Goal: Task Accomplishment & Management: Use online tool/utility

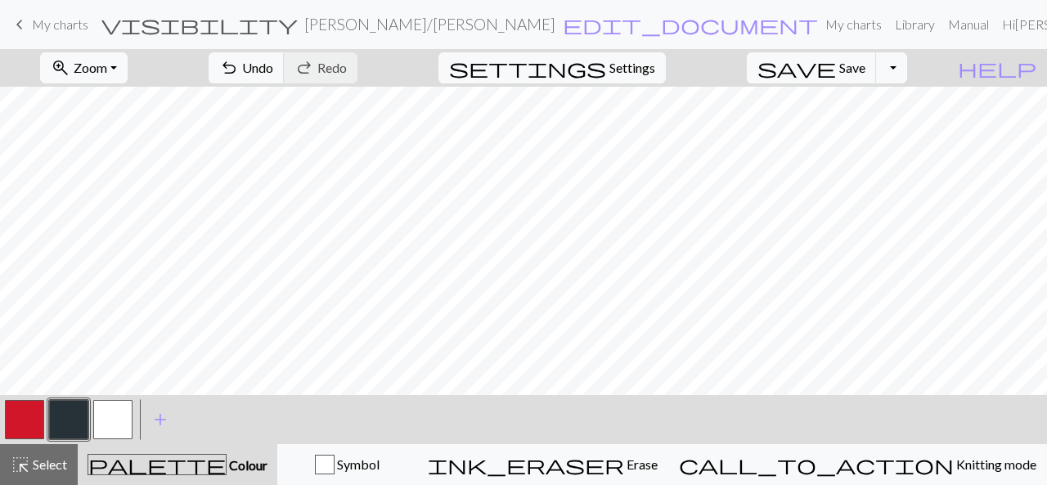
drag, startPoint x: 67, startPoint y: 462, endPoint x: 123, endPoint y: 421, distance: 69.0
click at [69, 462] on button "highlight_alt Select Select" at bounding box center [39, 464] width 78 height 41
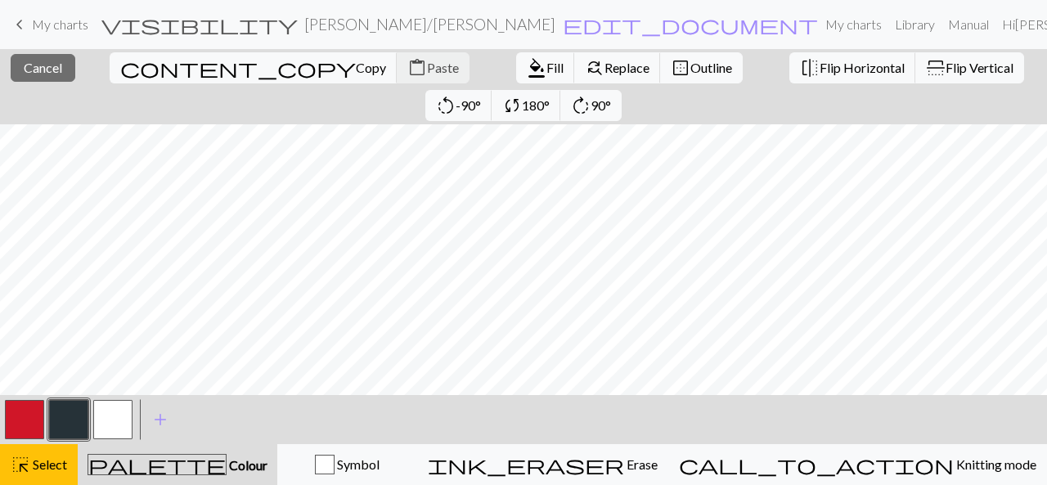
click at [357, 421] on div "< > add Add a colour" at bounding box center [523, 419] width 1047 height 49
click at [56, 62] on span "Cancel" at bounding box center [43, 68] width 38 height 16
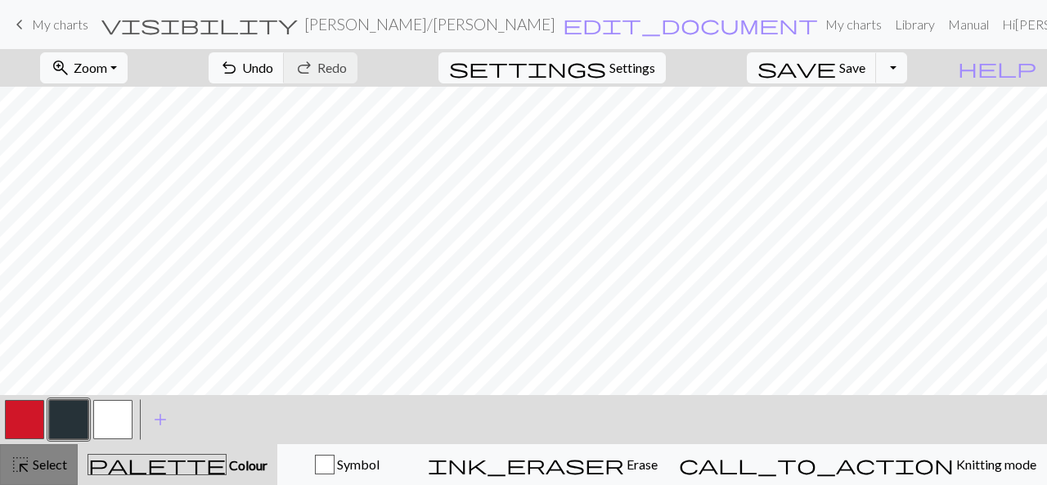
click at [47, 465] on span "Select" at bounding box center [48, 464] width 37 height 16
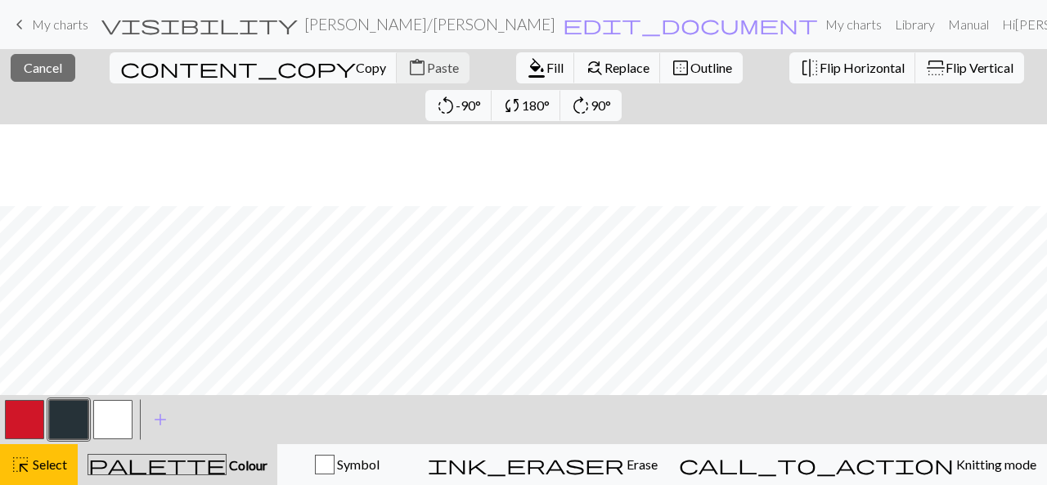
scroll to position [245, 0]
click at [47, 72] on span "Cancel" at bounding box center [43, 68] width 38 height 16
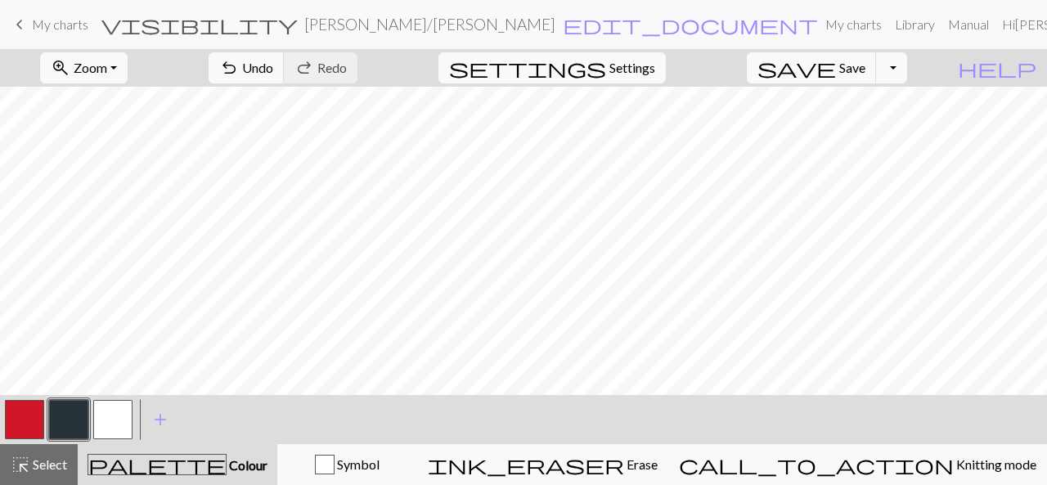
drag, startPoint x: 40, startPoint y: 467, endPoint x: 87, endPoint y: 447, distance: 50.9
click at [39, 467] on span "Select" at bounding box center [48, 464] width 37 height 16
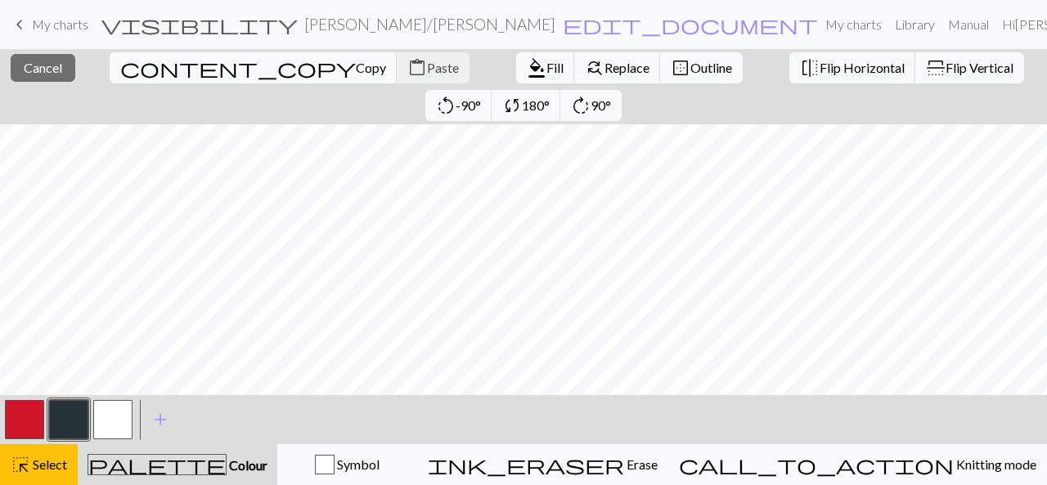
click at [21, 421] on button "button" at bounding box center [24, 419] width 39 height 39
click at [546, 65] on span "Fill" at bounding box center [554, 68] width 17 height 16
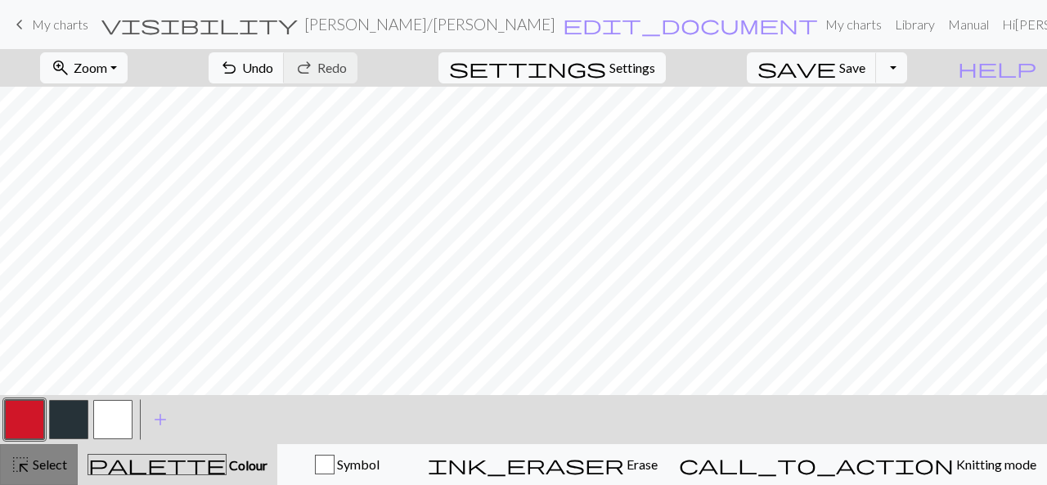
click at [44, 451] on button "highlight_alt Select Select" at bounding box center [39, 464] width 78 height 41
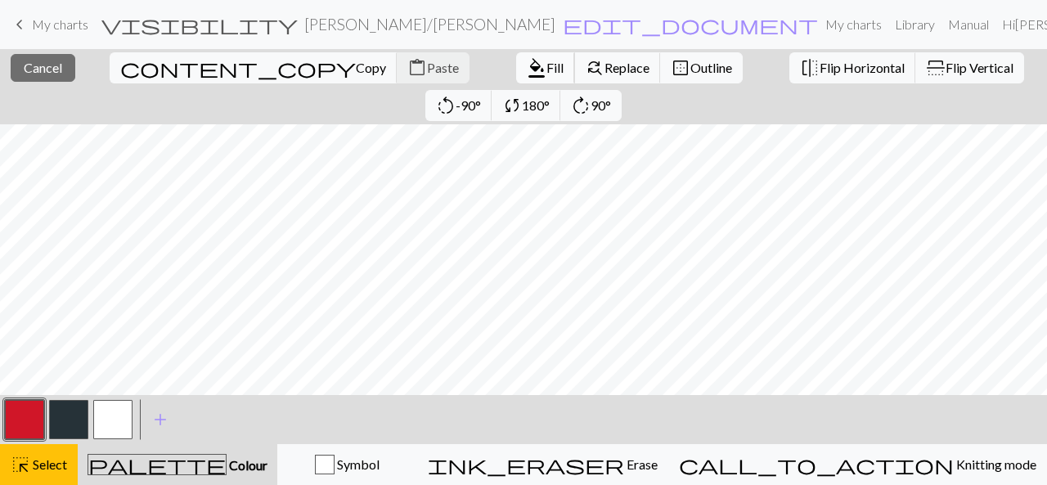
click at [516, 58] on button "format_color_fill Fill" at bounding box center [545, 67] width 59 height 31
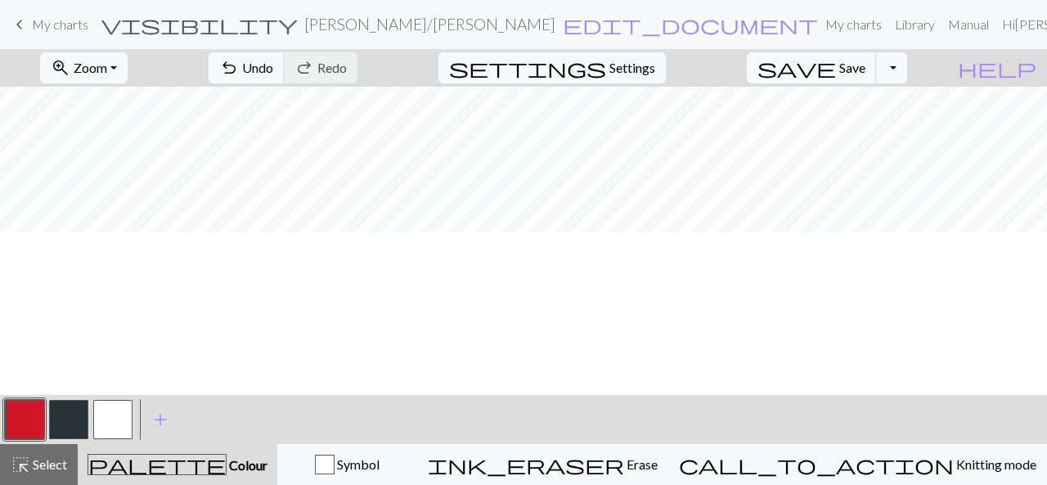
scroll to position [0, 0]
click at [118, 411] on button "button" at bounding box center [112, 419] width 39 height 39
click at [38, 463] on span "Select" at bounding box center [48, 464] width 37 height 16
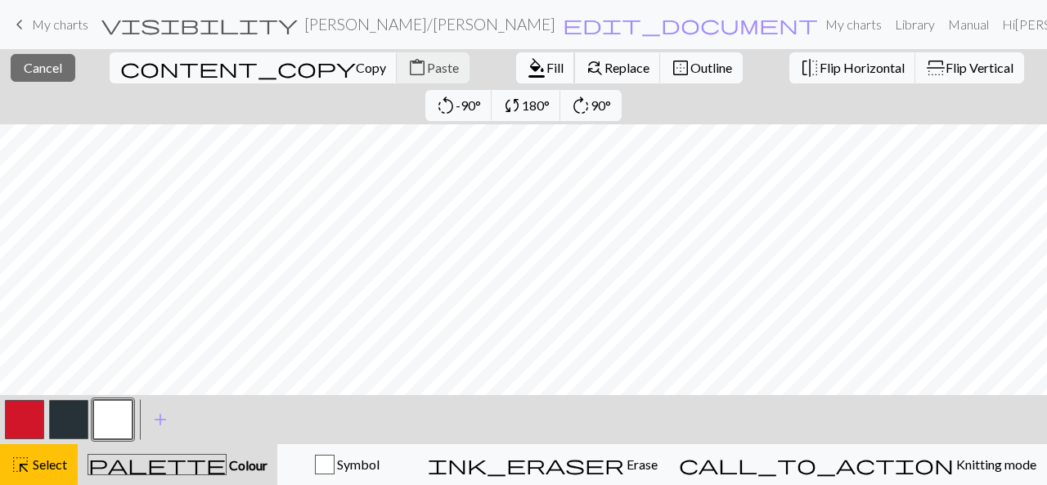
click at [546, 73] on span "Fill" at bounding box center [554, 68] width 17 height 16
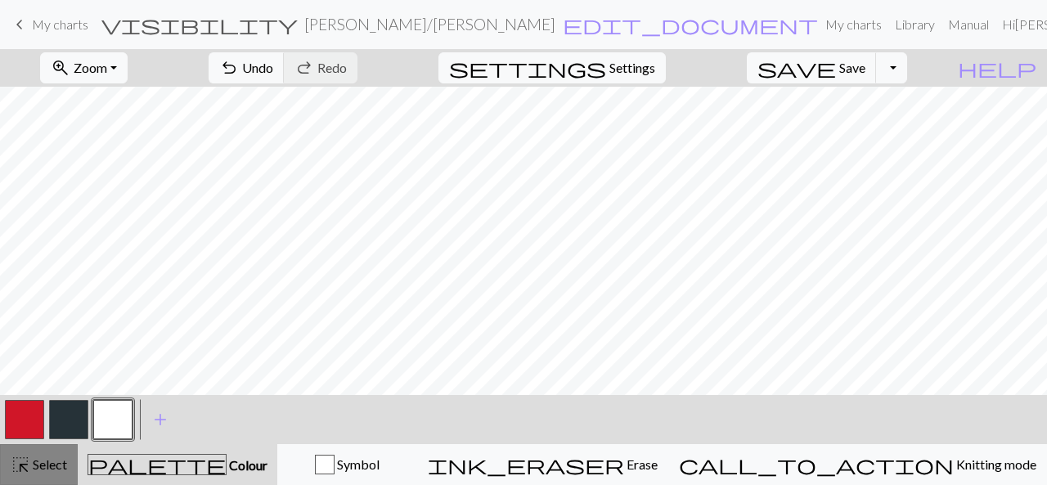
click at [20, 460] on span "highlight_alt" at bounding box center [21, 464] width 20 height 23
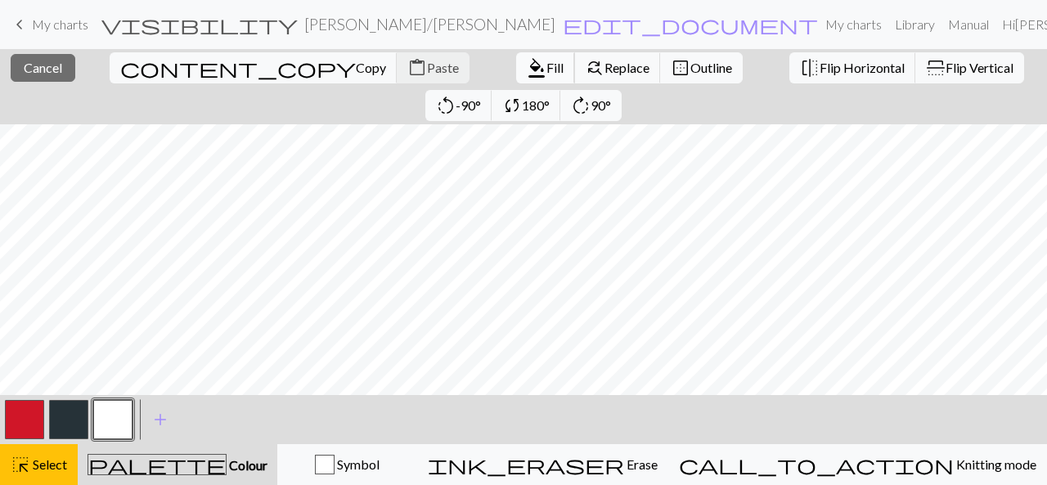
click at [546, 67] on span "Fill" at bounding box center [554, 68] width 17 height 16
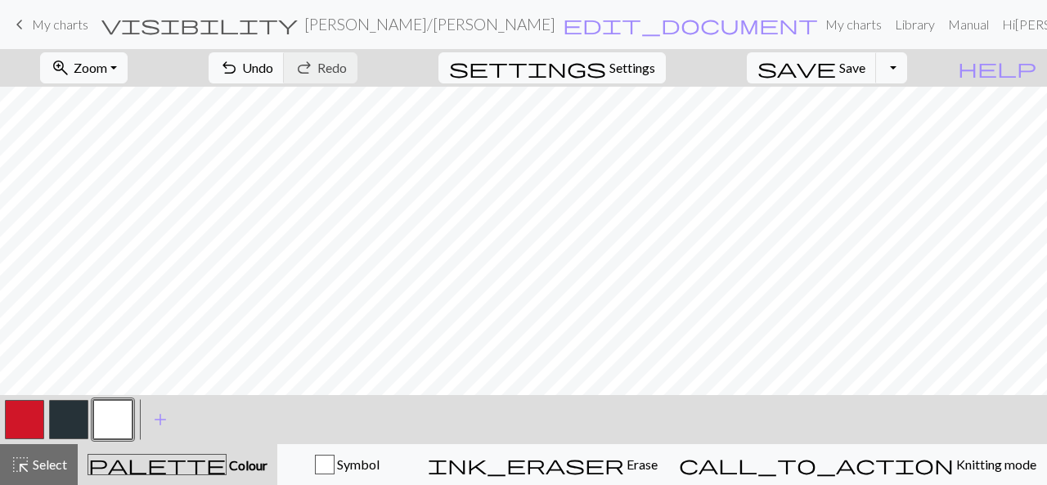
click at [20, 422] on button "button" at bounding box center [24, 419] width 39 height 39
click at [21, 457] on span "highlight_alt" at bounding box center [21, 464] width 20 height 23
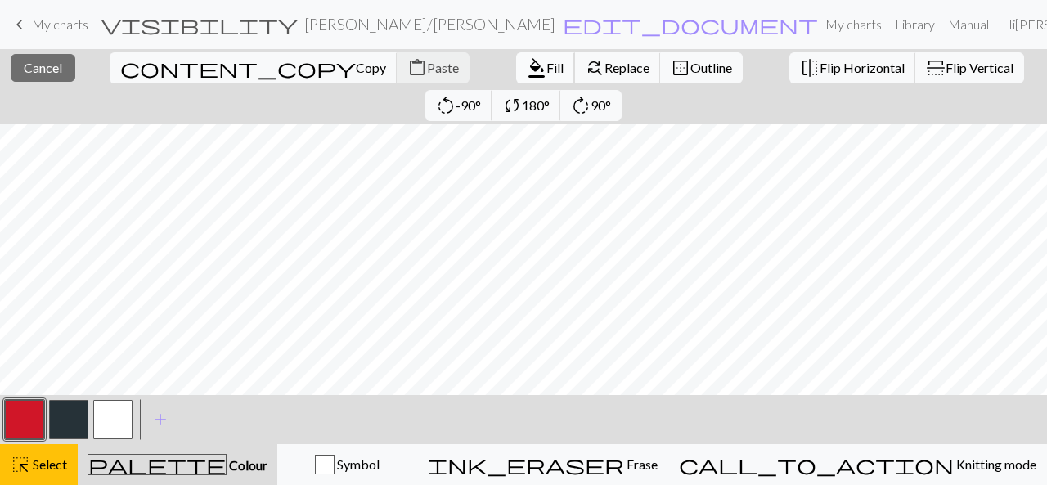
click at [527, 65] on span "format_color_fill" at bounding box center [537, 67] width 20 height 23
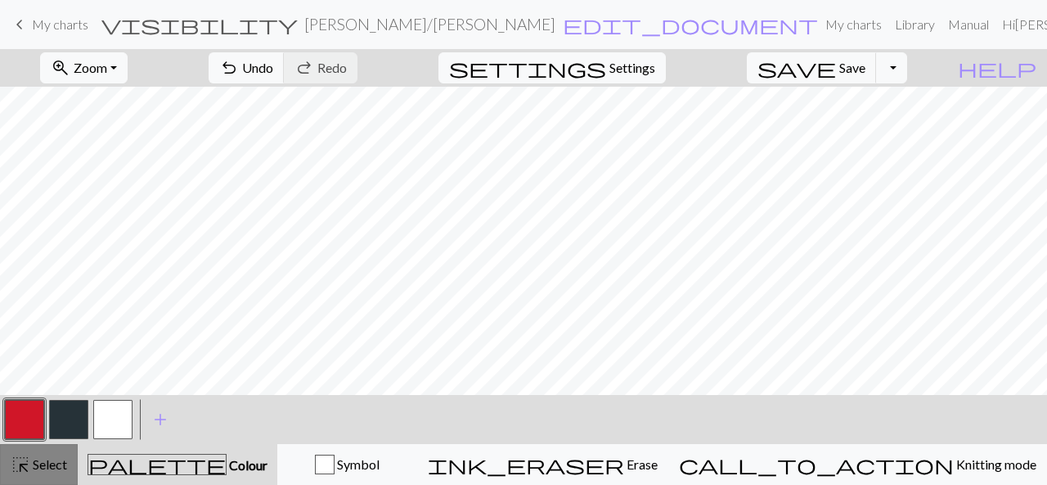
click at [31, 451] on button "highlight_alt Select Select" at bounding box center [39, 464] width 78 height 41
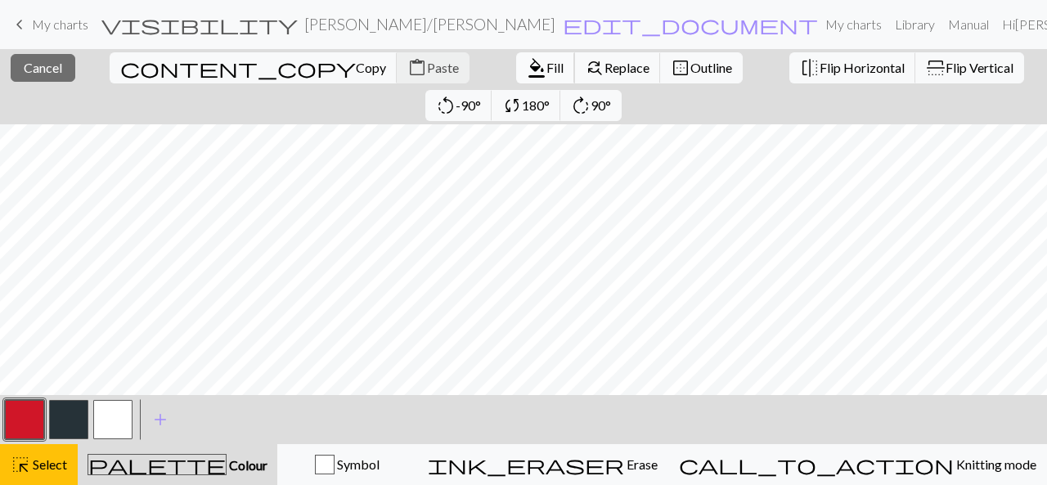
click at [546, 65] on span "Fill" at bounding box center [554, 68] width 17 height 16
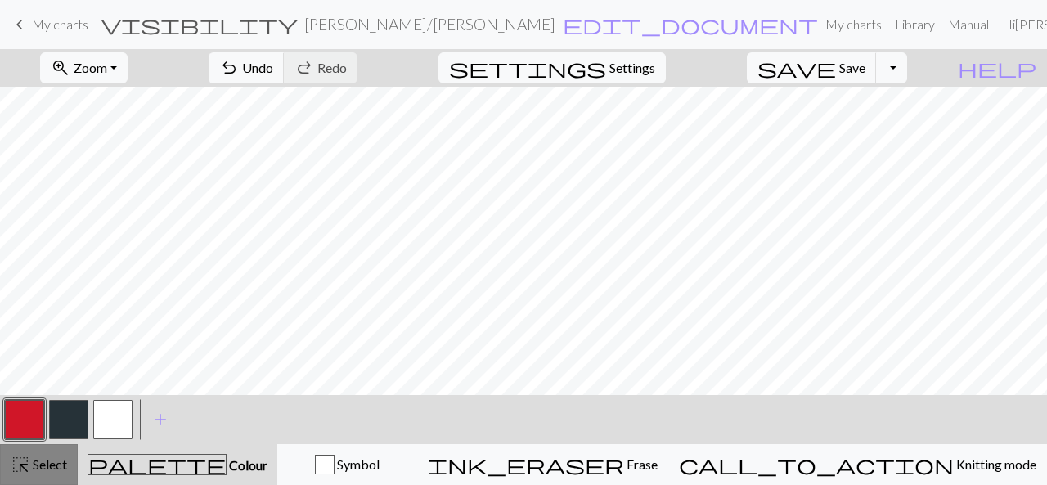
click at [38, 472] on span "Select" at bounding box center [48, 464] width 37 height 16
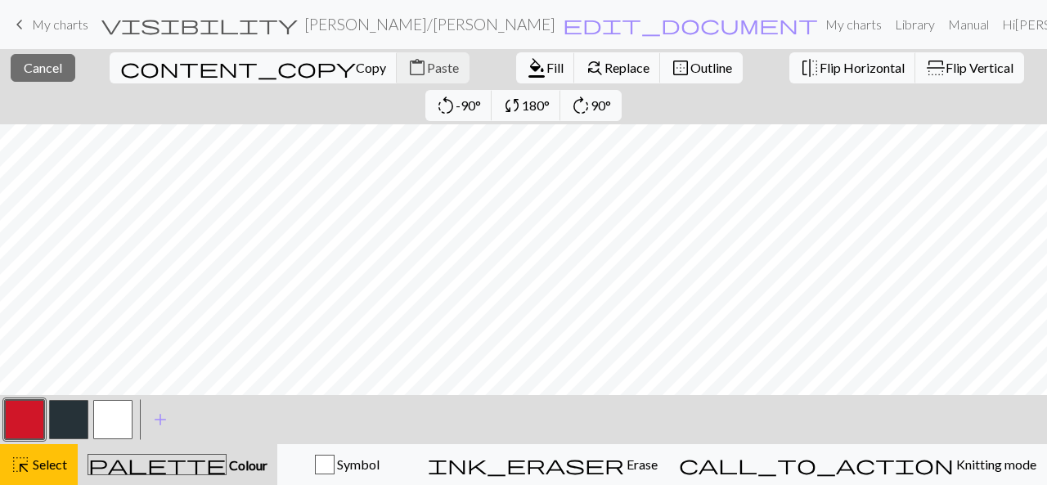
click at [22, 416] on button "button" at bounding box center [24, 419] width 39 height 39
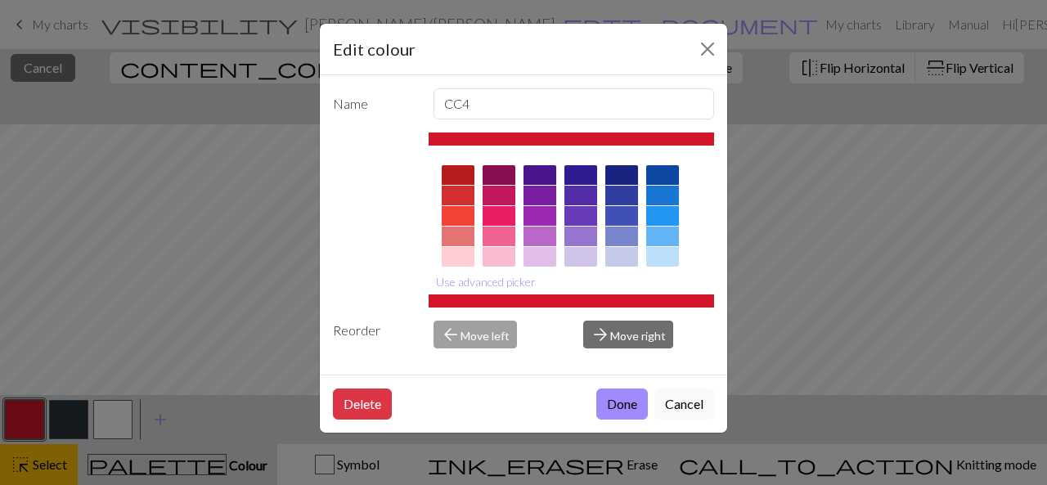
click at [667, 400] on button "Cancel" at bounding box center [684, 404] width 60 height 31
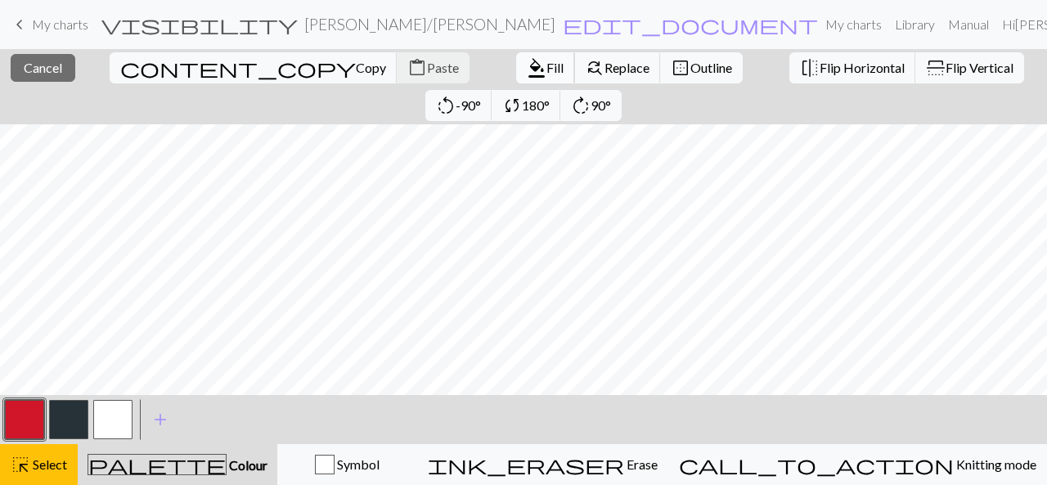
click at [527, 66] on span "format_color_fill" at bounding box center [537, 67] width 20 height 23
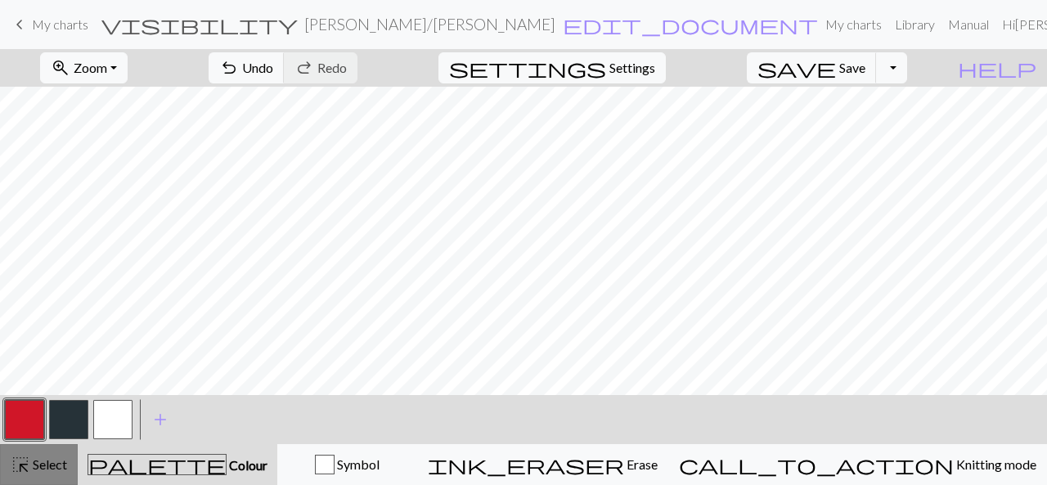
click at [57, 462] on span "Select" at bounding box center [48, 464] width 37 height 16
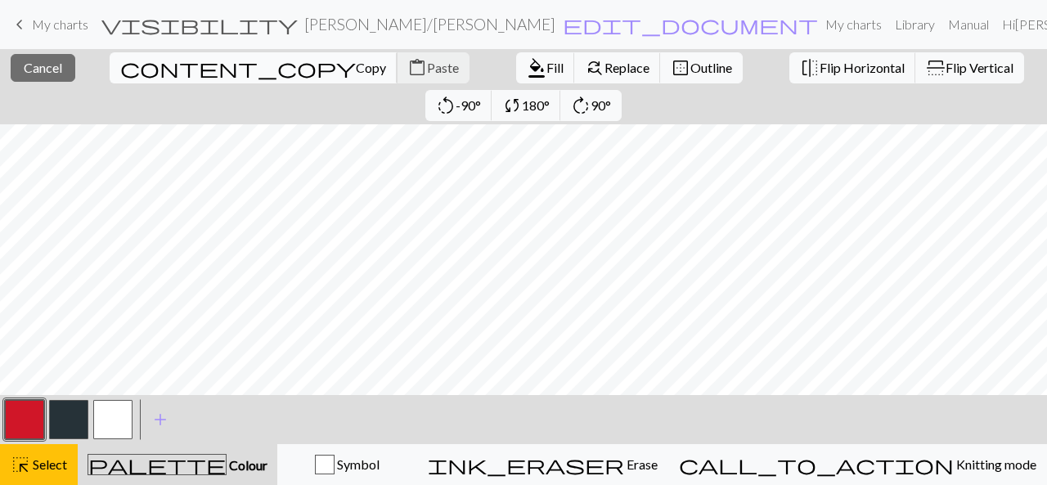
click at [356, 65] on span "Copy" at bounding box center [371, 68] width 30 height 16
click at [427, 68] on span "Paste" at bounding box center [443, 68] width 32 height 16
click at [47, 65] on span "Cancel" at bounding box center [43, 68] width 38 height 16
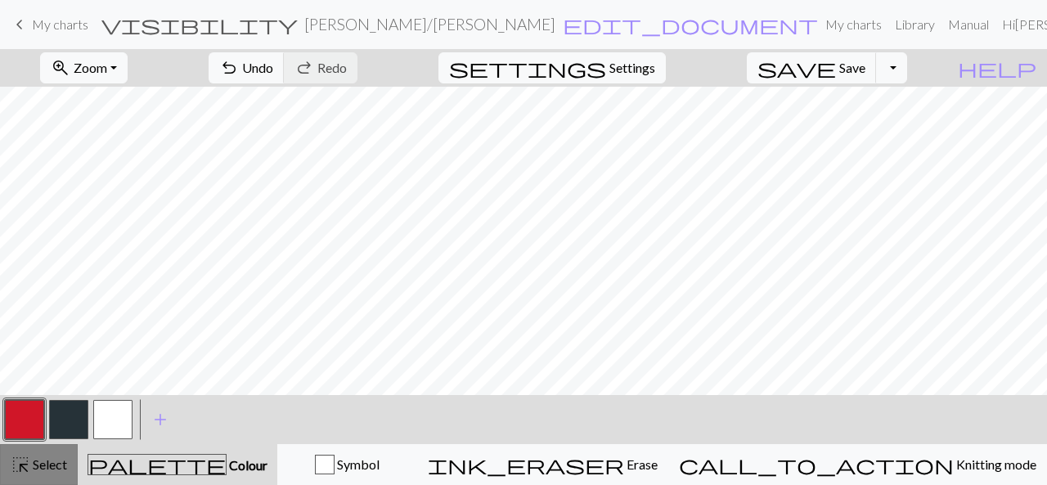
click at [36, 465] on span "Select" at bounding box center [48, 464] width 37 height 16
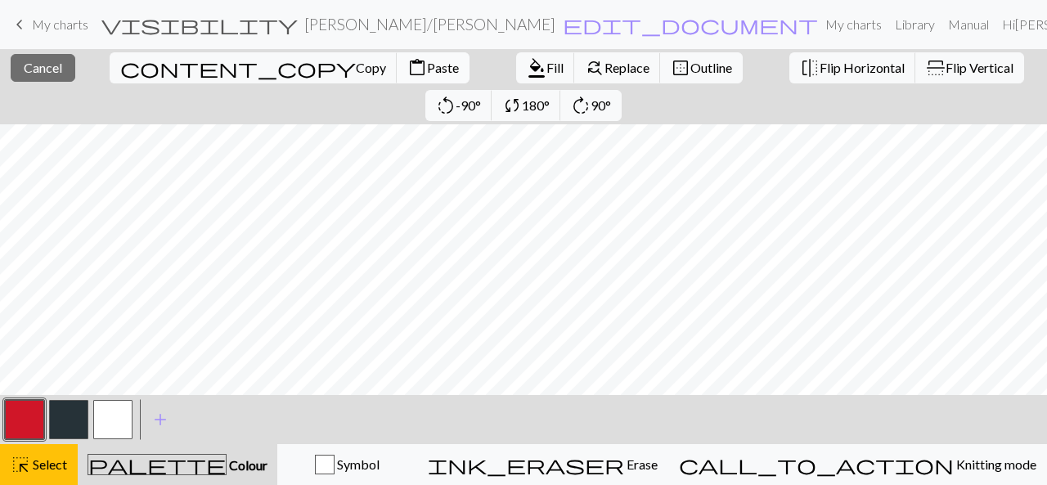
click at [427, 67] on span "Paste" at bounding box center [443, 68] width 32 height 16
click at [19, 411] on button "button" at bounding box center [24, 419] width 39 height 39
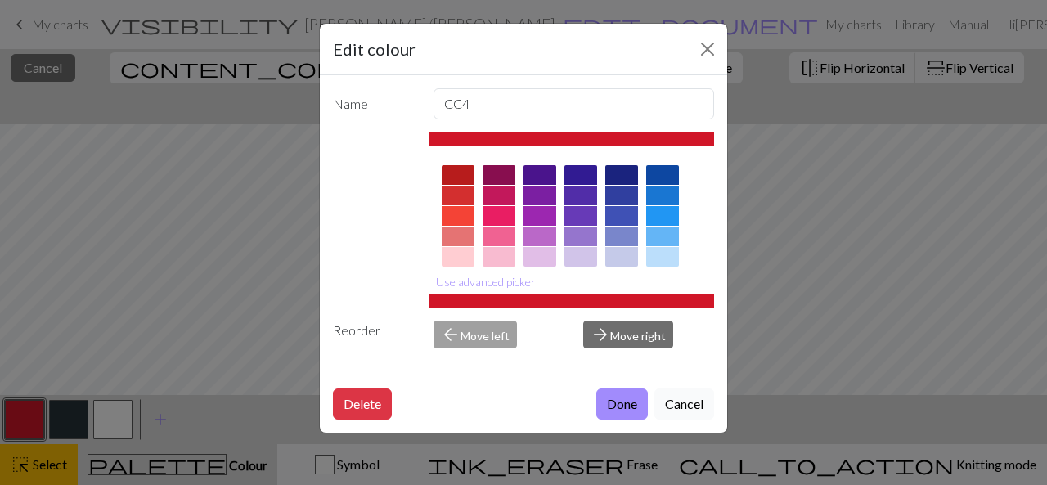
click at [691, 392] on button "Cancel" at bounding box center [684, 404] width 60 height 31
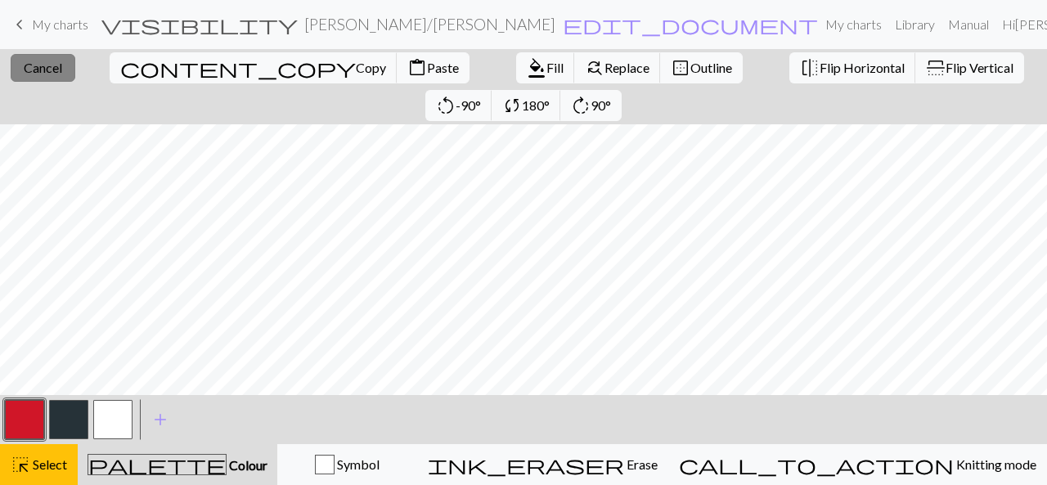
click at [29, 71] on span "Cancel" at bounding box center [43, 68] width 38 height 16
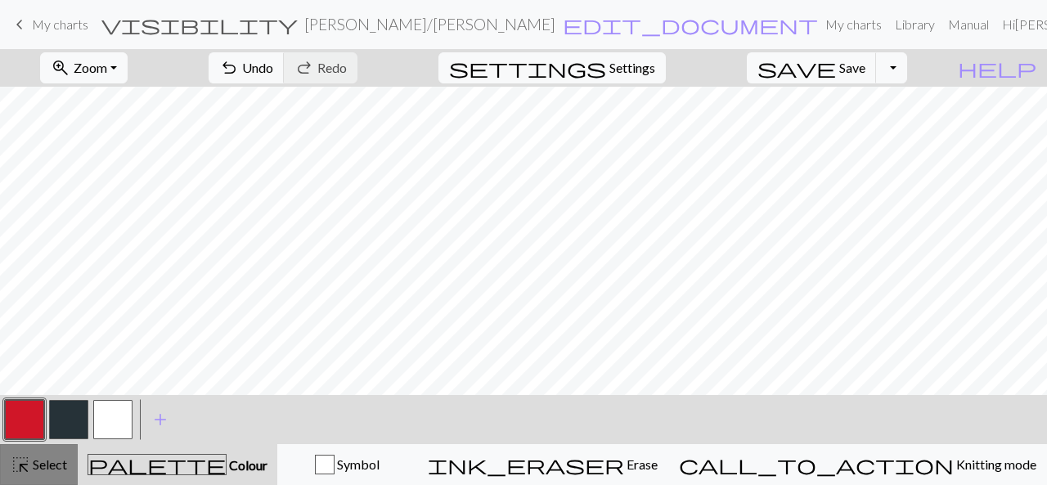
click at [25, 458] on span "highlight_alt" at bounding box center [21, 464] width 20 height 23
click at [285, 63] on button "undo Undo Undo" at bounding box center [247, 67] width 76 height 31
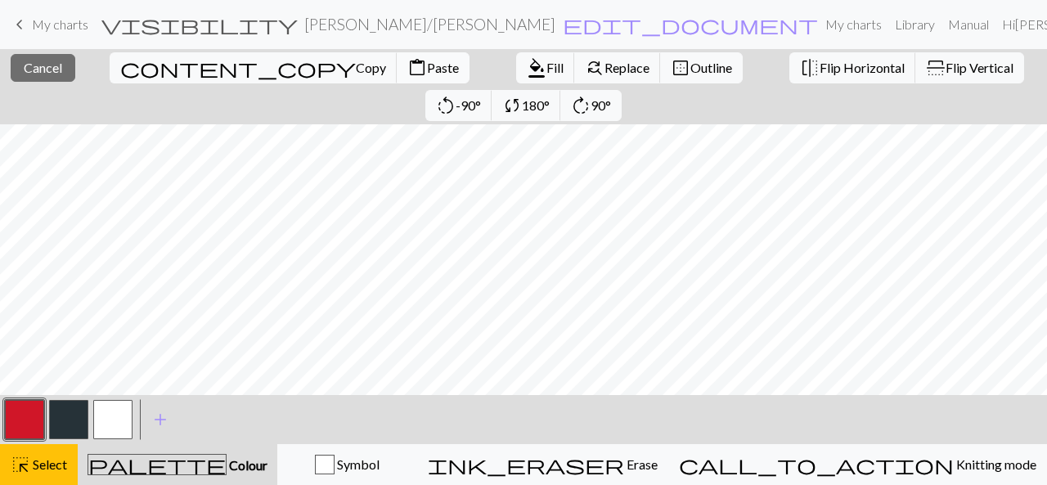
click at [427, 64] on span "Paste" at bounding box center [443, 68] width 32 height 16
click at [47, 65] on span "Cancel" at bounding box center [43, 68] width 38 height 16
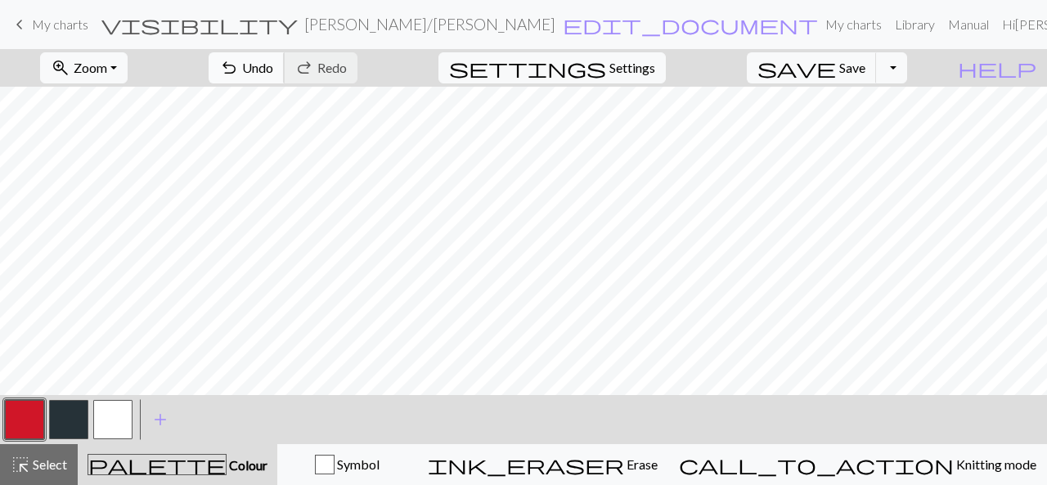
click at [273, 65] on span "Undo" at bounding box center [257, 68] width 31 height 16
click at [35, 455] on div "highlight_alt Select Select" at bounding box center [39, 465] width 56 height 20
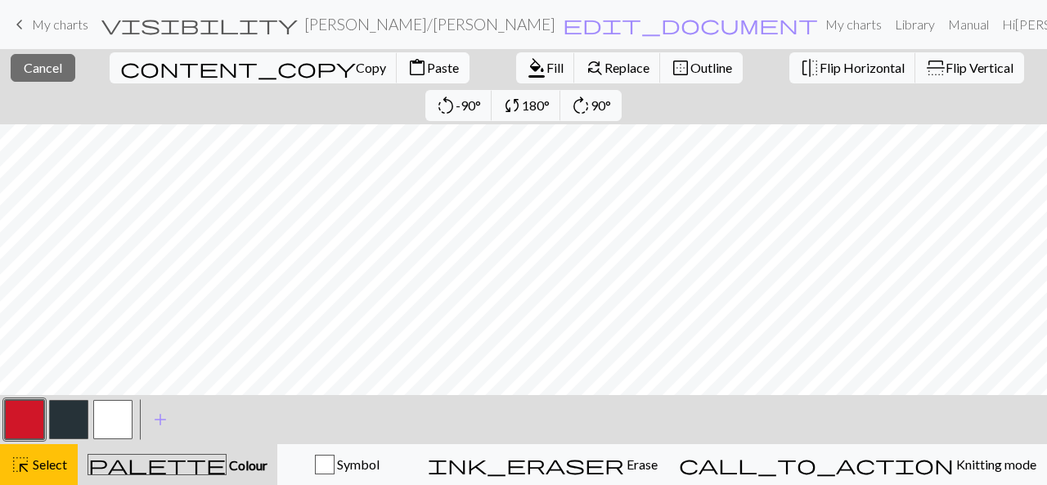
click at [427, 65] on span "Paste" at bounding box center [443, 68] width 32 height 16
click at [52, 73] on span "Cancel" at bounding box center [43, 68] width 38 height 16
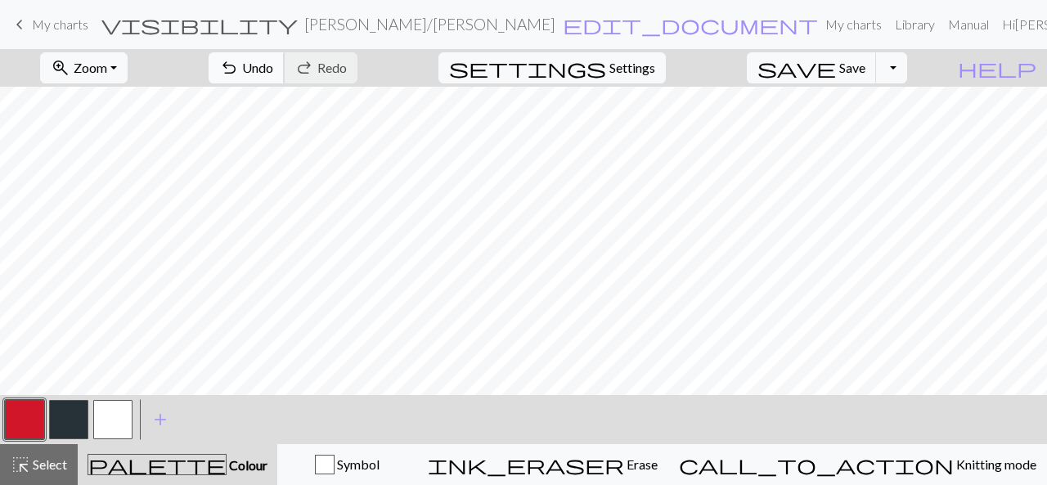
click at [239, 65] on span "undo" at bounding box center [229, 67] width 20 height 23
click at [48, 474] on div "highlight_alt Select Select" at bounding box center [39, 465] width 56 height 20
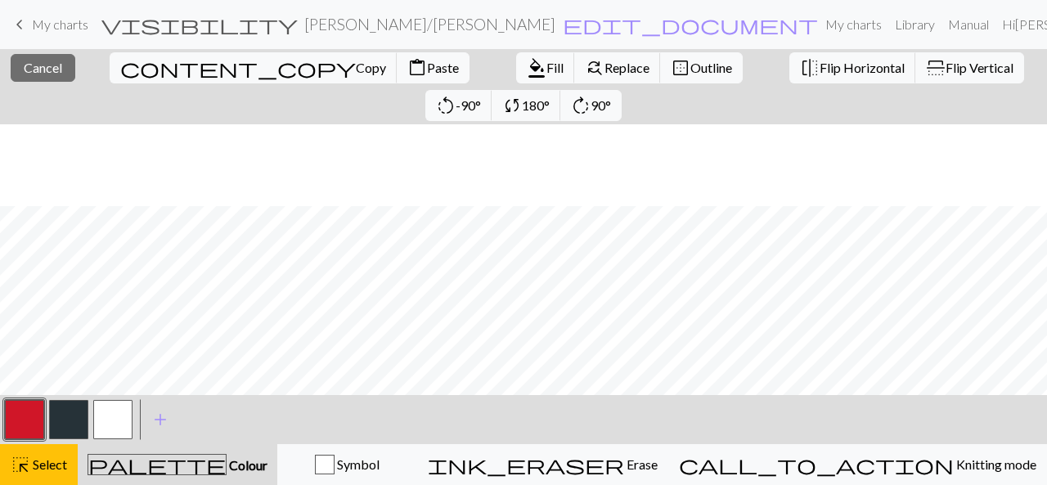
scroll to position [82, 0]
click at [427, 64] on span "Paste" at bounding box center [443, 68] width 32 height 16
click at [32, 66] on span "Cancel" at bounding box center [43, 68] width 38 height 16
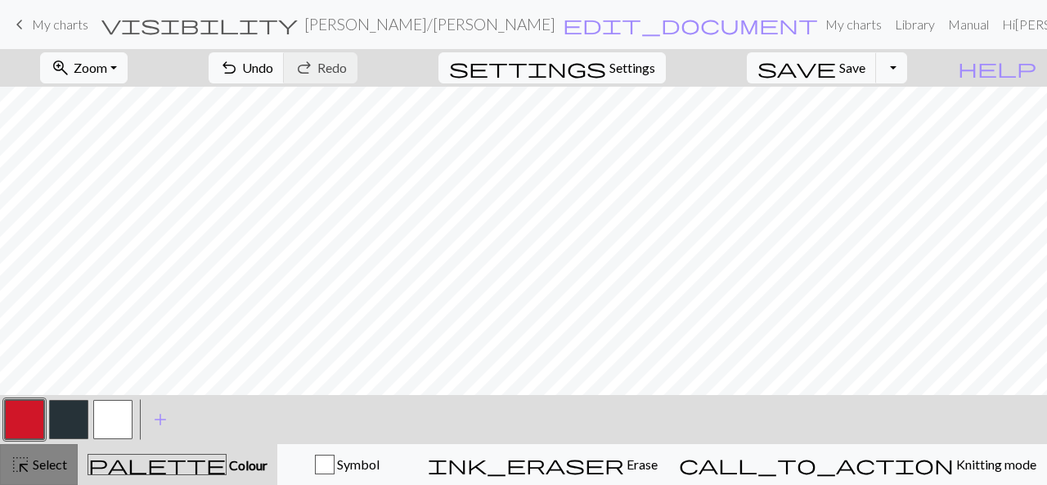
click at [54, 464] on span "Select" at bounding box center [48, 464] width 37 height 16
click at [285, 65] on button "undo Undo Undo" at bounding box center [247, 67] width 76 height 31
click at [59, 463] on span "Select" at bounding box center [48, 464] width 37 height 16
click at [43, 454] on button "highlight_alt Select Select" at bounding box center [39, 464] width 78 height 41
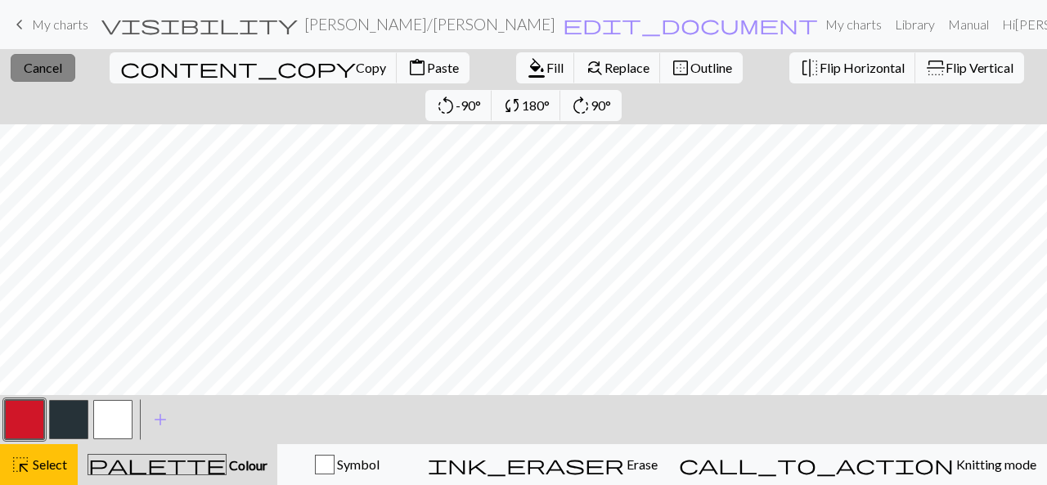
click at [38, 65] on span "Cancel" at bounding box center [43, 68] width 38 height 16
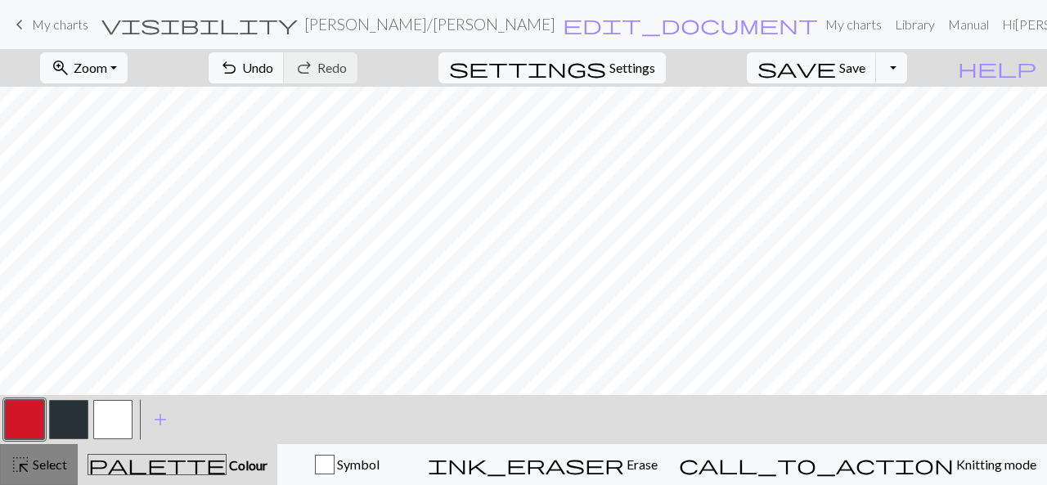
click at [27, 464] on span "highlight_alt" at bounding box center [21, 464] width 20 height 23
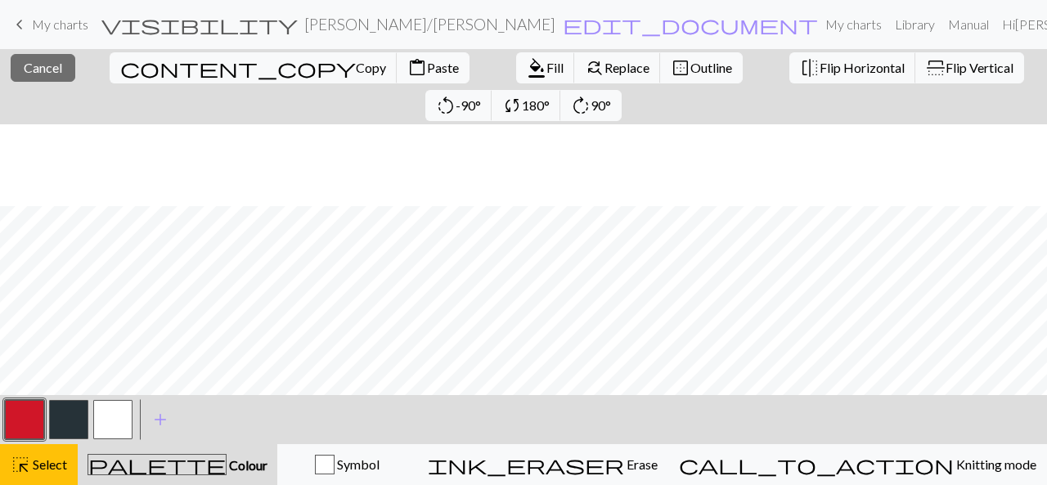
scroll to position [82, 0]
click at [427, 61] on span "Paste" at bounding box center [443, 68] width 32 height 16
click at [43, 60] on span "Cancel" at bounding box center [43, 68] width 38 height 16
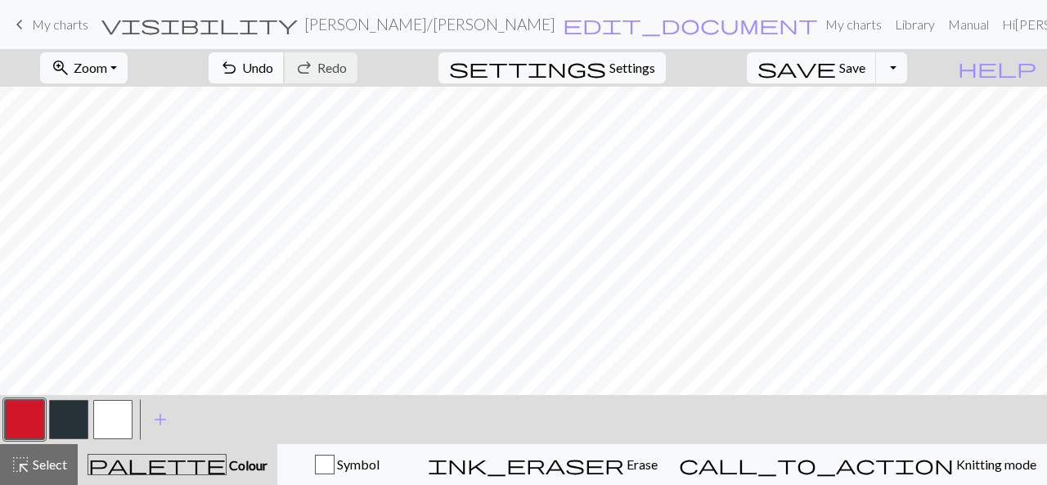
click at [239, 61] on span "undo" at bounding box center [229, 67] width 20 height 23
click at [34, 469] on span "Select" at bounding box center [48, 464] width 37 height 16
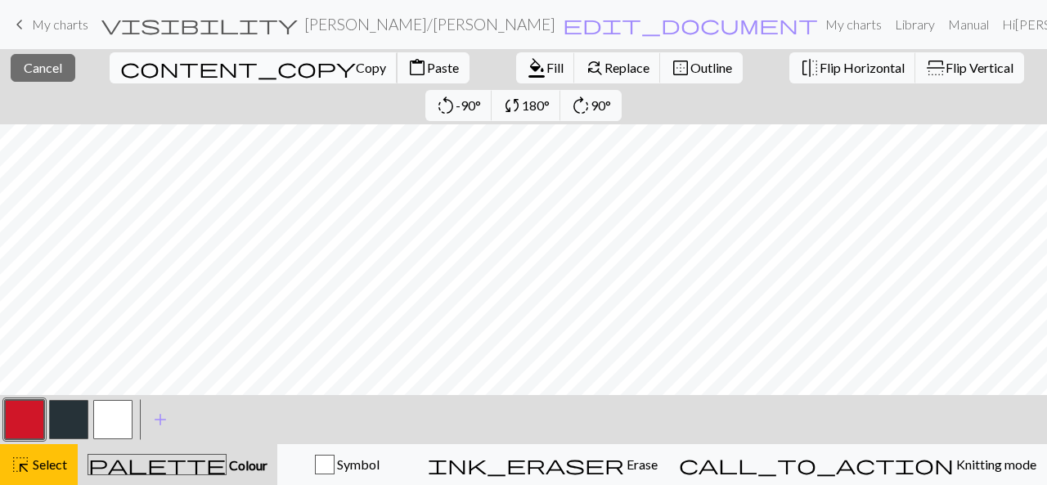
click at [356, 64] on span "Copy" at bounding box center [371, 68] width 30 height 16
click at [427, 62] on span "Paste" at bounding box center [443, 68] width 32 height 16
click at [40, 75] on button "close Cancel" at bounding box center [43, 68] width 65 height 28
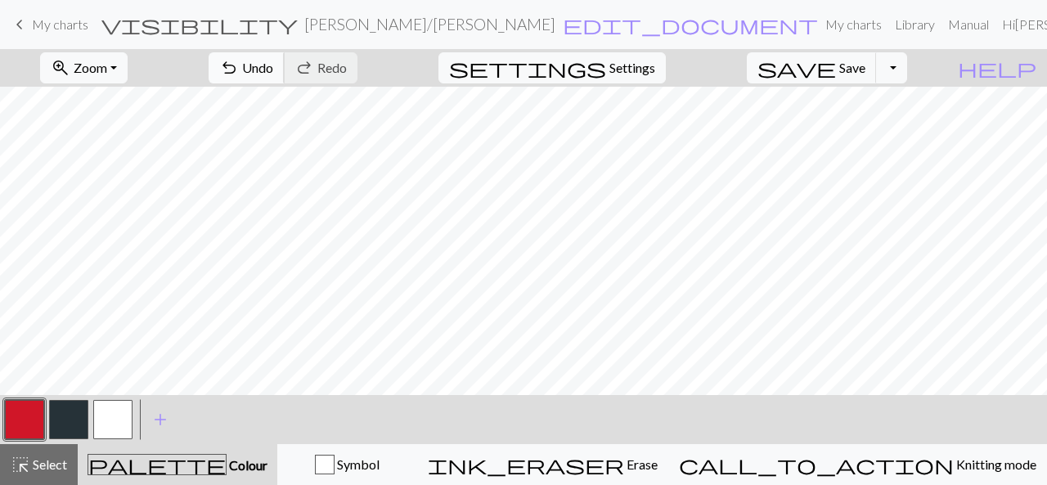
click at [273, 61] on span "Undo" at bounding box center [257, 68] width 31 height 16
click at [46, 460] on span "Select" at bounding box center [48, 464] width 37 height 16
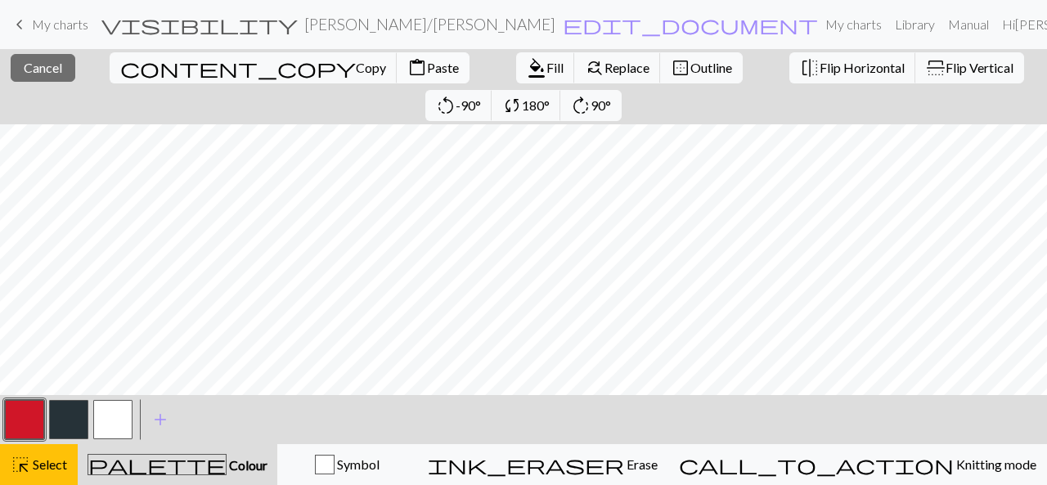
click at [427, 64] on span "Paste" at bounding box center [443, 68] width 32 height 16
click at [57, 68] on span "Cancel" at bounding box center [43, 68] width 38 height 16
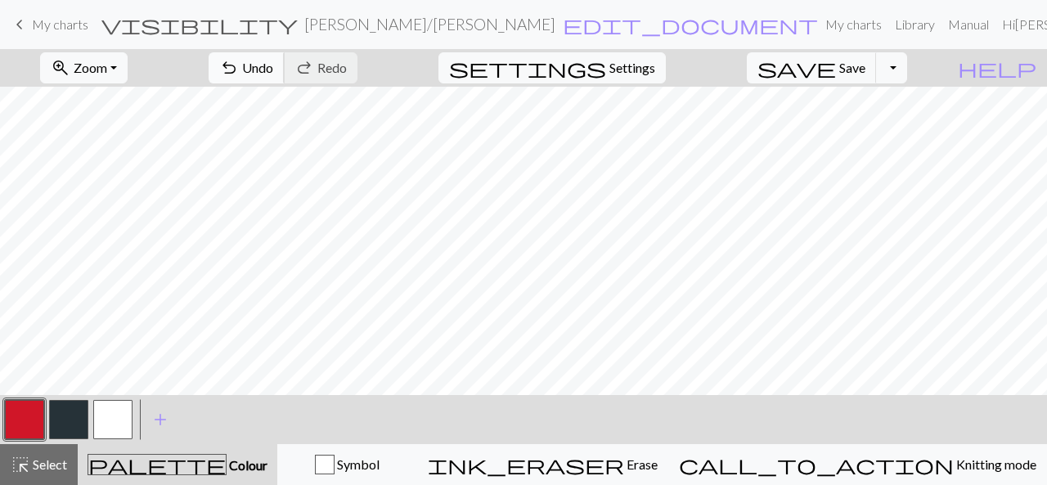
click at [239, 71] on span "undo" at bounding box center [229, 67] width 20 height 23
click at [28, 469] on span "highlight_alt" at bounding box center [21, 464] width 20 height 23
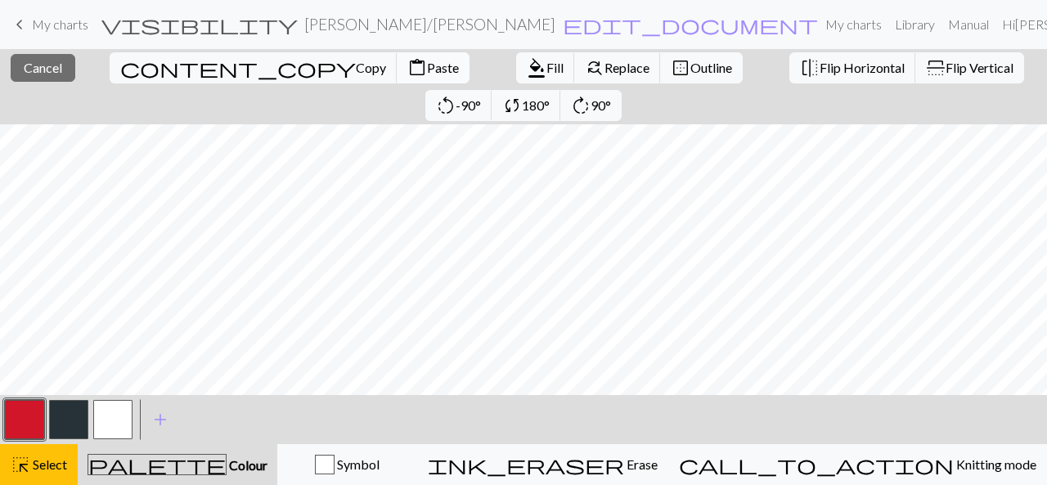
click at [427, 67] on span "Paste" at bounding box center [443, 68] width 32 height 16
click at [43, 66] on span "Cancel" at bounding box center [43, 68] width 38 height 16
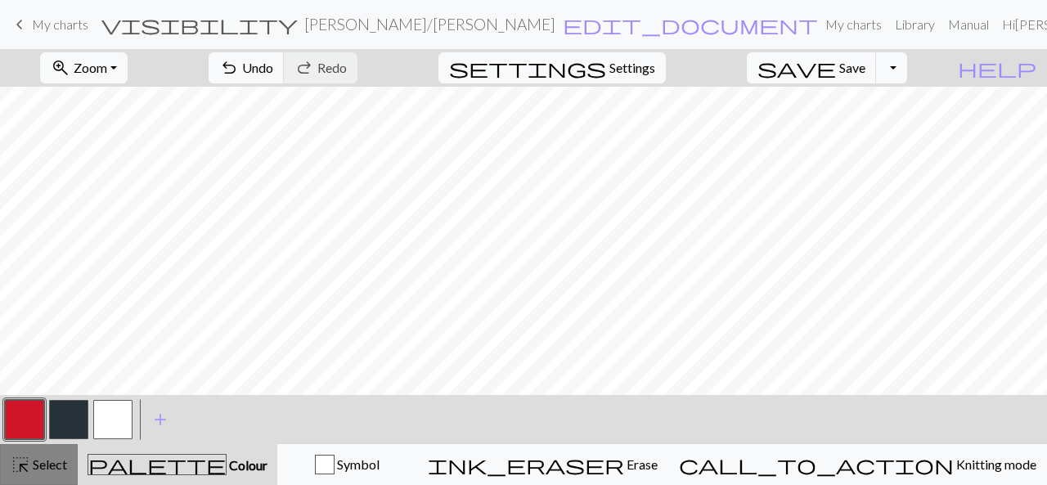
click at [37, 460] on span "Select" at bounding box center [48, 464] width 37 height 16
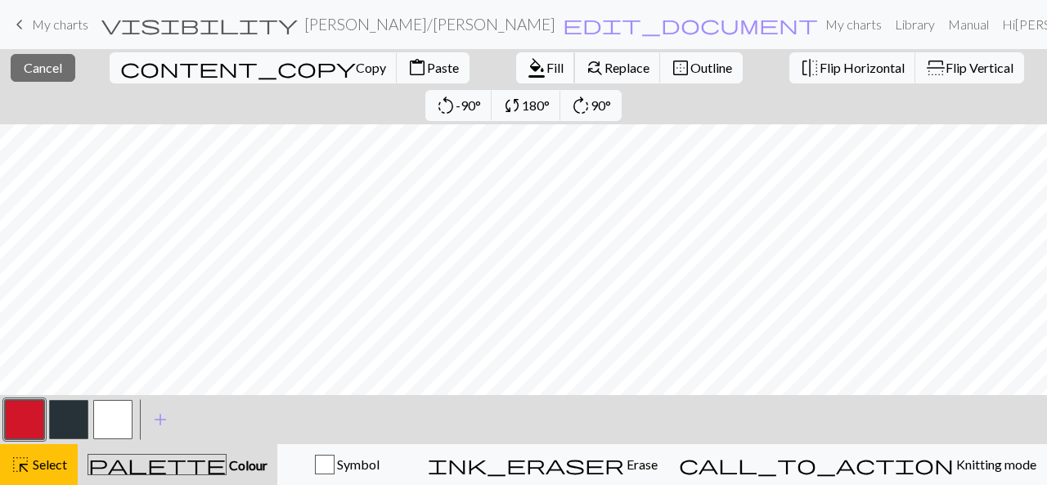
click at [546, 70] on span "Fill" at bounding box center [554, 68] width 17 height 16
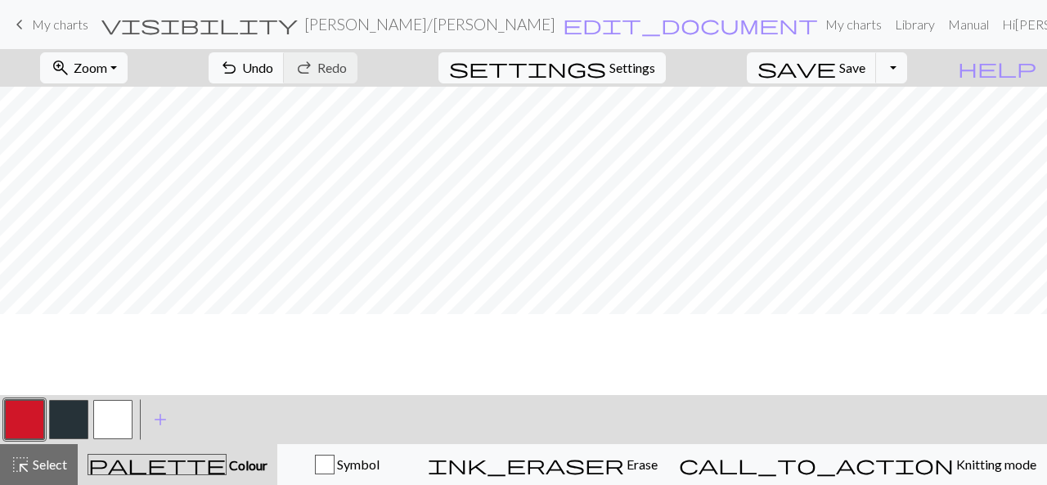
scroll to position [0, 0]
click at [125, 408] on button "button" at bounding box center [112, 419] width 39 height 39
click at [273, 65] on span "Undo" at bounding box center [257, 68] width 31 height 16
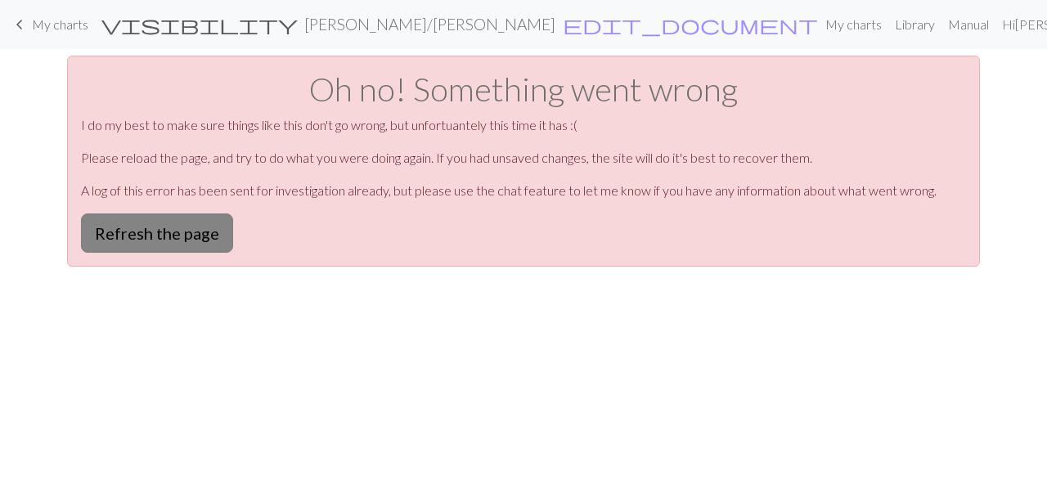
click at [208, 223] on button "Refresh the page" at bounding box center [157, 232] width 152 height 39
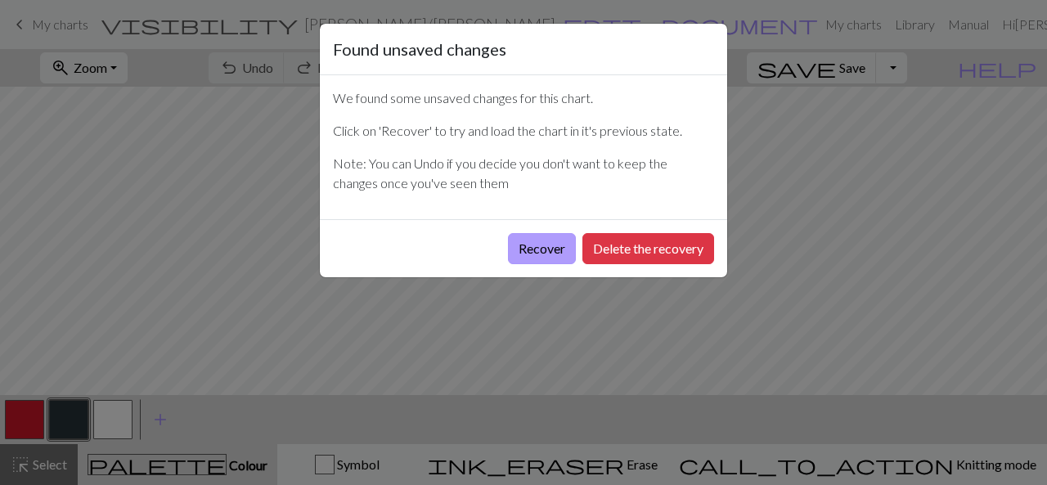
click at [537, 251] on button "Recover" at bounding box center [542, 248] width 68 height 31
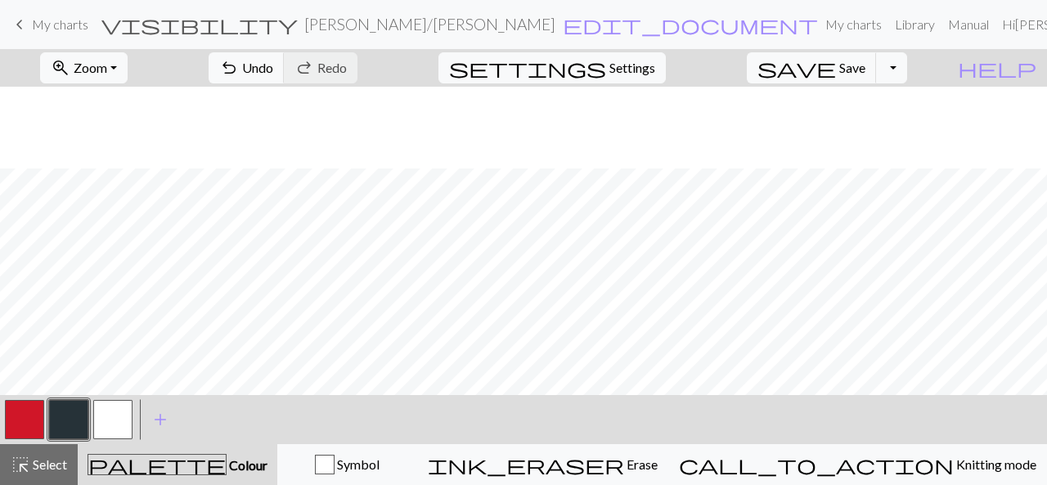
scroll to position [82, 0]
click at [107, 60] on span "Zoom" at bounding box center [91, 68] width 34 height 16
click at [106, 195] on button "50%" at bounding box center [106, 195] width 129 height 26
click at [105, 413] on button "button" at bounding box center [112, 419] width 39 height 39
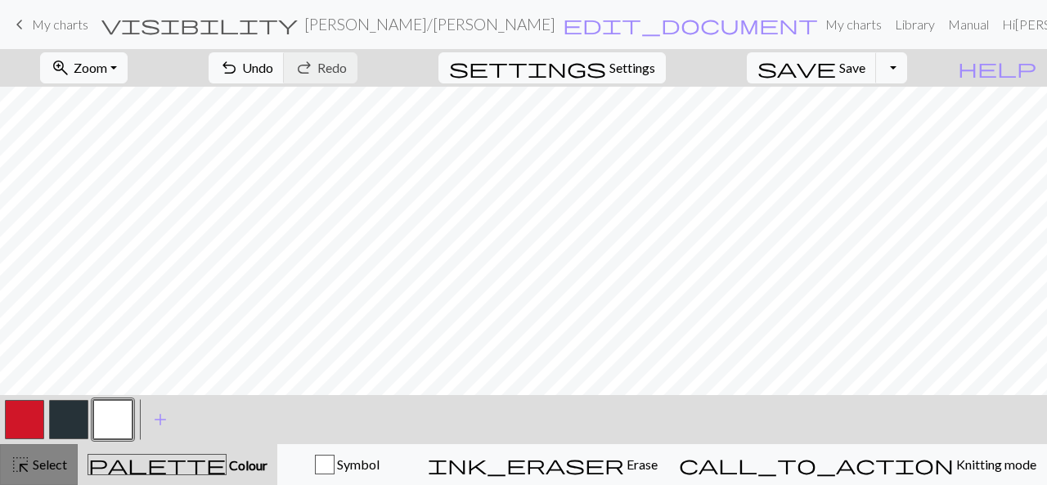
click at [39, 470] on span "Select" at bounding box center [48, 464] width 37 height 16
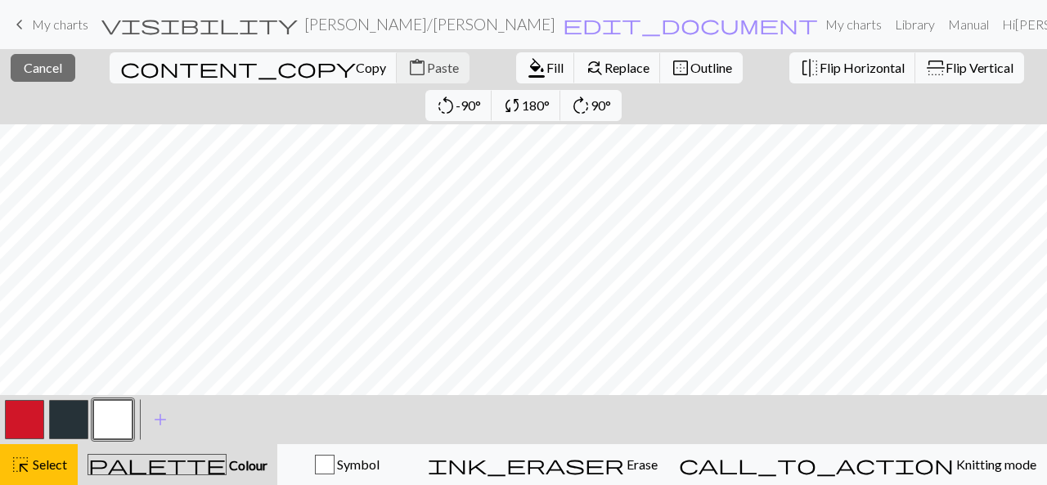
click at [25, 408] on button "button" at bounding box center [24, 419] width 39 height 39
click at [546, 65] on span "Fill" at bounding box center [554, 68] width 17 height 16
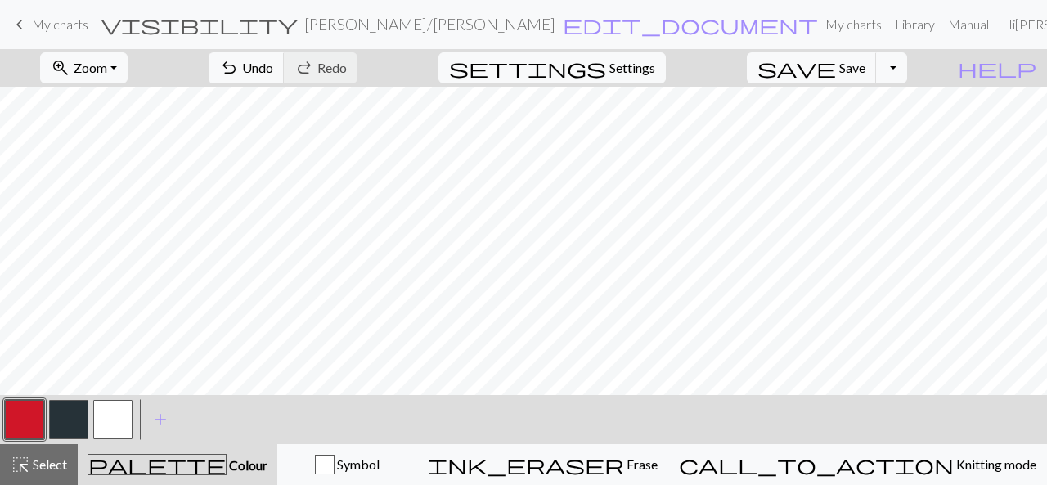
click at [110, 417] on button "button" at bounding box center [112, 419] width 39 height 39
click at [37, 419] on button "button" at bounding box center [24, 419] width 39 height 39
click at [111, 420] on button "button" at bounding box center [112, 419] width 39 height 39
click at [65, 465] on span "Select" at bounding box center [48, 464] width 37 height 16
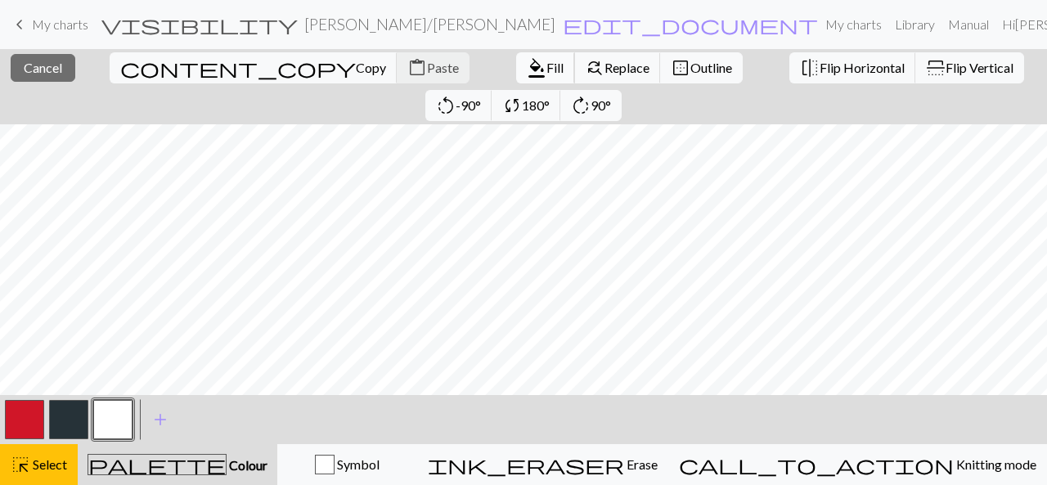
click at [546, 70] on span "Fill" at bounding box center [554, 68] width 17 height 16
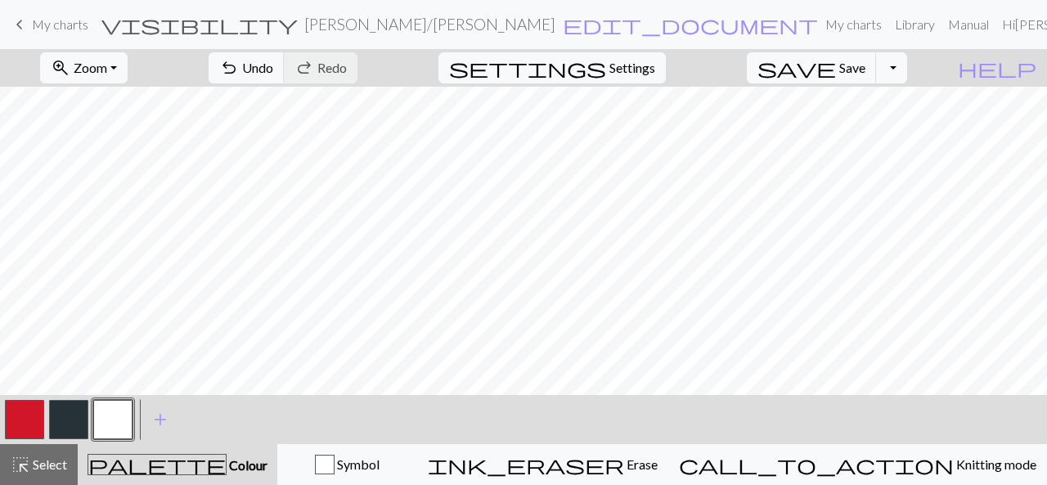
click at [65, 428] on button "button" at bounding box center [68, 419] width 39 height 39
click at [239, 65] on span "undo" at bounding box center [229, 67] width 20 height 23
click at [108, 420] on button "button" at bounding box center [112, 419] width 39 height 39
click at [64, 428] on button "button" at bounding box center [68, 419] width 39 height 39
click at [130, 419] on button "button" at bounding box center [112, 419] width 39 height 39
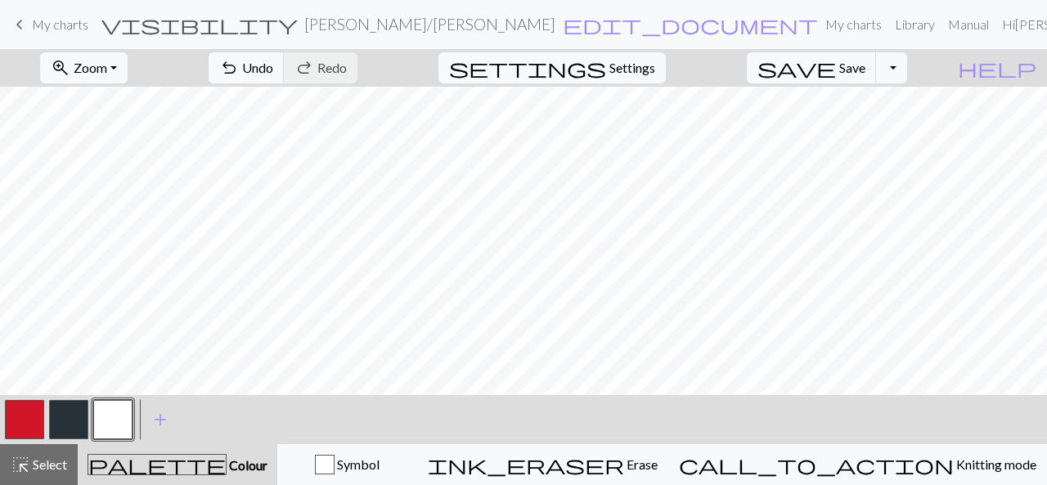
click at [67, 416] on button "button" at bounding box center [68, 419] width 39 height 39
click at [115, 415] on button "button" at bounding box center [112, 419] width 39 height 39
click at [24, 411] on button "button" at bounding box center [24, 419] width 39 height 39
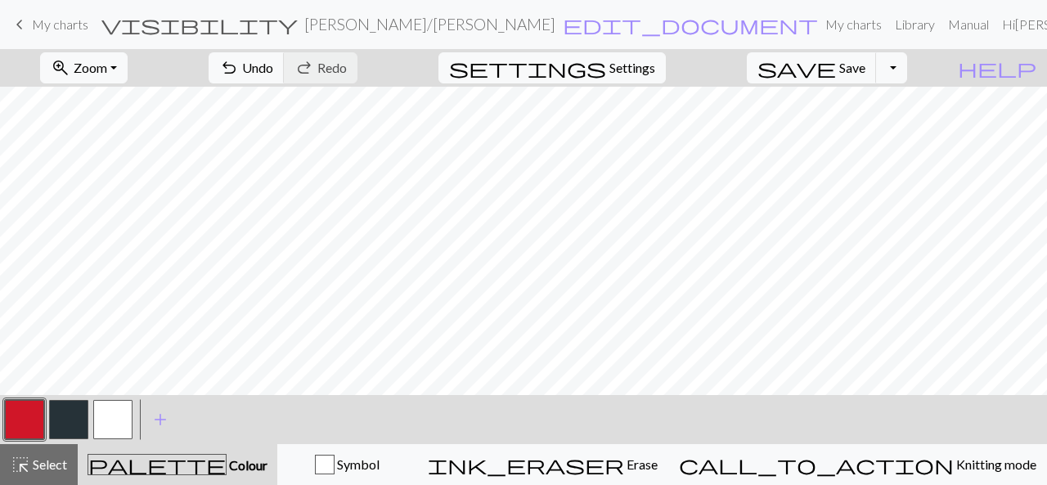
click at [127, 411] on button "button" at bounding box center [112, 419] width 39 height 39
click at [57, 464] on span "Select" at bounding box center [48, 464] width 37 height 16
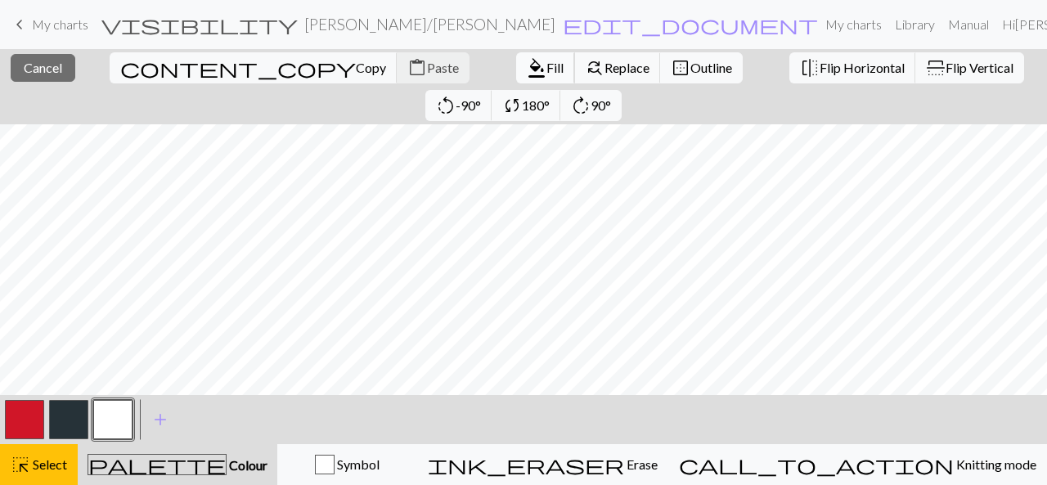
click at [546, 62] on span "Fill" at bounding box center [554, 68] width 17 height 16
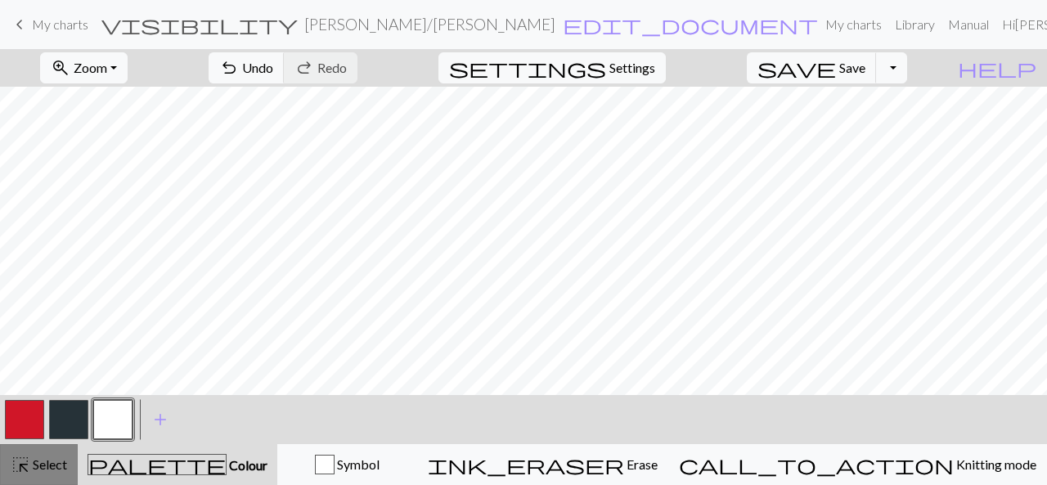
click at [26, 457] on span "highlight_alt" at bounding box center [21, 464] width 20 height 23
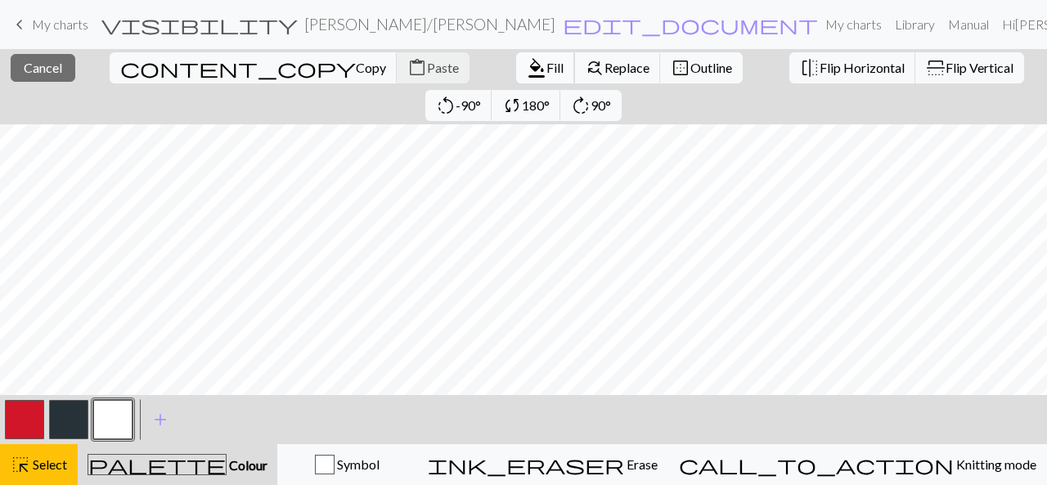
click at [546, 66] on span "Fill" at bounding box center [554, 68] width 17 height 16
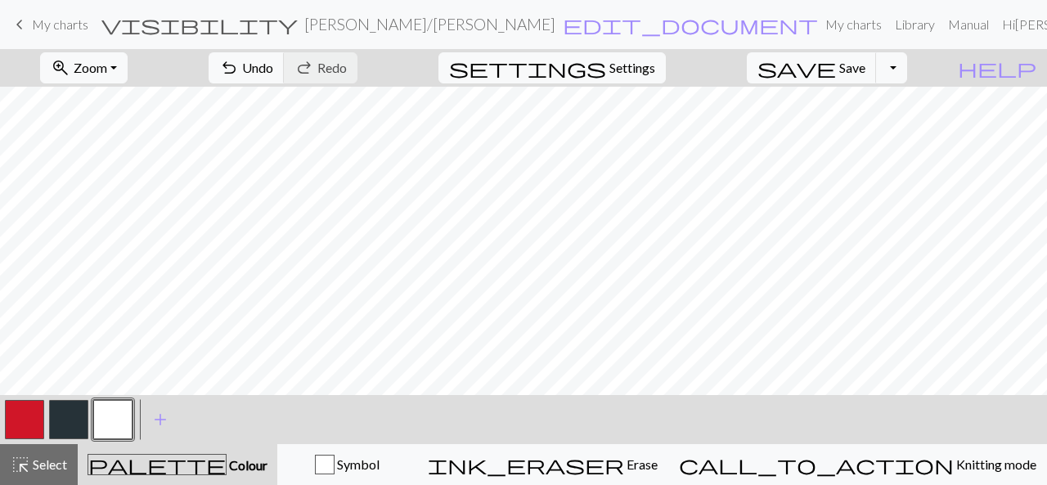
click at [60, 428] on button "button" at bounding box center [68, 419] width 39 height 39
click at [116, 427] on button "button" at bounding box center [112, 419] width 39 height 39
click at [70, 414] on button "button" at bounding box center [68, 419] width 39 height 39
click at [115, 411] on button "button" at bounding box center [112, 419] width 39 height 39
click at [70, 420] on button "button" at bounding box center [68, 419] width 39 height 39
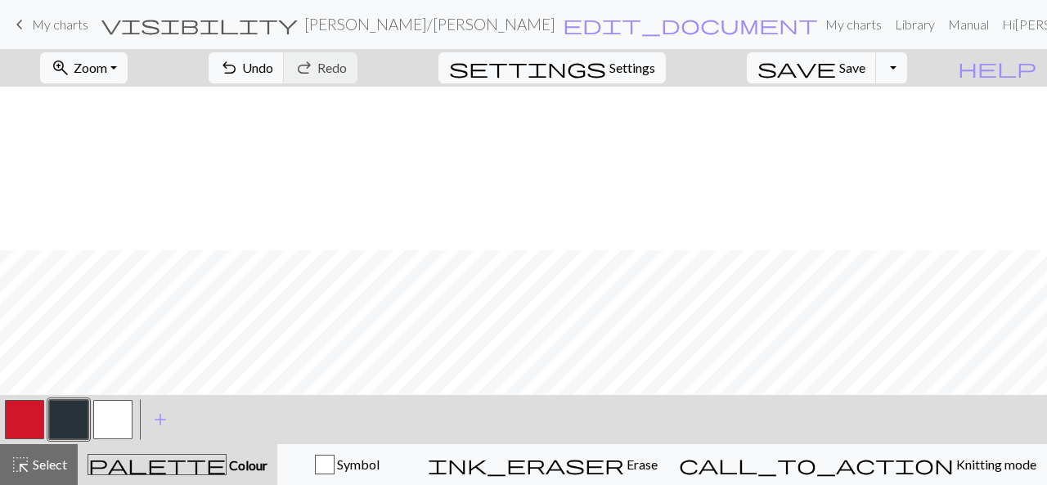
scroll to position [164, 0]
click at [118, 431] on button "button" at bounding box center [112, 419] width 39 height 39
click at [38, 462] on span "Select" at bounding box center [48, 464] width 37 height 16
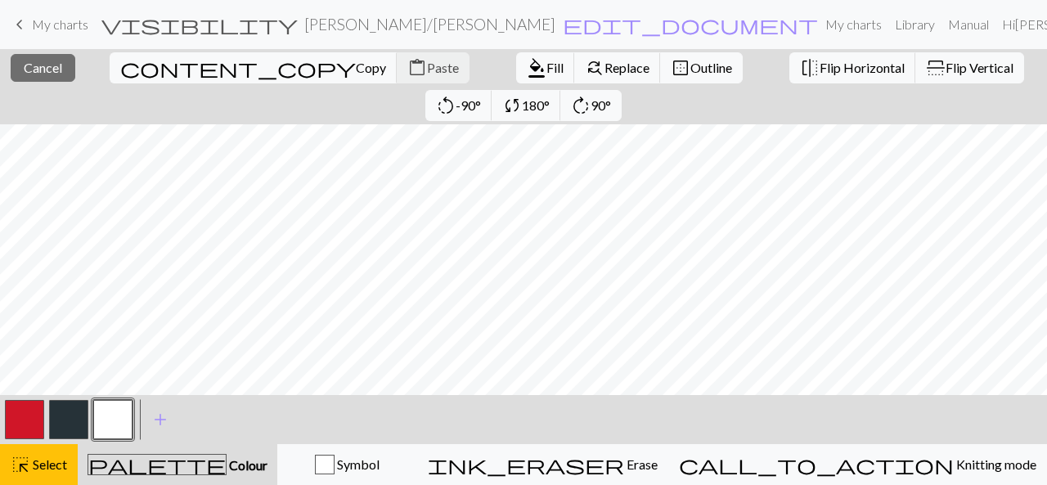
click at [25, 433] on button "button" at bounding box center [24, 419] width 39 height 39
click at [546, 65] on span "Fill" at bounding box center [554, 68] width 17 height 16
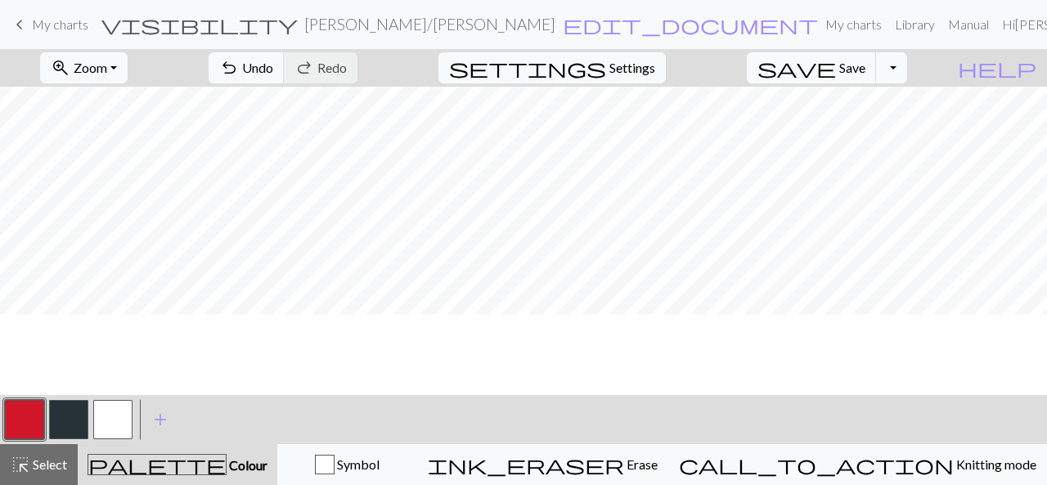
scroll to position [82, 0]
click at [106, 422] on button "button" at bounding box center [112, 419] width 39 height 39
click at [56, 461] on span "Select" at bounding box center [48, 464] width 37 height 16
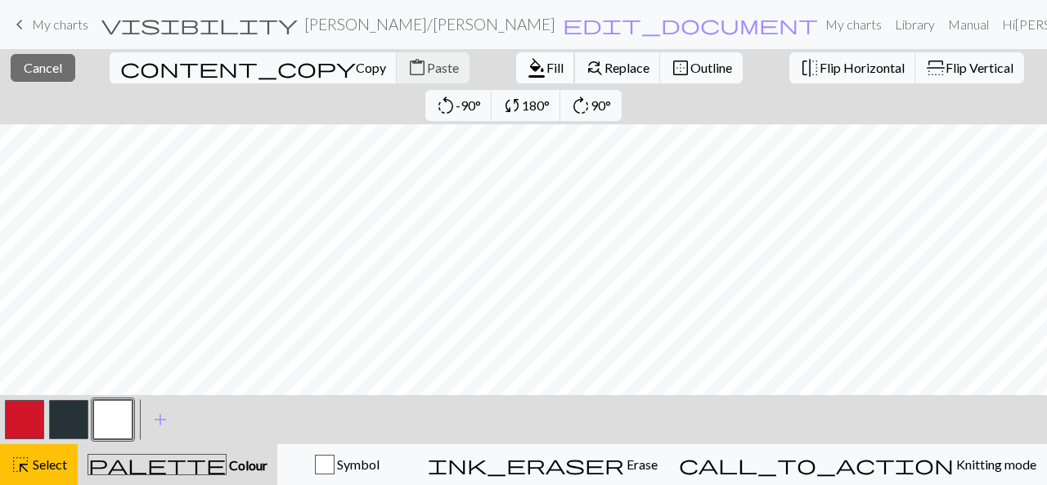
click at [527, 66] on span "format_color_fill" at bounding box center [537, 67] width 20 height 23
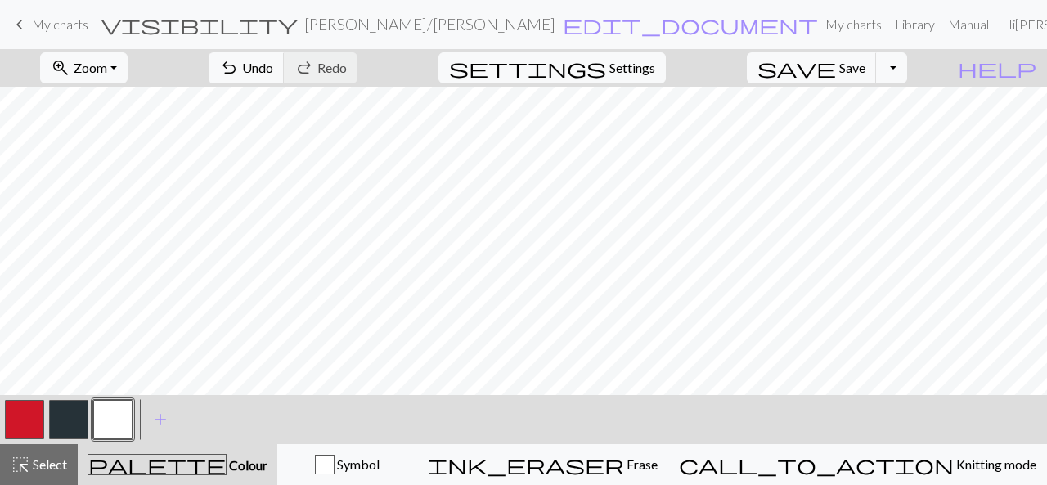
click at [83, 414] on button "button" at bounding box center [68, 419] width 39 height 39
click at [273, 69] on span "Undo" at bounding box center [257, 68] width 31 height 16
click at [107, 421] on button "button" at bounding box center [112, 419] width 39 height 39
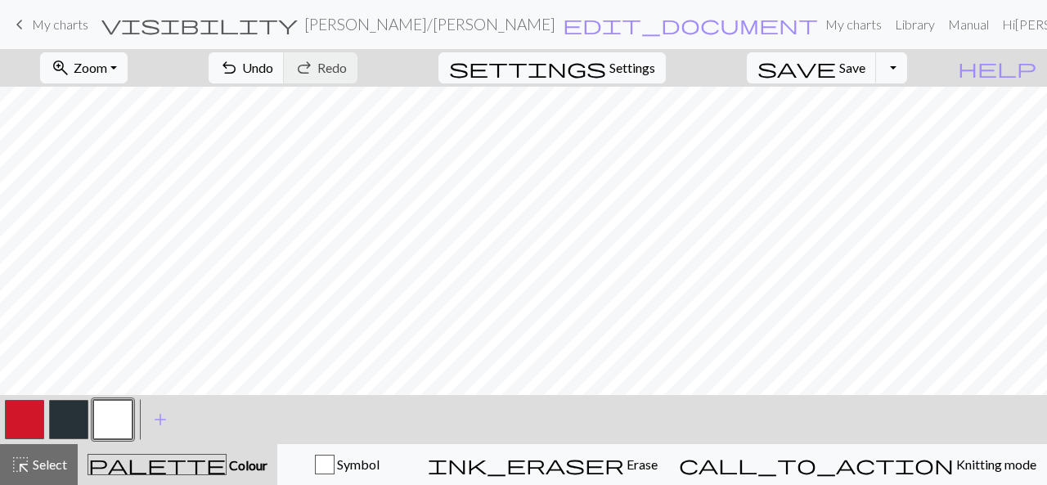
click at [60, 406] on button "button" at bounding box center [68, 419] width 39 height 39
click at [112, 417] on button "button" at bounding box center [112, 419] width 39 height 39
click at [67, 418] on button "button" at bounding box center [68, 419] width 39 height 39
click at [101, 422] on button "button" at bounding box center [112, 419] width 39 height 39
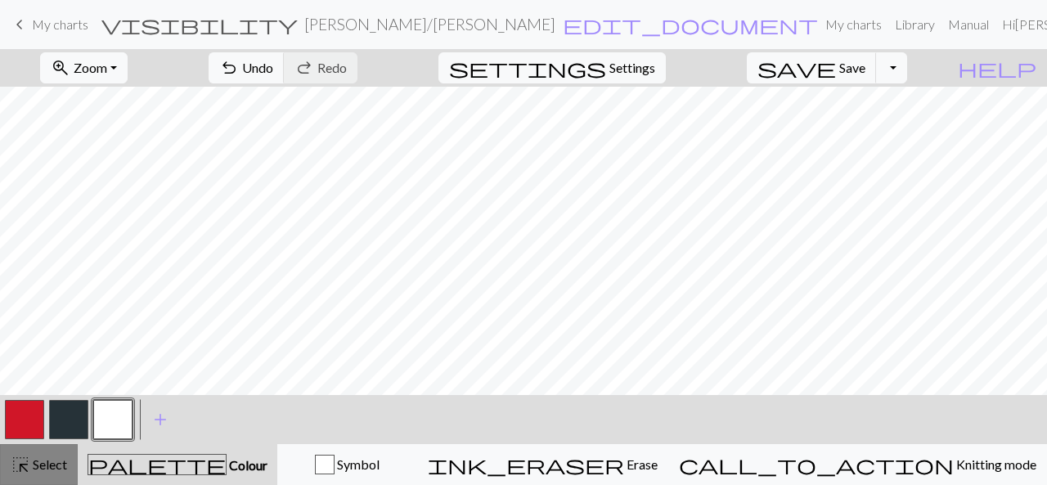
click at [34, 462] on span "Select" at bounding box center [48, 464] width 37 height 16
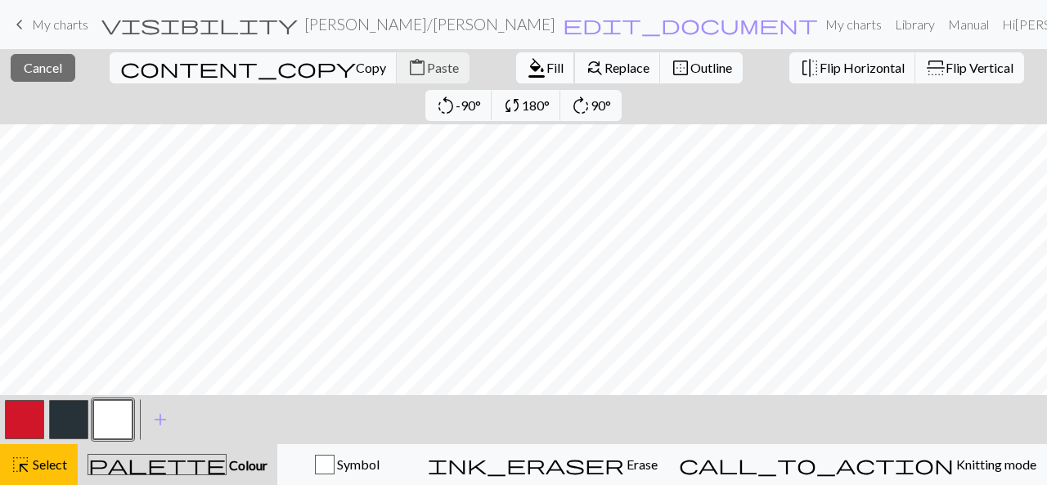
click at [546, 65] on span "Fill" at bounding box center [554, 68] width 17 height 16
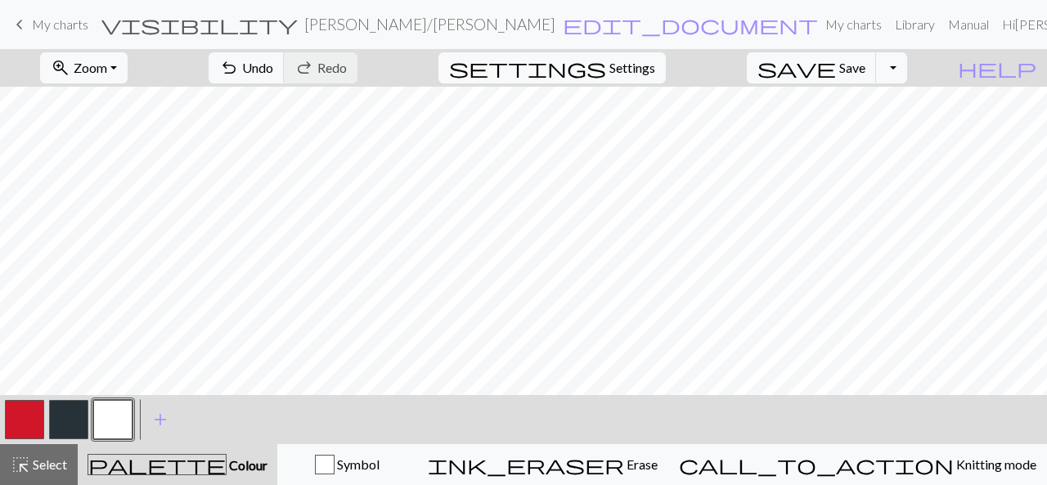
click at [25, 418] on button "button" at bounding box center [24, 419] width 39 height 39
click at [74, 424] on button "button" at bounding box center [68, 419] width 39 height 39
click at [44, 418] on div at bounding box center [24, 420] width 44 height 44
click at [16, 408] on button "button" at bounding box center [24, 419] width 39 height 39
click at [110, 422] on button "button" at bounding box center [112, 419] width 39 height 39
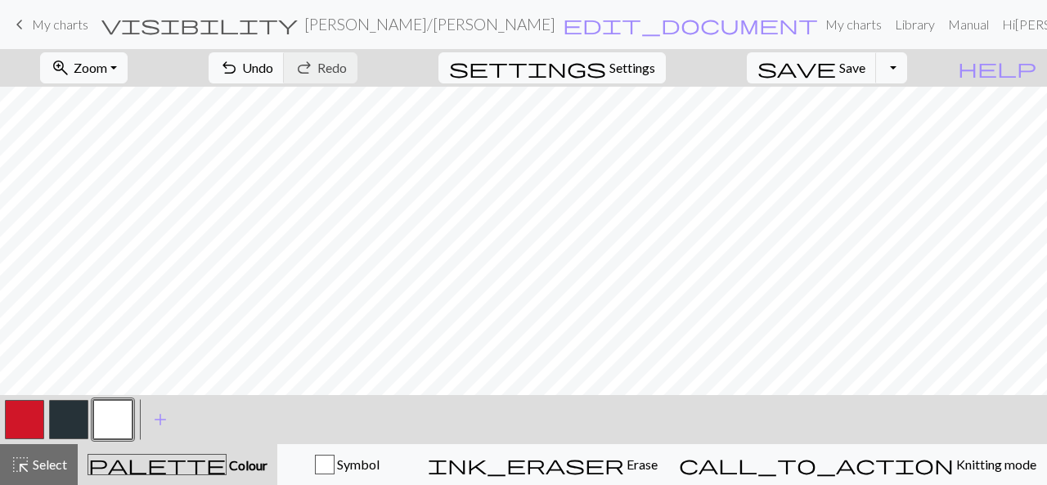
click at [69, 410] on button "button" at bounding box center [68, 419] width 39 height 39
click at [239, 61] on span "undo" at bounding box center [229, 67] width 20 height 23
click at [21, 416] on button "button" at bounding box center [24, 419] width 39 height 39
click at [97, 424] on button "button" at bounding box center [112, 419] width 39 height 39
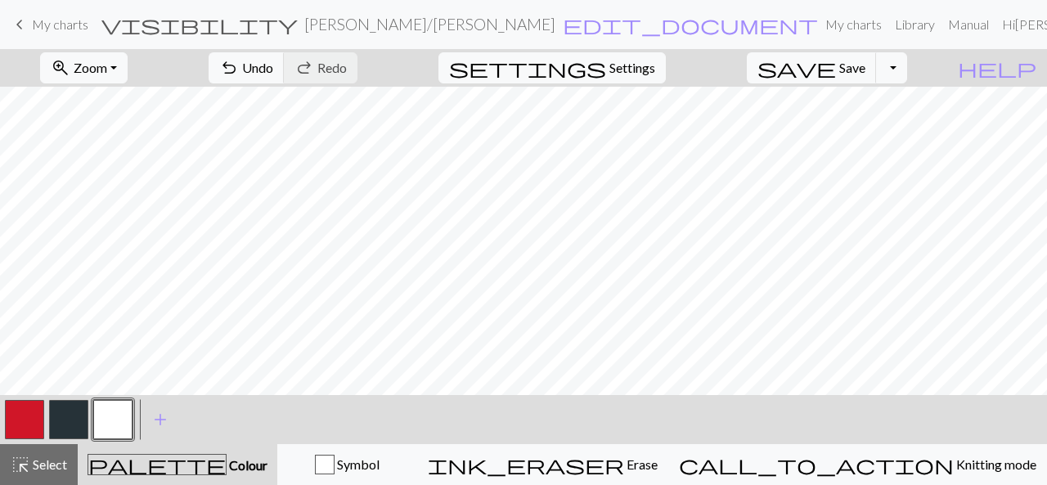
click at [61, 420] on button "button" at bounding box center [68, 419] width 39 height 39
click at [116, 414] on button "button" at bounding box center [112, 419] width 39 height 39
click at [63, 420] on button "button" at bounding box center [68, 419] width 39 height 39
click at [111, 416] on button "button" at bounding box center [112, 419] width 39 height 39
click at [61, 426] on button "button" at bounding box center [68, 419] width 39 height 39
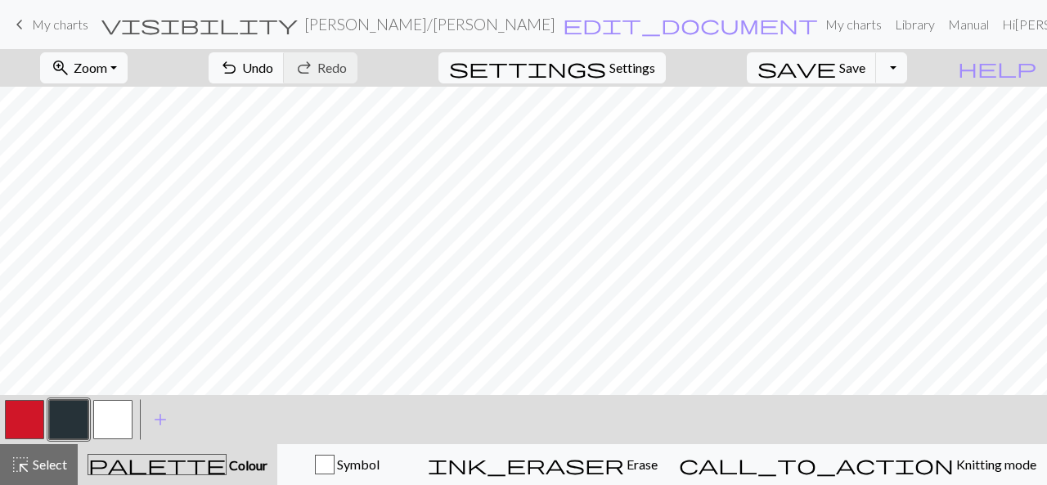
click at [108, 417] on button "button" at bounding box center [112, 419] width 39 height 39
click at [69, 419] on button "button" at bounding box center [68, 419] width 39 height 39
click at [116, 421] on button "button" at bounding box center [112, 419] width 39 height 39
click at [57, 416] on button "button" at bounding box center [68, 419] width 39 height 39
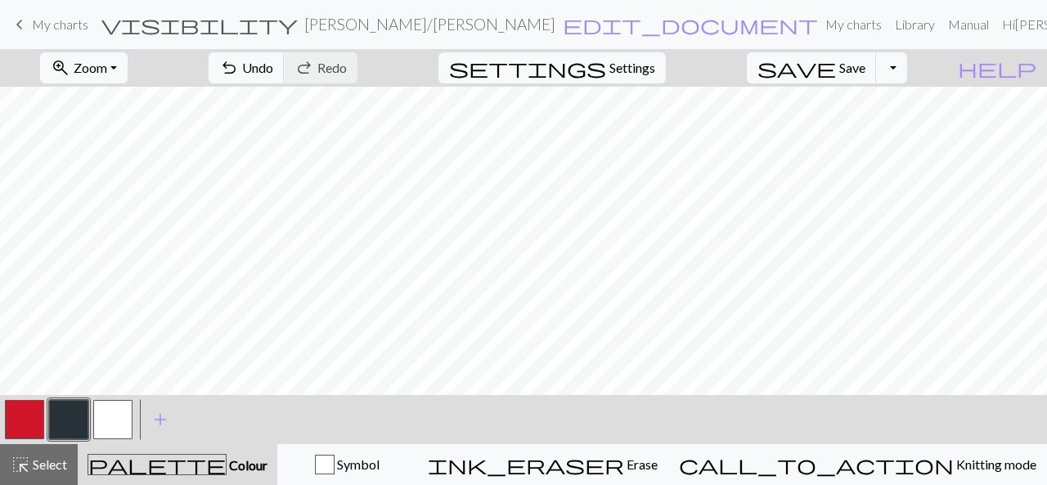
click at [108, 414] on button "button" at bounding box center [112, 419] width 39 height 39
click at [43, 473] on div "highlight_alt Select Select" at bounding box center [39, 465] width 56 height 20
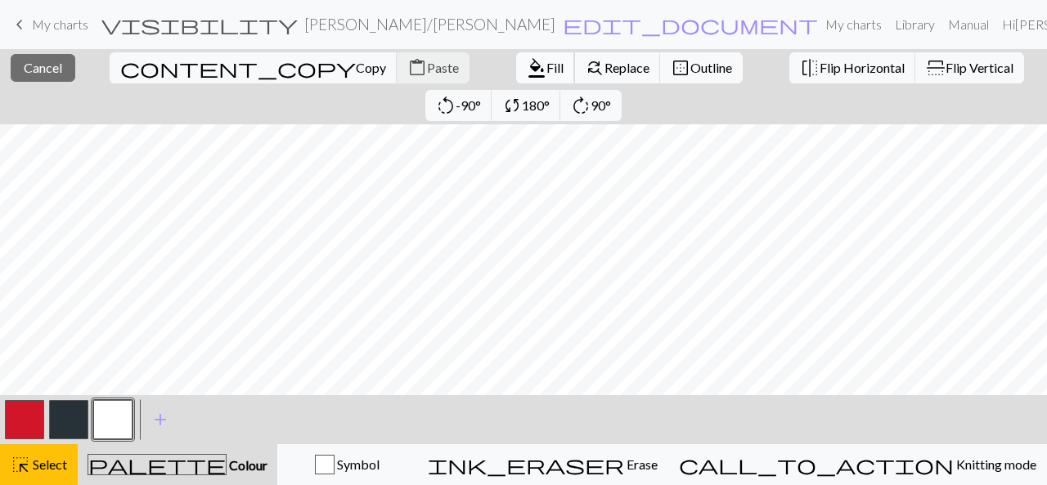
click at [527, 66] on span "format_color_fill" at bounding box center [537, 67] width 20 height 23
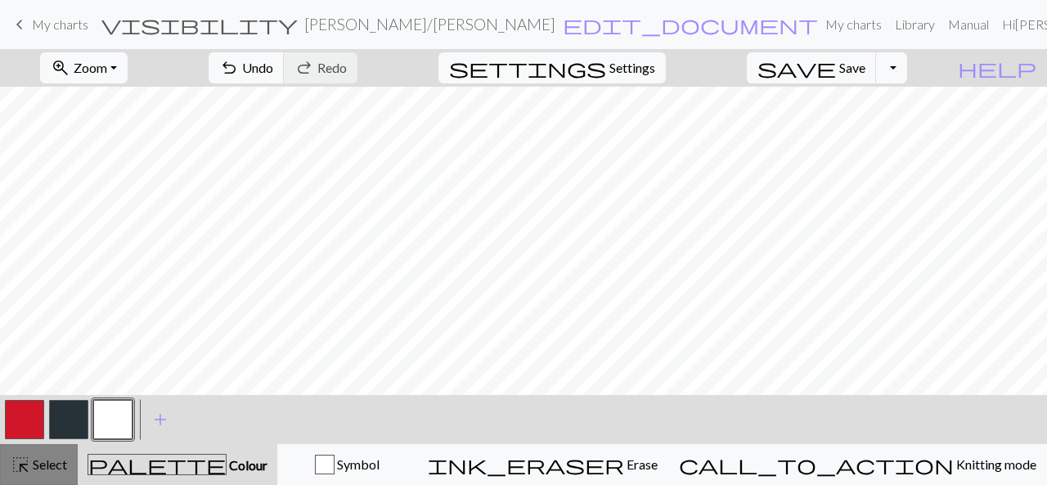
click at [46, 474] on div "highlight_alt Select Select" at bounding box center [39, 465] width 56 height 20
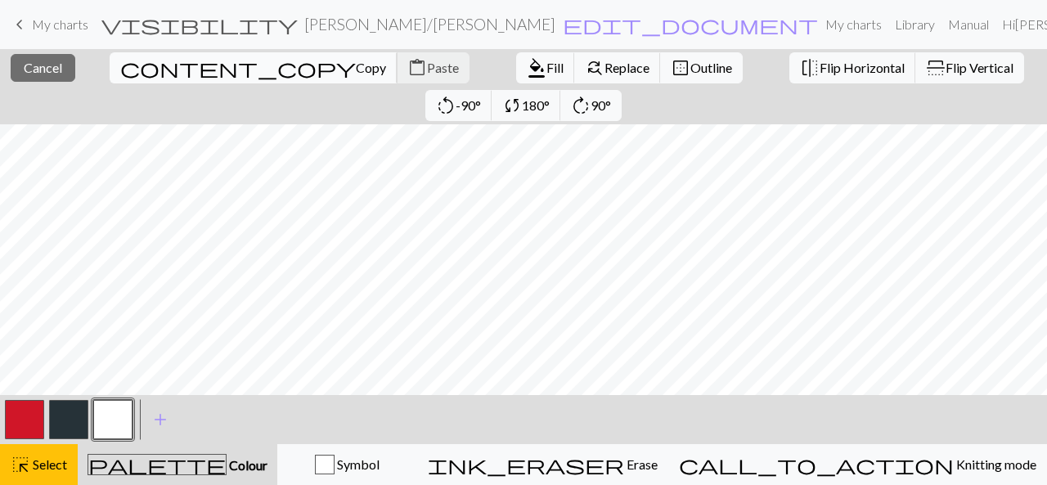
click at [356, 60] on span "Copy" at bounding box center [371, 68] width 30 height 16
click at [427, 65] on span "Paste" at bounding box center [443, 68] width 32 height 16
click at [25, 410] on button "button" at bounding box center [24, 419] width 39 height 39
click at [29, 63] on span "Cancel" at bounding box center [43, 68] width 38 height 16
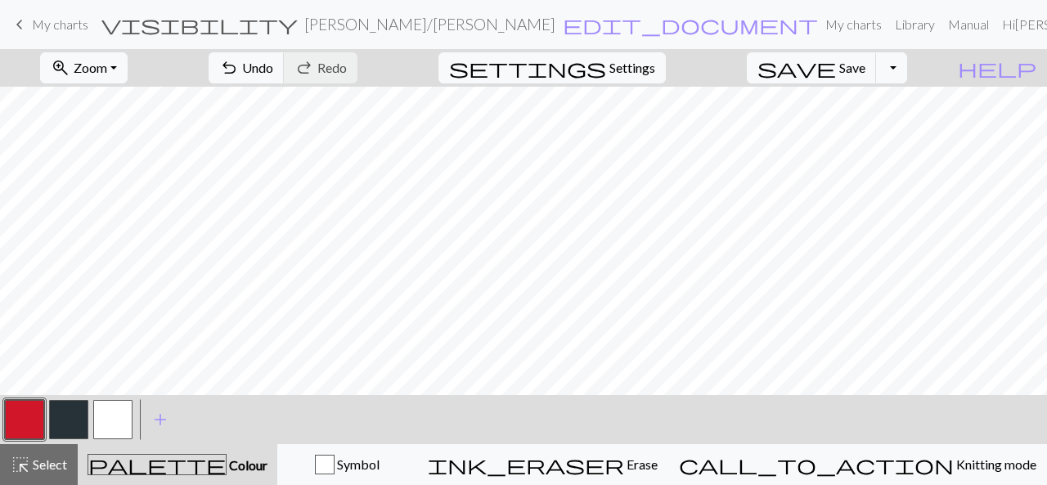
click at [28, 414] on button "button" at bounding box center [24, 419] width 39 height 39
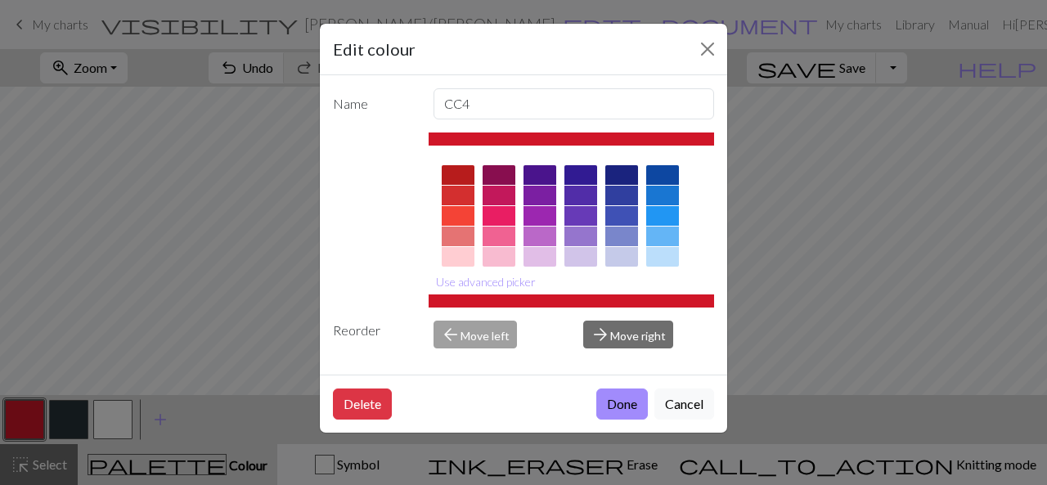
drag, startPoint x: 679, startPoint y: 400, endPoint x: 676, endPoint y: 388, distance: 12.7
click at [678, 400] on button "Cancel" at bounding box center [684, 404] width 60 height 31
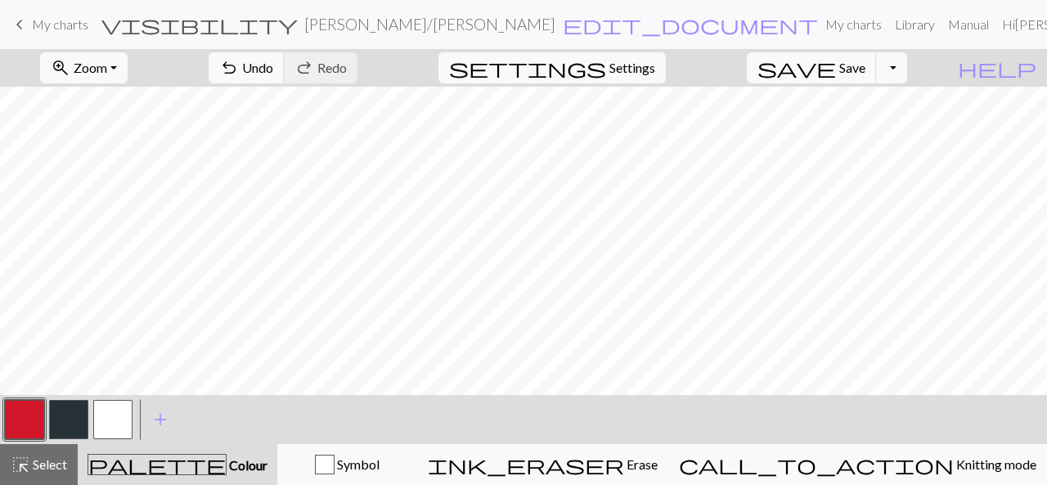
click at [71, 417] on button "button" at bounding box center [68, 419] width 39 height 39
click at [29, 422] on button "button" at bounding box center [24, 419] width 39 height 39
drag, startPoint x: 108, startPoint y: 413, endPoint x: 183, endPoint y: 384, distance: 80.5
click at [108, 413] on button "button" at bounding box center [112, 419] width 39 height 39
click at [35, 418] on button "button" at bounding box center [24, 419] width 39 height 39
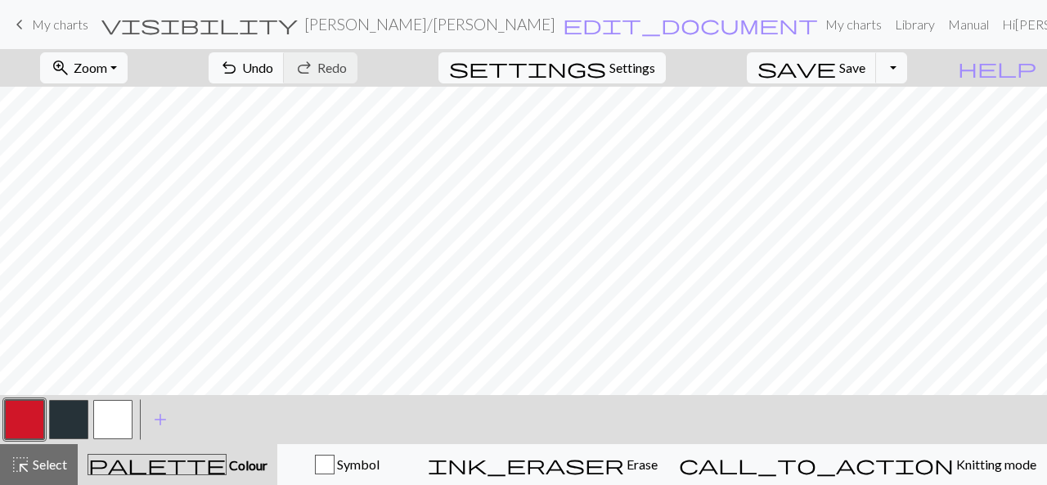
click at [119, 419] on button "button" at bounding box center [112, 419] width 39 height 39
click at [69, 416] on button "button" at bounding box center [68, 419] width 39 height 39
click at [74, 410] on button "button" at bounding box center [68, 419] width 39 height 39
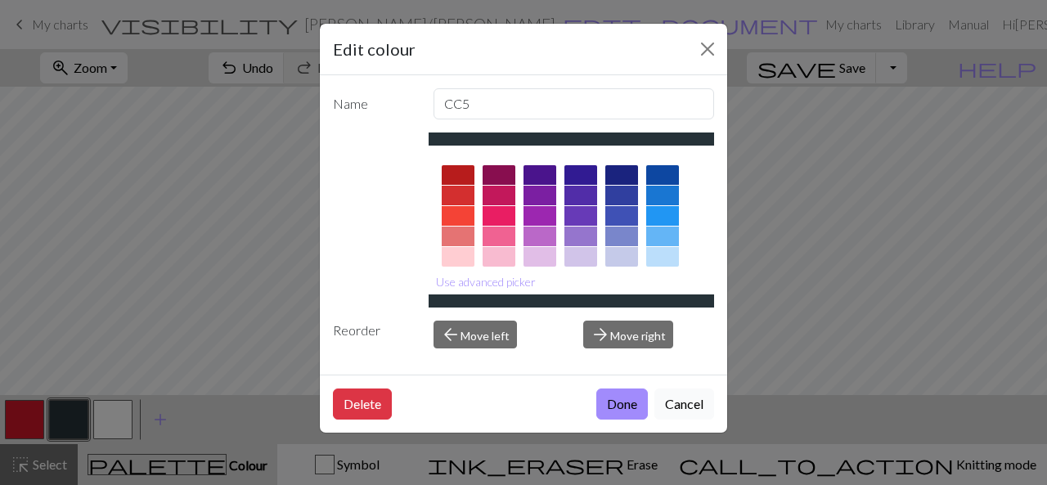
click at [703, 402] on button "Cancel" at bounding box center [684, 404] width 60 height 31
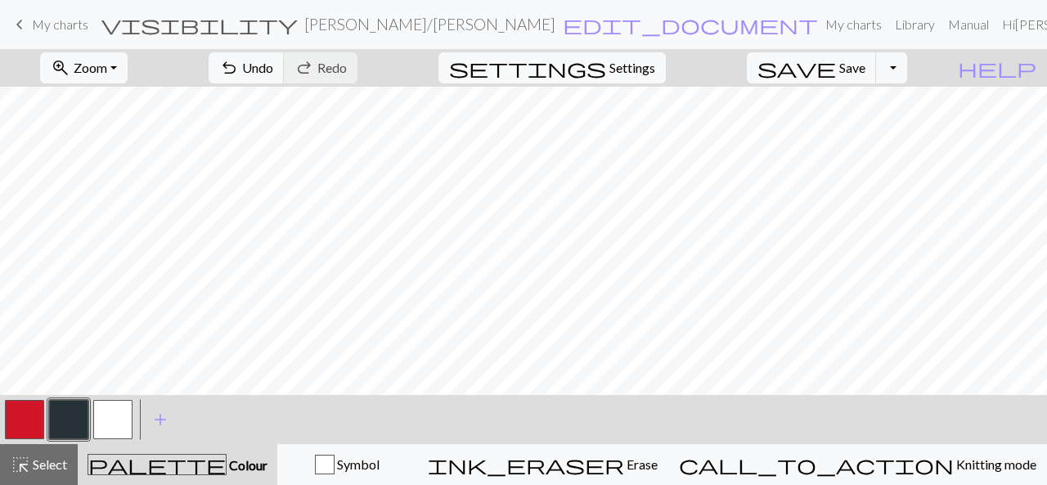
click at [110, 415] on button "button" at bounding box center [112, 419] width 39 height 39
click at [59, 420] on button "button" at bounding box center [68, 419] width 39 height 39
click at [131, 415] on button "button" at bounding box center [112, 419] width 39 height 39
click at [70, 415] on button "button" at bounding box center [68, 419] width 39 height 39
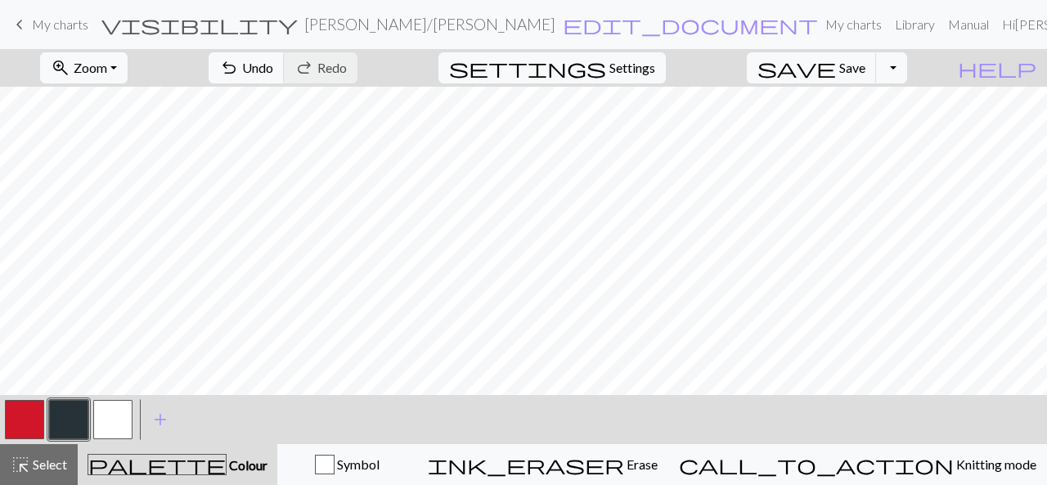
click at [124, 417] on button "button" at bounding box center [112, 419] width 39 height 39
click at [31, 424] on button "button" at bounding box center [24, 419] width 39 height 39
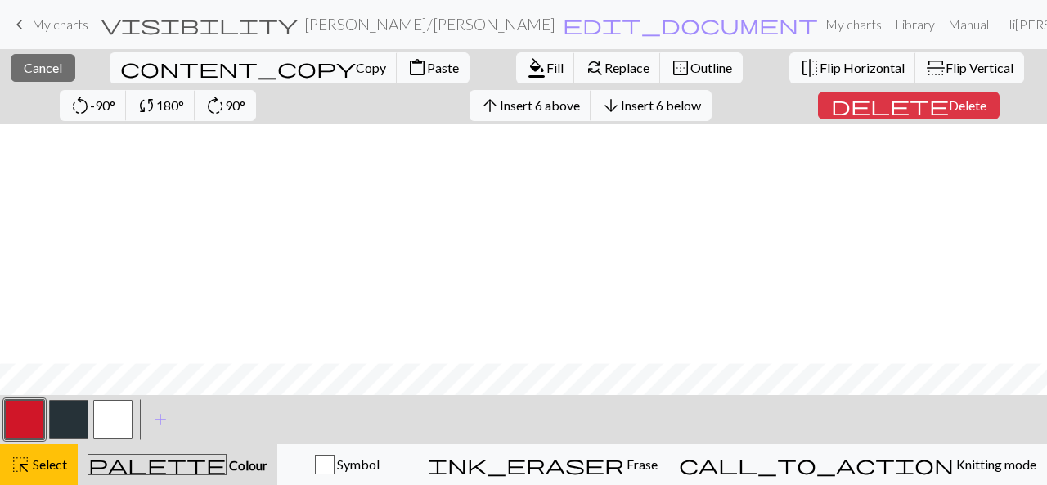
scroll to position [321, 0]
click at [29, 58] on button "close Cancel" at bounding box center [43, 68] width 65 height 28
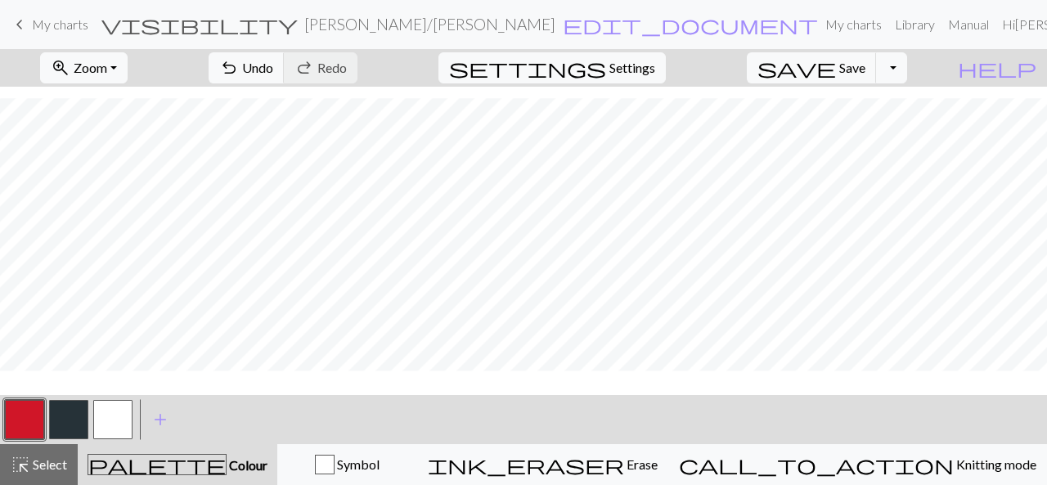
scroll to position [284, 0]
click at [23, 424] on button "button" at bounding box center [24, 419] width 39 height 39
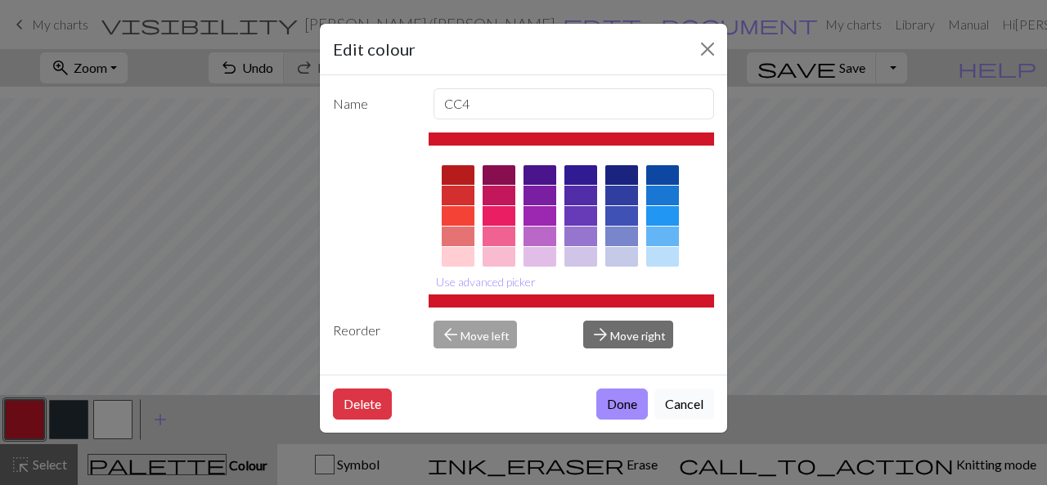
click at [692, 402] on button "Cancel" at bounding box center [684, 404] width 60 height 31
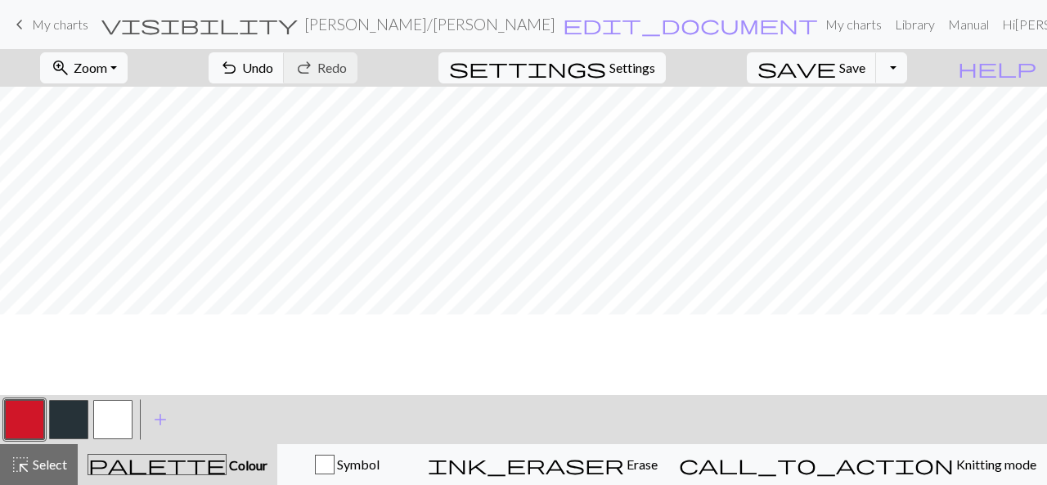
scroll to position [38, 0]
click at [73, 415] on button "button" at bounding box center [68, 419] width 39 height 39
click at [107, 418] on button "button" at bounding box center [112, 419] width 39 height 39
click at [60, 414] on button "button" at bounding box center [68, 419] width 39 height 39
drag, startPoint x: 106, startPoint y: 433, endPoint x: 110, endPoint y: 420, distance: 13.7
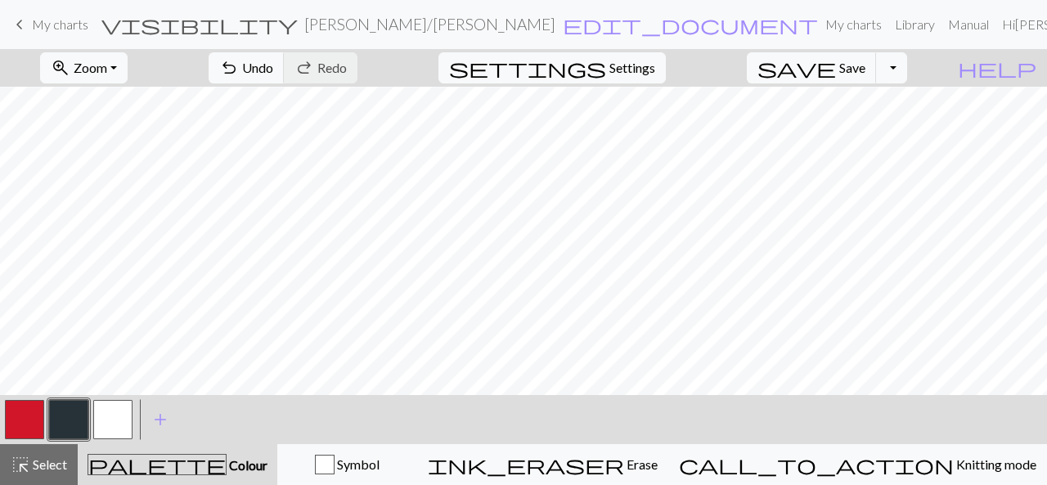
click at [107, 429] on button "button" at bounding box center [112, 419] width 39 height 39
click at [79, 420] on button "button" at bounding box center [68, 419] width 39 height 39
click at [865, 61] on span "Save" at bounding box center [852, 68] width 26 height 16
click at [907, 68] on button "Toggle Dropdown" at bounding box center [891, 67] width 31 height 31
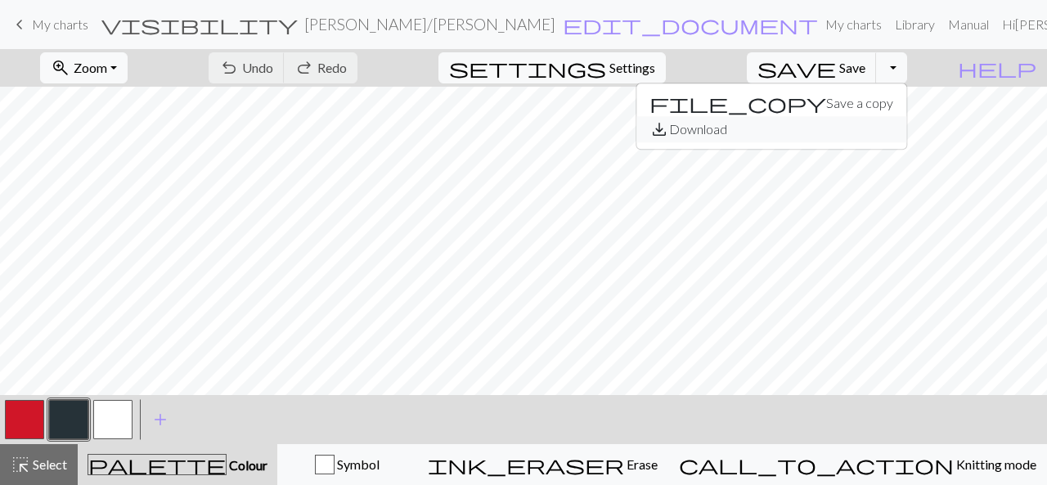
click at [888, 130] on button "save_alt Download" at bounding box center [771, 129] width 270 height 26
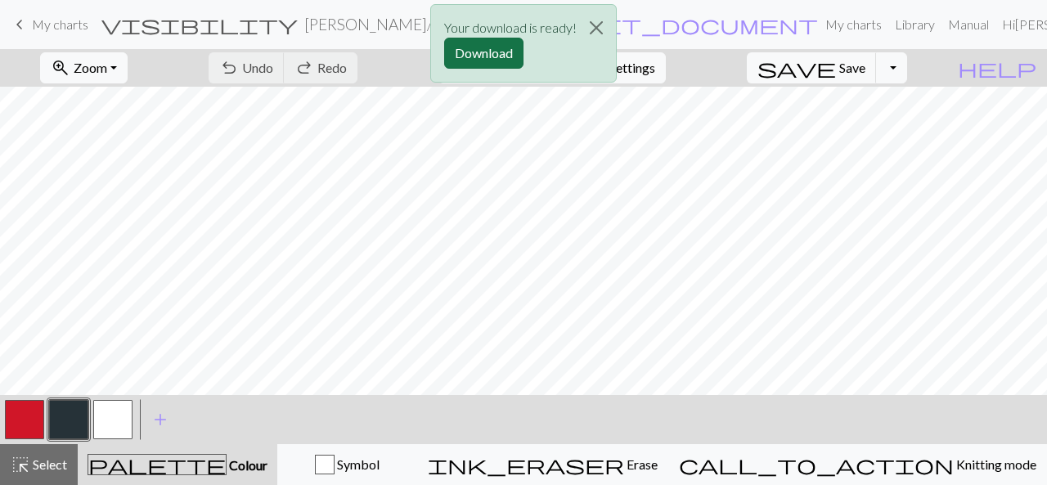
click at [491, 53] on button "Download" at bounding box center [483, 53] width 79 height 31
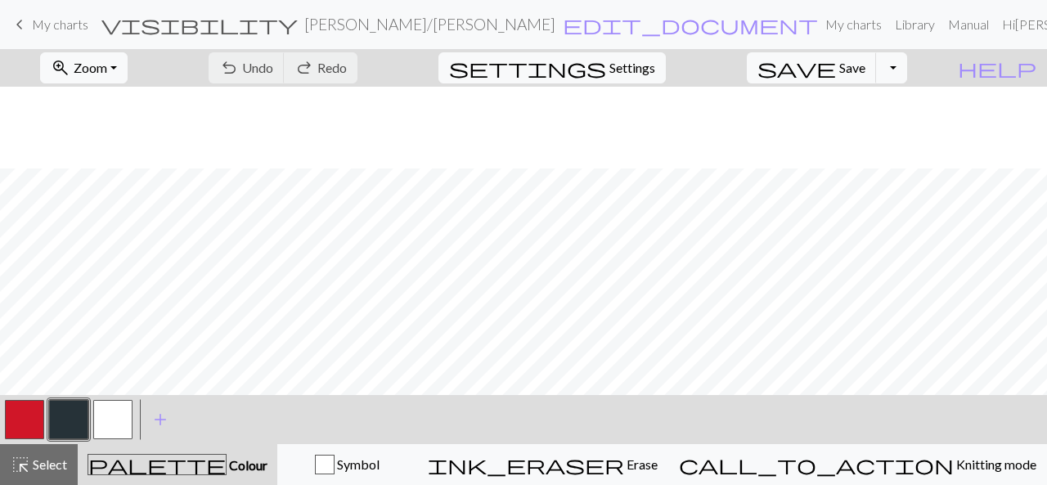
scroll to position [245, 0]
click at [655, 63] on span "Settings" at bounding box center [632, 68] width 46 height 20
select select "aran"
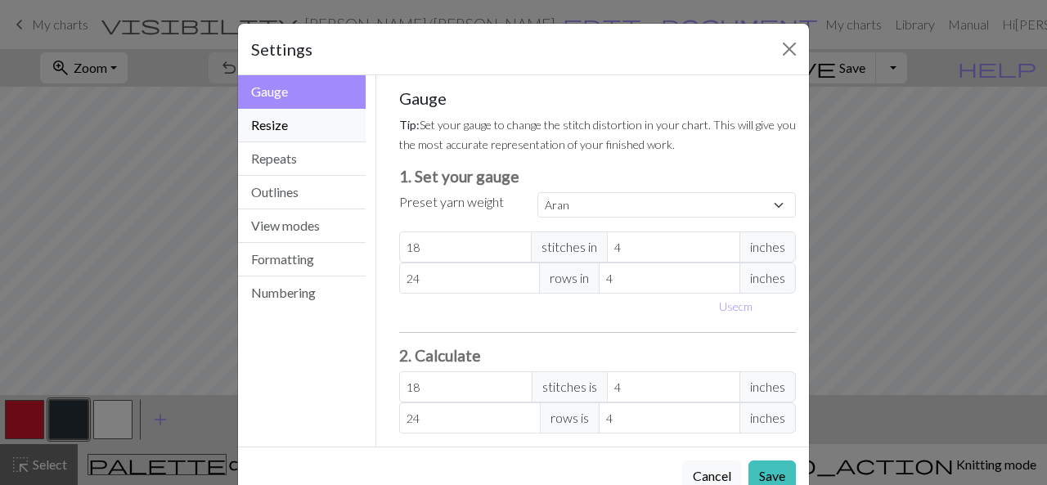
click at [315, 120] on button "Resize" at bounding box center [302, 126] width 128 height 34
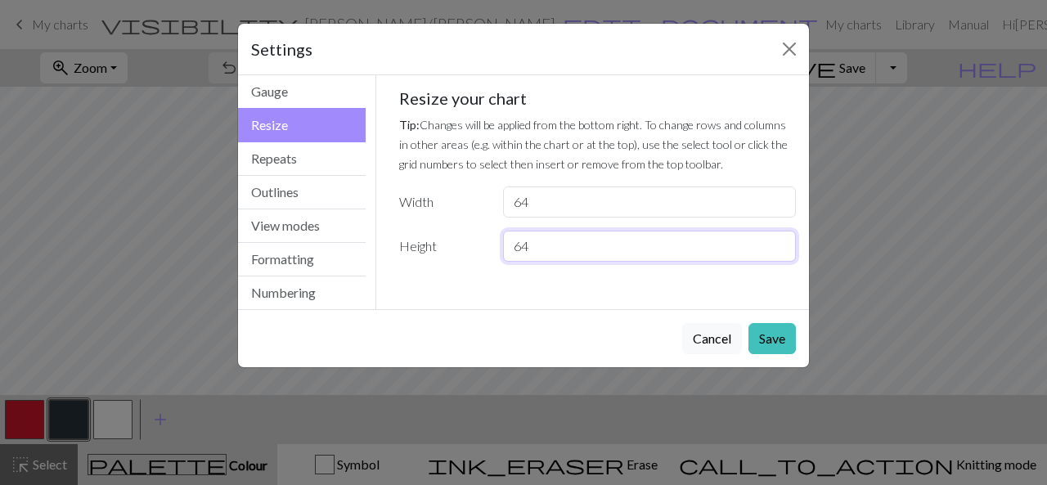
drag, startPoint x: 540, startPoint y: 246, endPoint x: 514, endPoint y: 245, distance: 25.4
click at [514, 245] on input "64" at bounding box center [649, 246] width 293 height 31
click at [782, 251] on input "63" at bounding box center [649, 246] width 293 height 31
click at [782, 251] on input "62" at bounding box center [649, 246] width 293 height 31
click at [782, 251] on input "61" at bounding box center [649, 246] width 293 height 31
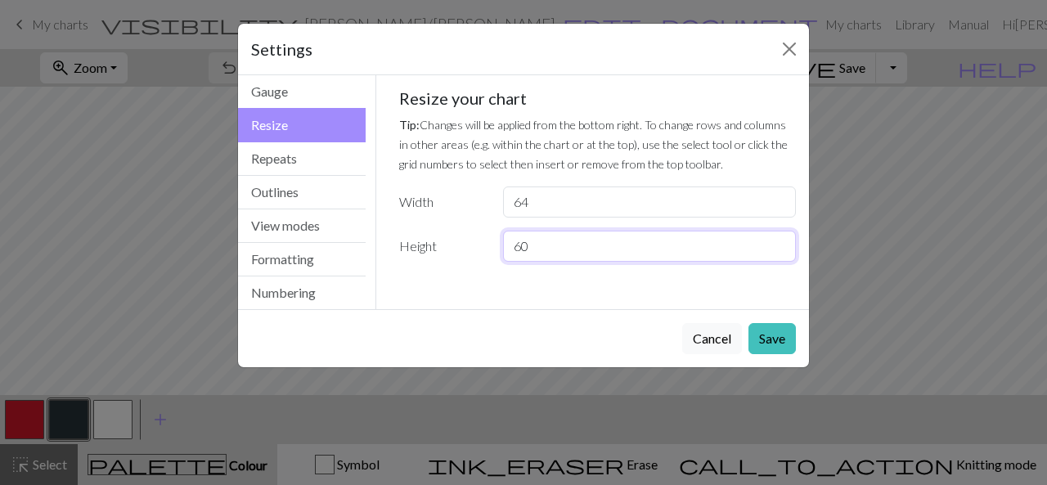
click at [782, 251] on input "60" at bounding box center [649, 246] width 293 height 31
click at [782, 251] on input "59" at bounding box center [649, 246] width 293 height 31
click at [782, 251] on input "58" at bounding box center [649, 246] width 293 height 31
click at [782, 251] on input "57" at bounding box center [649, 246] width 293 height 31
click at [782, 251] on input "56" at bounding box center [649, 246] width 293 height 31
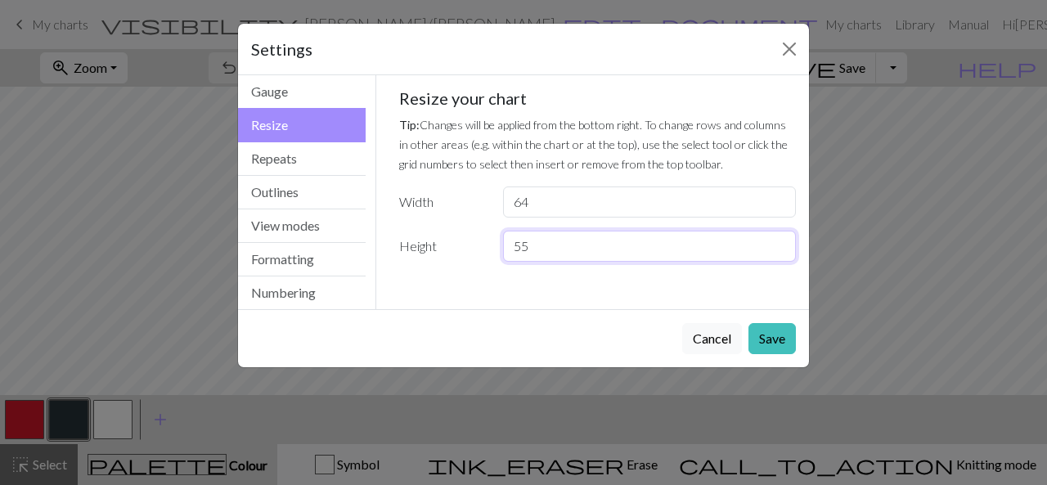
click at [782, 251] on input "55" at bounding box center [649, 246] width 293 height 31
click at [782, 251] on input "54" at bounding box center [649, 246] width 293 height 31
click at [782, 251] on input "53" at bounding box center [649, 246] width 293 height 31
click at [782, 251] on input "52" at bounding box center [649, 246] width 293 height 31
click at [782, 251] on input "51" at bounding box center [649, 246] width 293 height 31
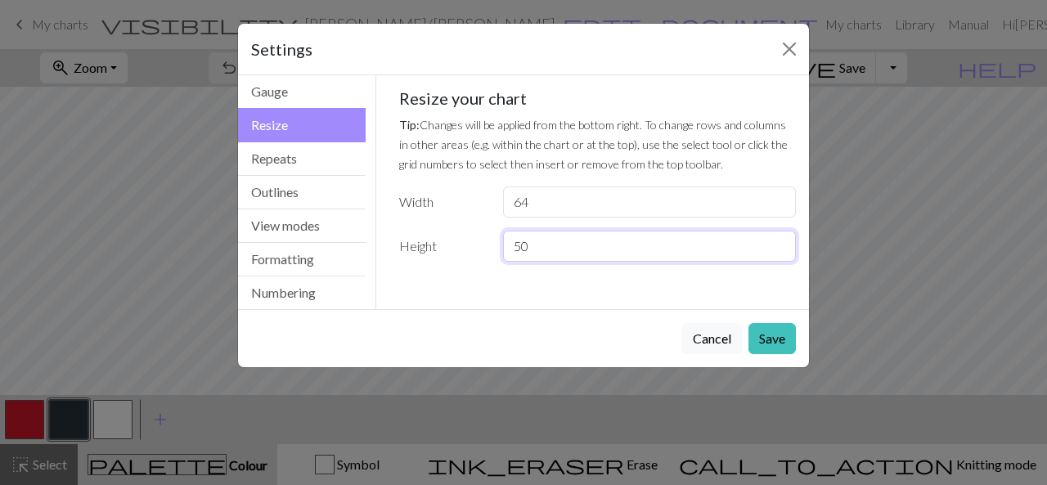
click at [782, 251] on input "50" at bounding box center [649, 246] width 293 height 31
click at [782, 251] on input "49" at bounding box center [649, 246] width 293 height 31
click at [782, 251] on input "48" at bounding box center [649, 246] width 293 height 31
click at [782, 251] on input "47" at bounding box center [649, 246] width 293 height 31
click at [782, 251] on input "46" at bounding box center [649, 246] width 293 height 31
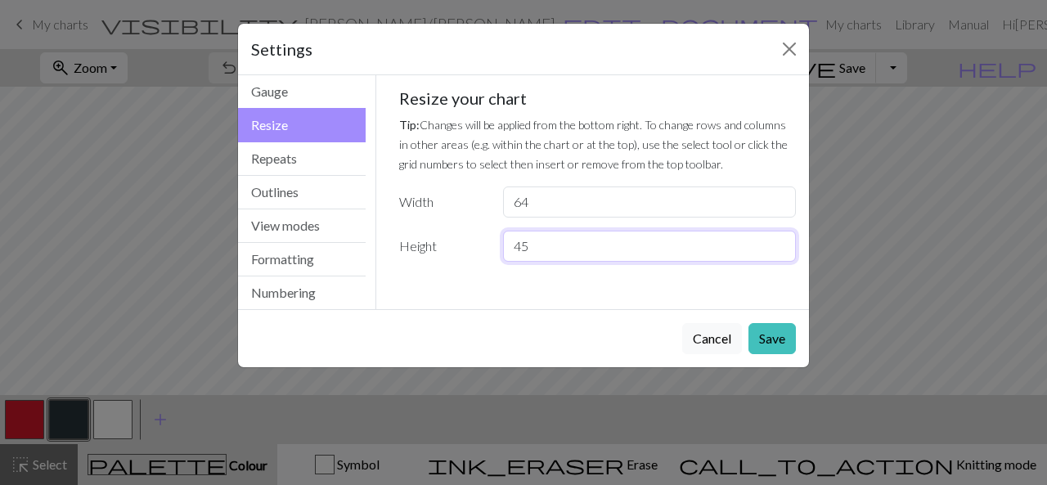
click at [782, 251] on input "45" at bounding box center [649, 246] width 293 height 31
click at [782, 251] on input "44" at bounding box center [649, 246] width 293 height 31
click at [782, 251] on input "43" at bounding box center [649, 246] width 293 height 31
click at [782, 251] on input "42" at bounding box center [649, 246] width 293 height 31
click at [782, 251] on input "41" at bounding box center [649, 246] width 293 height 31
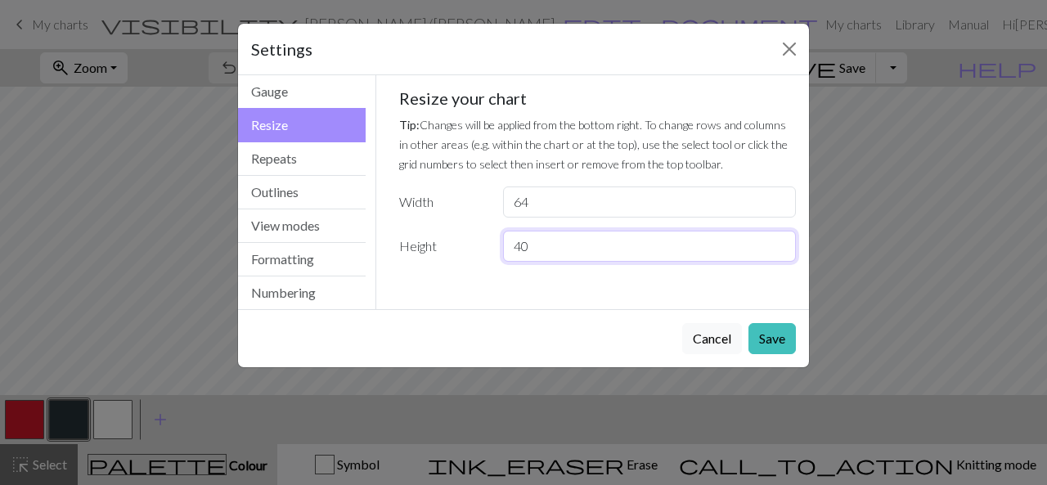
click at [782, 251] on input "40" at bounding box center [649, 246] width 293 height 31
type input "39"
click at [782, 251] on input "39" at bounding box center [649, 246] width 293 height 31
click at [779, 334] on button "Save" at bounding box center [771, 338] width 47 height 31
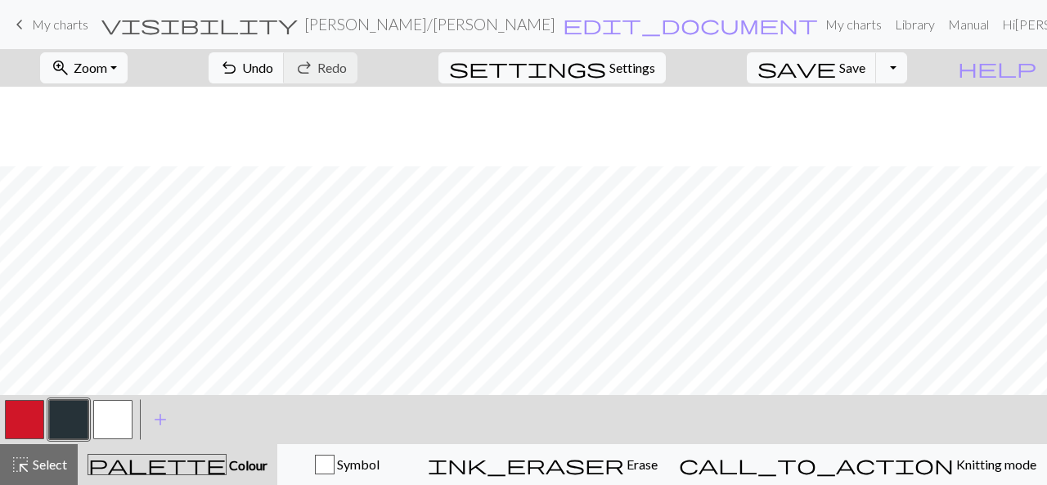
scroll to position [79, 0]
click at [865, 76] on button "save Save Save" at bounding box center [812, 67] width 130 height 31
click at [864, 66] on button "save Save Save" at bounding box center [812, 67] width 130 height 31
click at [910, 61] on div "Chart saved" at bounding box center [523, 32] width 1047 height 65
click at [907, 67] on button "Toggle Dropdown" at bounding box center [891, 67] width 31 height 31
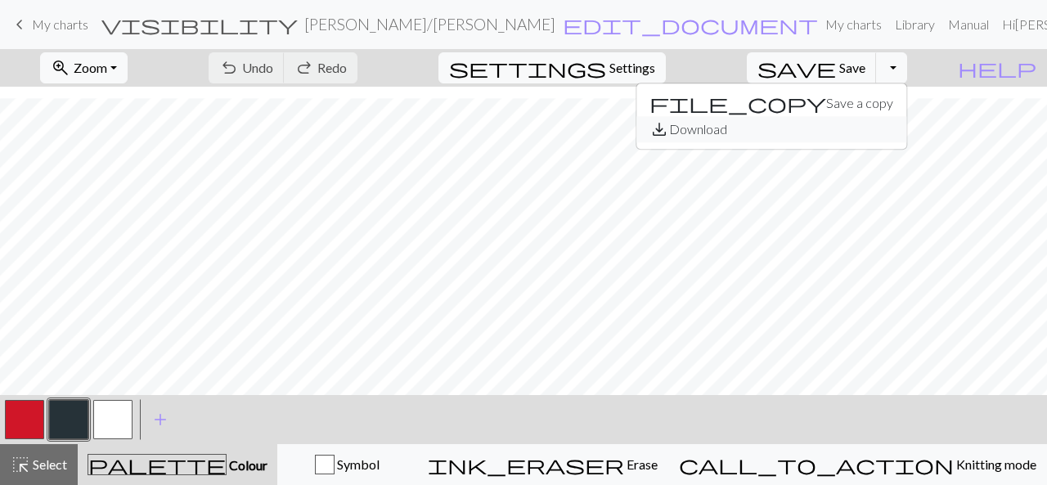
click at [874, 128] on button "save_alt Download" at bounding box center [771, 129] width 270 height 26
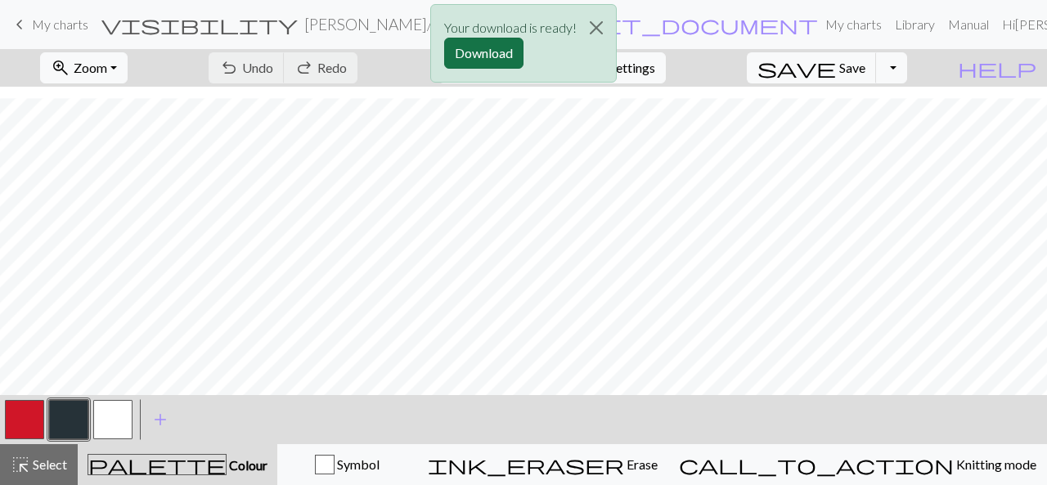
click at [498, 50] on button "Download" at bounding box center [483, 53] width 79 height 31
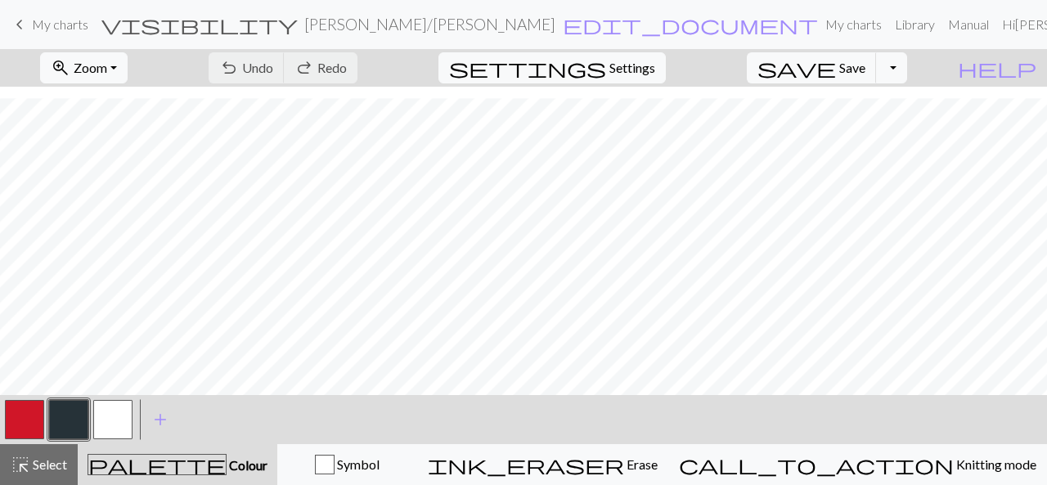
click at [56, 25] on span "My charts" at bounding box center [60, 24] width 56 height 16
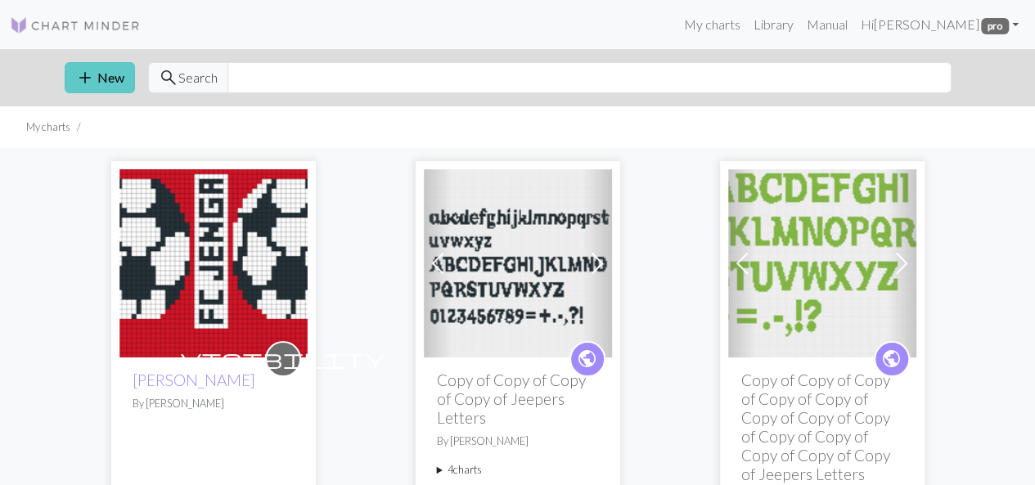
click at [106, 79] on button "add New" at bounding box center [100, 77] width 70 height 31
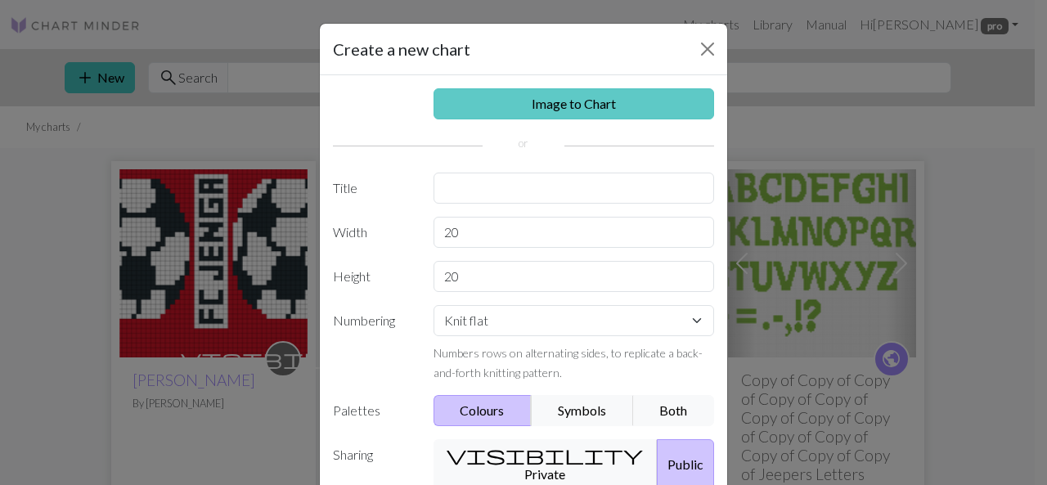
click at [616, 98] on link "Image to Chart" at bounding box center [573, 103] width 281 height 31
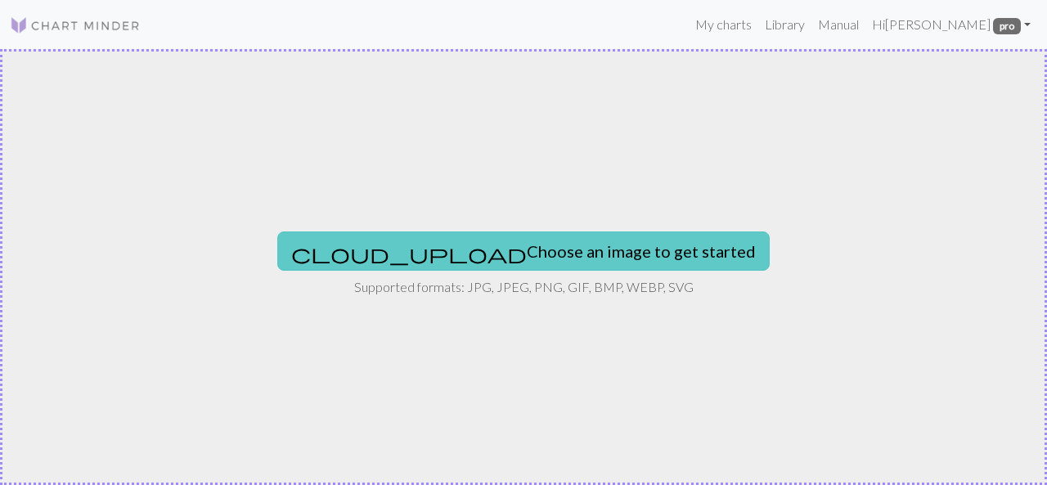
click at [558, 246] on button "cloud_upload Choose an image to get started" at bounding box center [523, 250] width 492 height 39
click at [468, 256] on button "cloud_upload Choose an image to get started" at bounding box center [523, 250] width 492 height 39
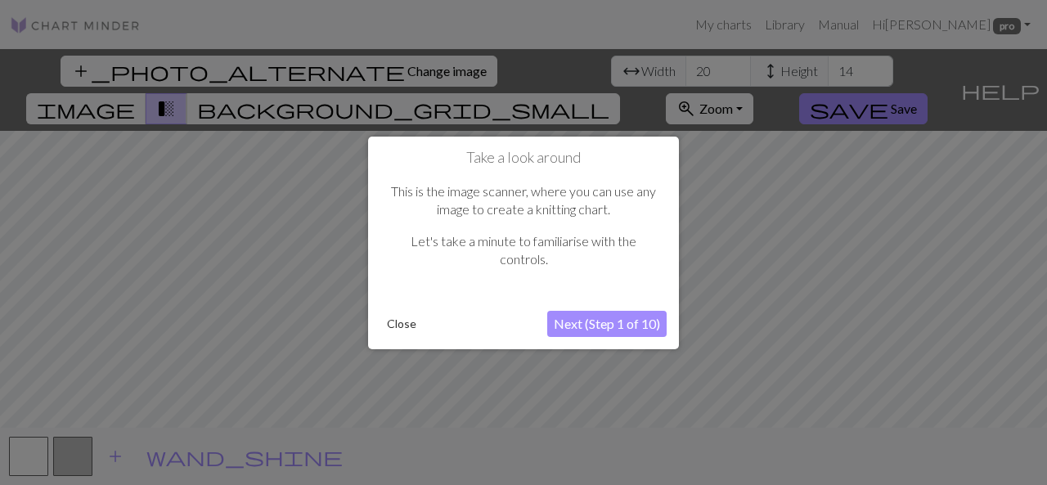
click at [622, 327] on button "Next (Step 1 of 10)" at bounding box center [606, 324] width 119 height 26
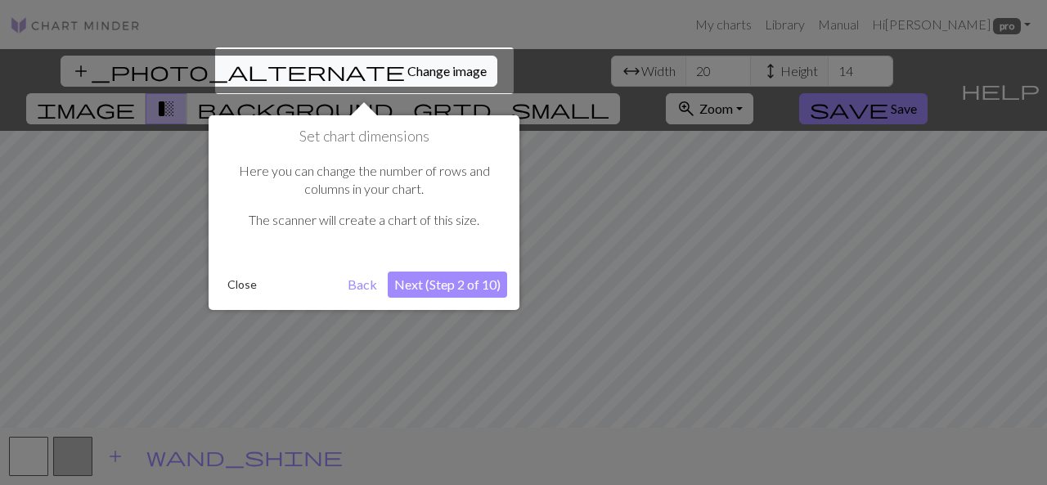
click at [467, 292] on button "Next (Step 2 of 10)" at bounding box center [447, 285] width 119 height 26
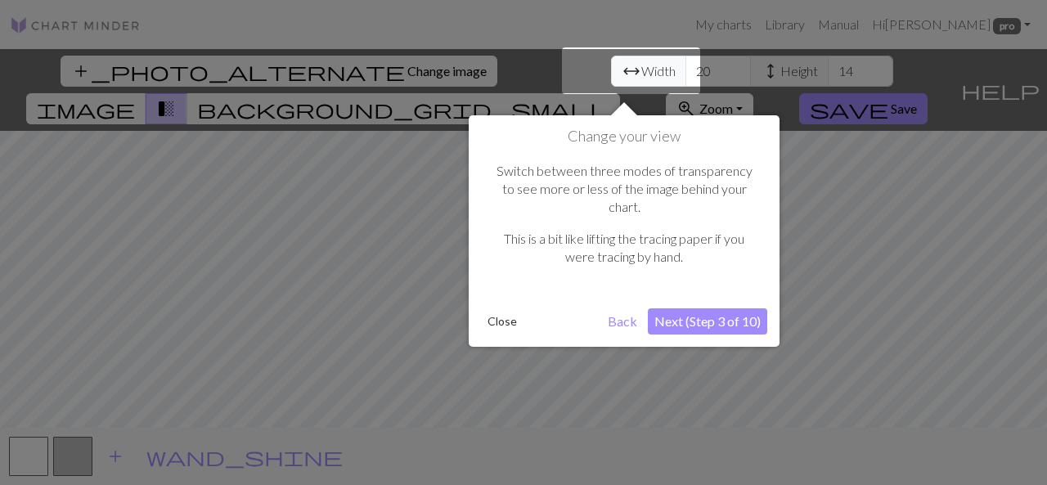
click at [467, 292] on div at bounding box center [523, 242] width 1047 height 485
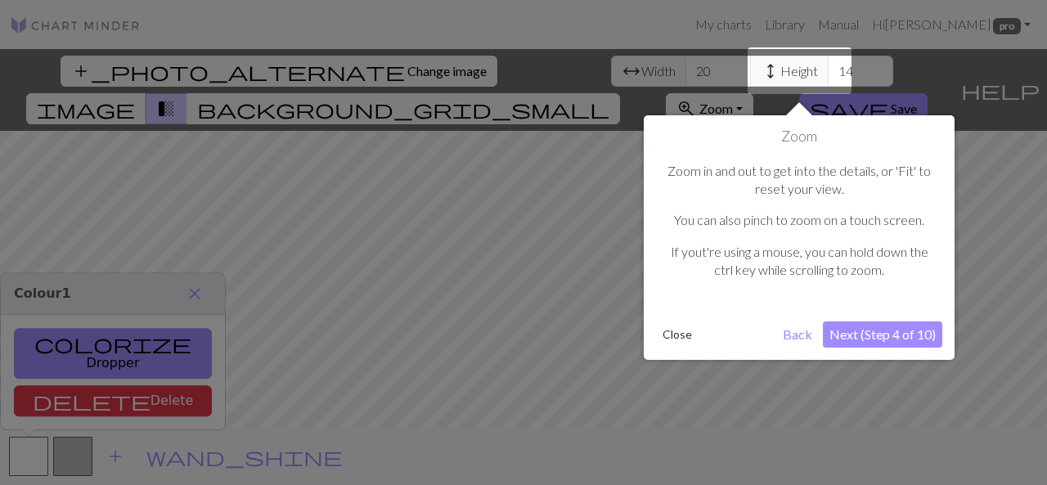
click at [678, 334] on button "Close" at bounding box center [677, 334] width 43 height 25
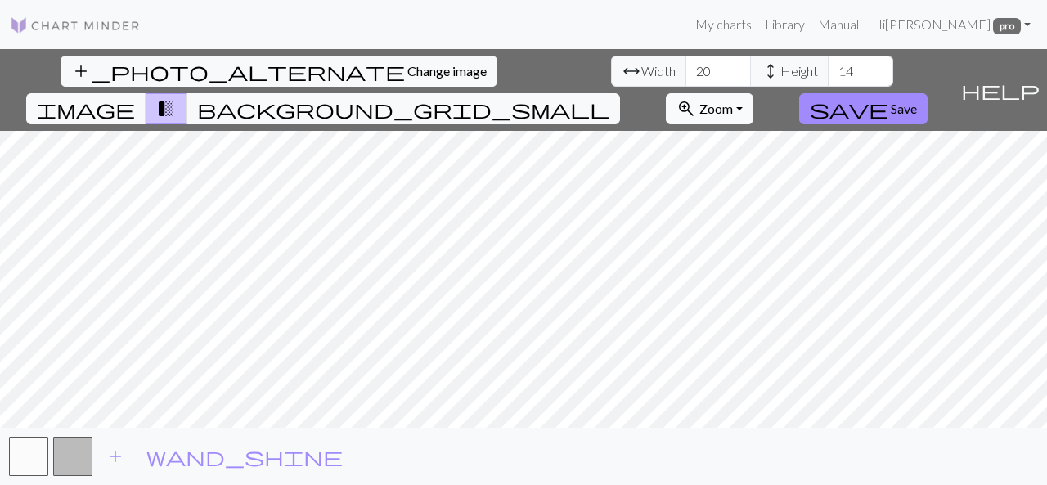
click at [753, 93] on button "zoom_in Zoom Zoom" at bounding box center [710, 108] width 88 height 31
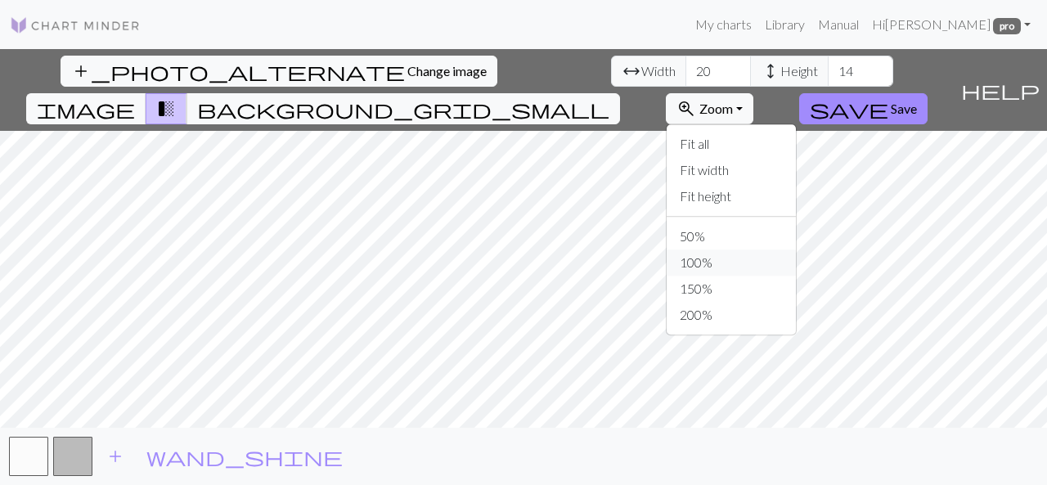
click at [796, 249] on button "100%" at bounding box center [731, 262] width 129 height 26
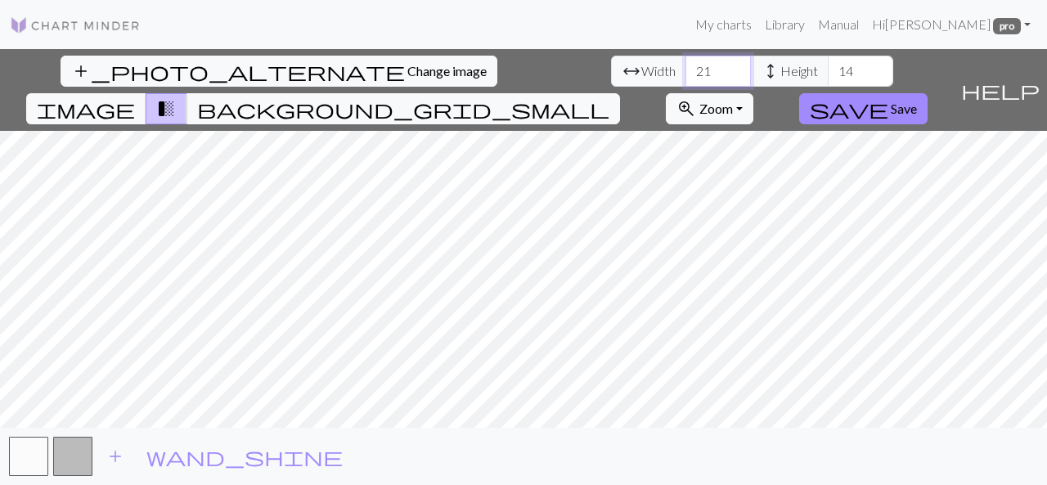
click at [685, 66] on input "21" at bounding box center [717, 71] width 65 height 31
click at [685, 66] on input "22" at bounding box center [717, 71] width 65 height 31
click at [685, 66] on input "23" at bounding box center [717, 71] width 65 height 31
click at [685, 66] on input "24" at bounding box center [717, 71] width 65 height 31
click at [685, 66] on input "25" at bounding box center [717, 71] width 65 height 31
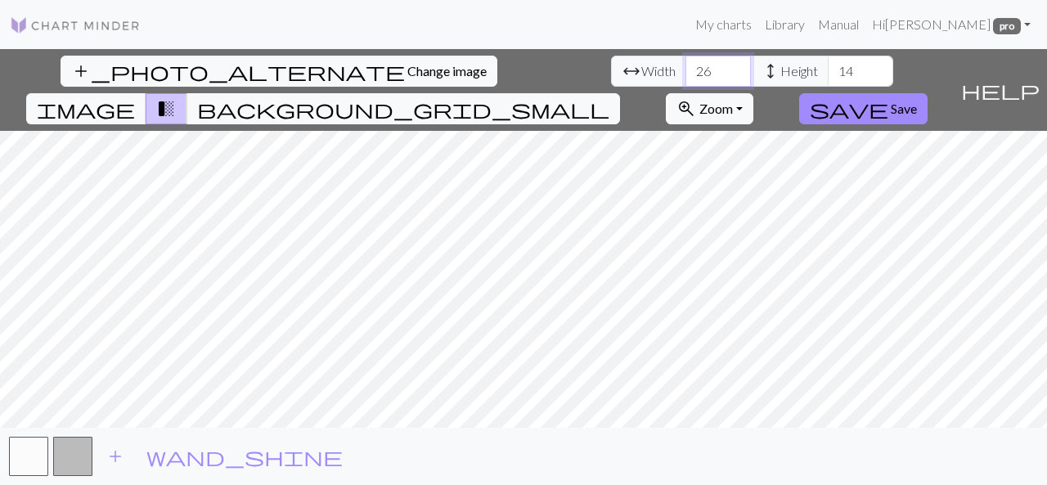
click at [685, 66] on input "26" at bounding box center [717, 71] width 65 height 31
click at [685, 66] on input "27" at bounding box center [717, 71] width 65 height 31
click at [685, 66] on input "28" at bounding box center [717, 71] width 65 height 31
click at [685, 66] on input "29" at bounding box center [717, 71] width 65 height 31
click at [685, 66] on input "30" at bounding box center [717, 71] width 65 height 31
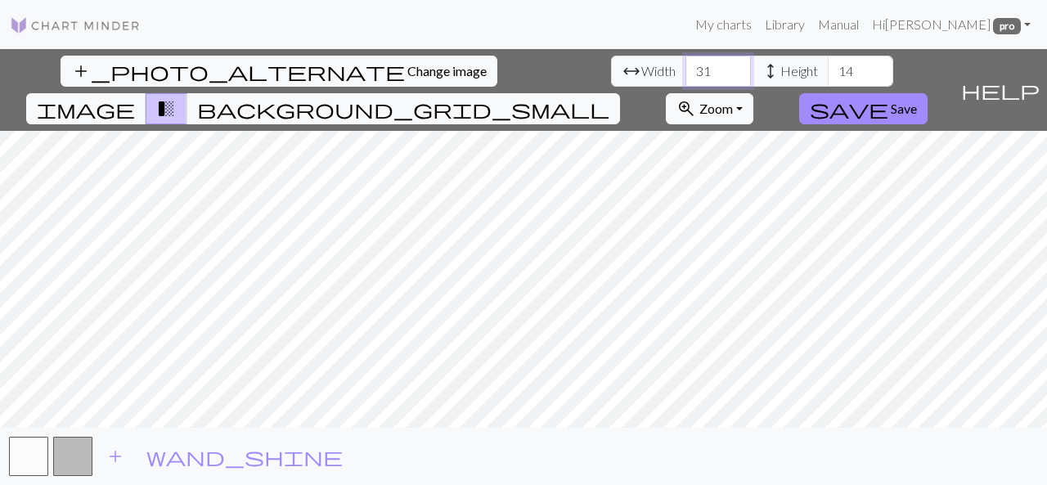
click at [685, 66] on input "31" at bounding box center [717, 71] width 65 height 31
click at [685, 66] on input "32" at bounding box center [717, 71] width 65 height 31
click at [685, 66] on input "33" at bounding box center [717, 71] width 65 height 31
click at [685, 66] on input "34" at bounding box center [717, 71] width 65 height 31
click at [685, 66] on input "35" at bounding box center [717, 71] width 65 height 31
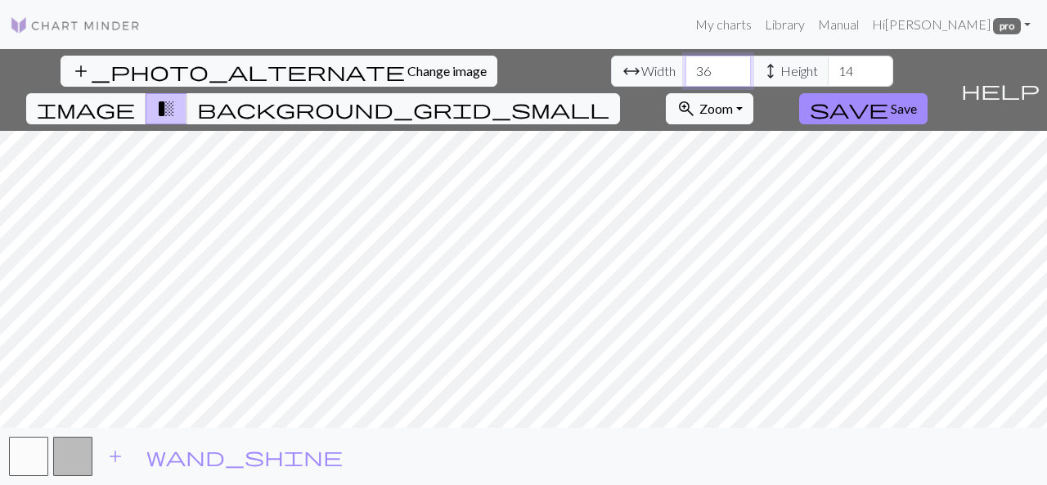
click at [685, 66] on input "36" at bounding box center [717, 71] width 65 height 31
click at [685, 66] on input "37" at bounding box center [717, 71] width 65 height 31
click at [685, 66] on input "38" at bounding box center [717, 71] width 65 height 31
click at [685, 66] on input "39" at bounding box center [717, 71] width 65 height 31
click at [685, 66] on input "40" at bounding box center [717, 71] width 65 height 31
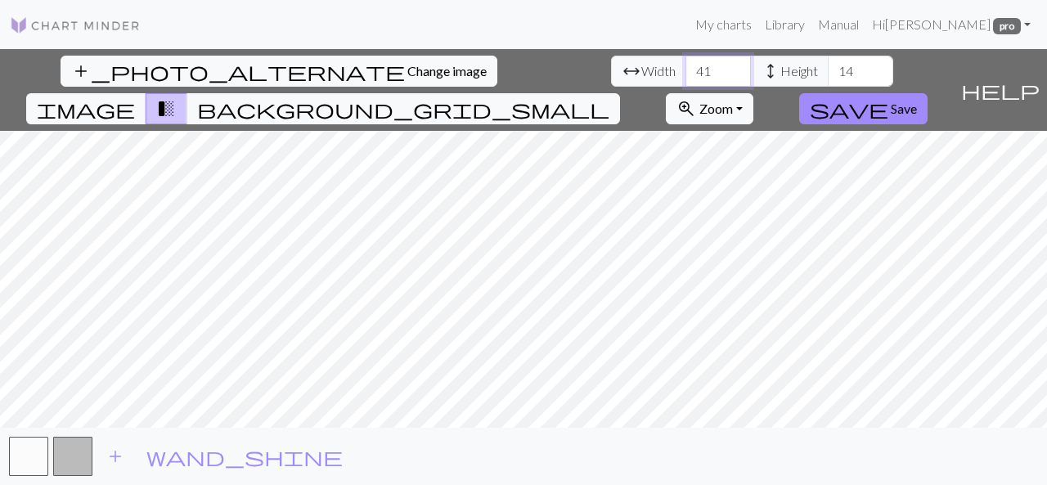
click at [685, 66] on input "41" at bounding box center [717, 71] width 65 height 31
click at [685, 66] on input "42" at bounding box center [717, 71] width 65 height 31
click at [685, 66] on input "43" at bounding box center [717, 71] width 65 height 31
click at [685, 66] on input "44" at bounding box center [717, 71] width 65 height 31
click at [685, 66] on input "45" at bounding box center [717, 71] width 65 height 31
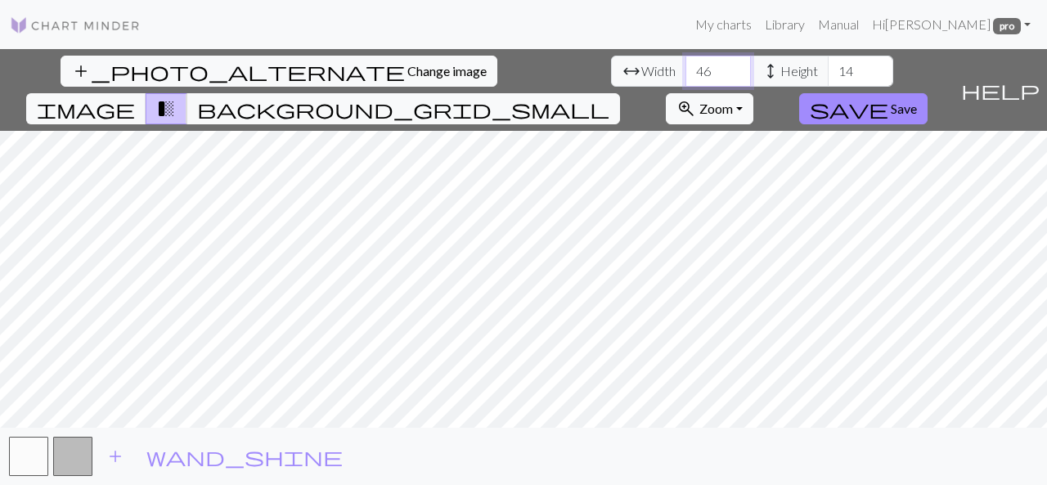
click at [685, 66] on input "46" at bounding box center [717, 71] width 65 height 31
click at [685, 66] on input "47" at bounding box center [717, 71] width 65 height 31
click at [685, 66] on input "48" at bounding box center [717, 71] width 65 height 31
click at [685, 66] on input "49" at bounding box center [717, 71] width 65 height 31
click at [685, 66] on input "50" at bounding box center [717, 71] width 65 height 31
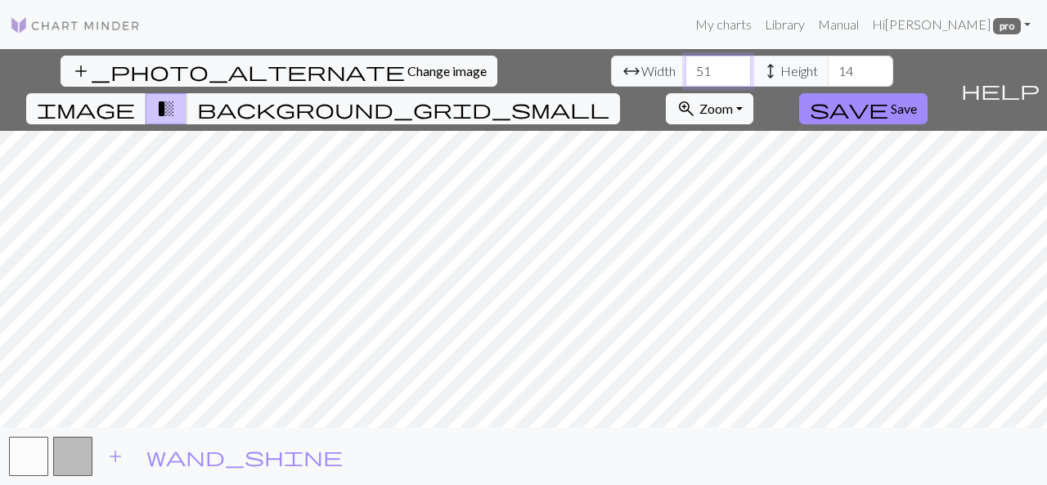
click at [685, 66] on input "51" at bounding box center [717, 71] width 65 height 31
click at [685, 66] on input "52" at bounding box center [717, 71] width 65 height 31
click at [685, 66] on input "53" at bounding box center [717, 71] width 65 height 31
click at [685, 66] on input "54" at bounding box center [717, 71] width 65 height 31
click at [685, 66] on input "55" at bounding box center [717, 71] width 65 height 31
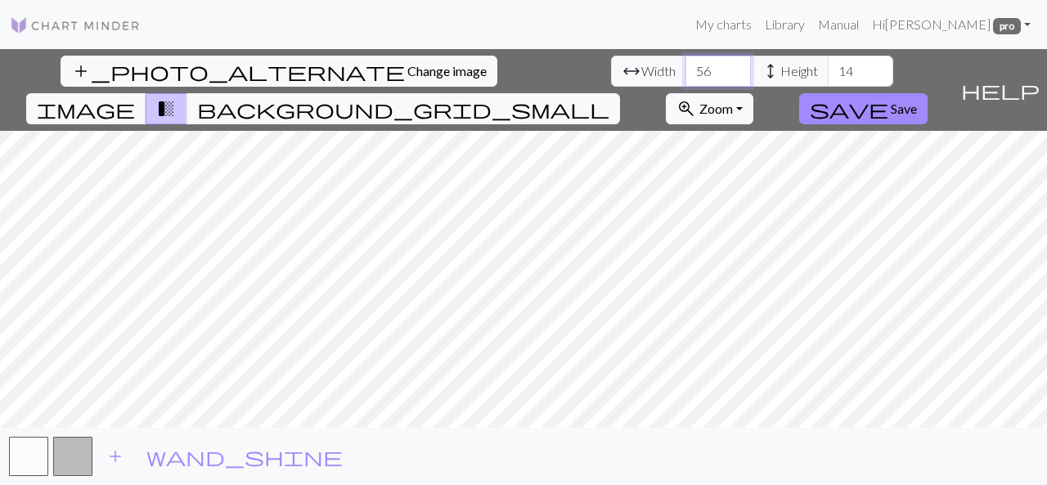
click at [685, 66] on input "56" at bounding box center [717, 71] width 65 height 31
click at [685, 66] on input "57" at bounding box center [717, 71] width 65 height 31
click at [685, 66] on input "58" at bounding box center [717, 71] width 65 height 31
click at [685, 66] on input "59" at bounding box center [717, 71] width 65 height 31
click at [685, 66] on input "60" at bounding box center [717, 71] width 65 height 31
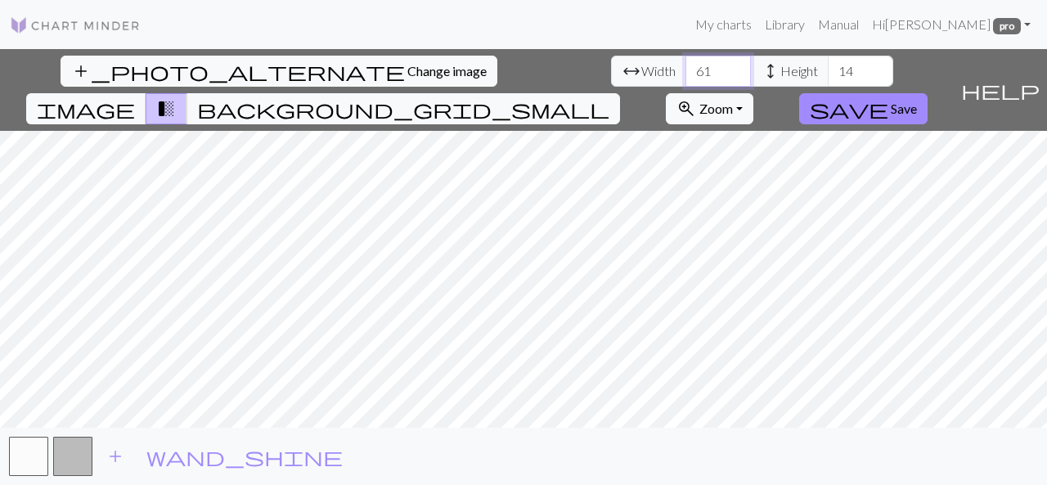
click at [685, 66] on input "61" at bounding box center [717, 71] width 65 height 31
click at [685, 66] on input "62" at bounding box center [717, 71] width 65 height 31
type input "63"
click at [685, 66] on input "63" at bounding box center [717, 71] width 65 height 31
click at [761, 70] on span "height" at bounding box center [771, 71] width 20 height 23
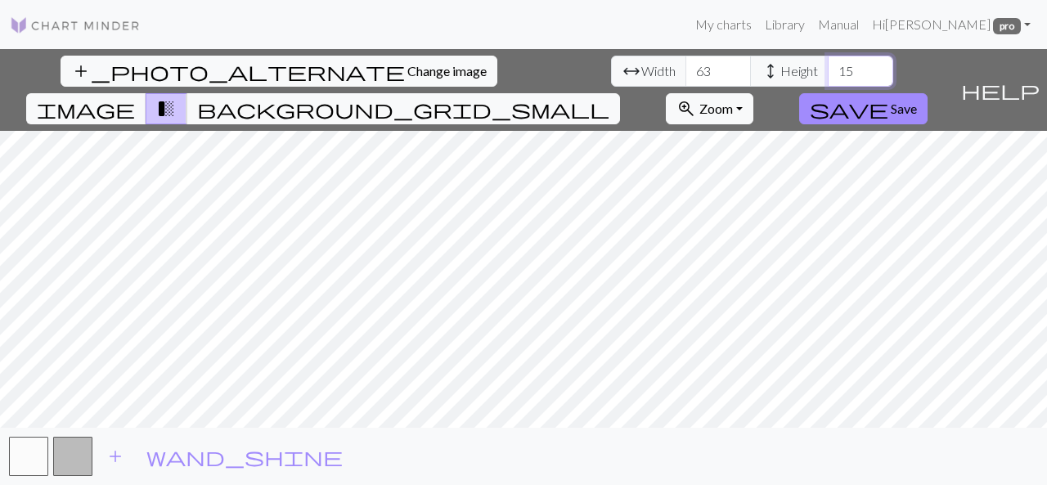
click at [828, 67] on input "15" at bounding box center [860, 71] width 65 height 31
click at [828, 67] on input "16" at bounding box center [860, 71] width 65 height 31
click at [828, 67] on input "17" at bounding box center [860, 71] width 65 height 31
click at [828, 67] on input "18" at bounding box center [860, 71] width 65 height 31
click at [828, 67] on input "19" at bounding box center [860, 71] width 65 height 31
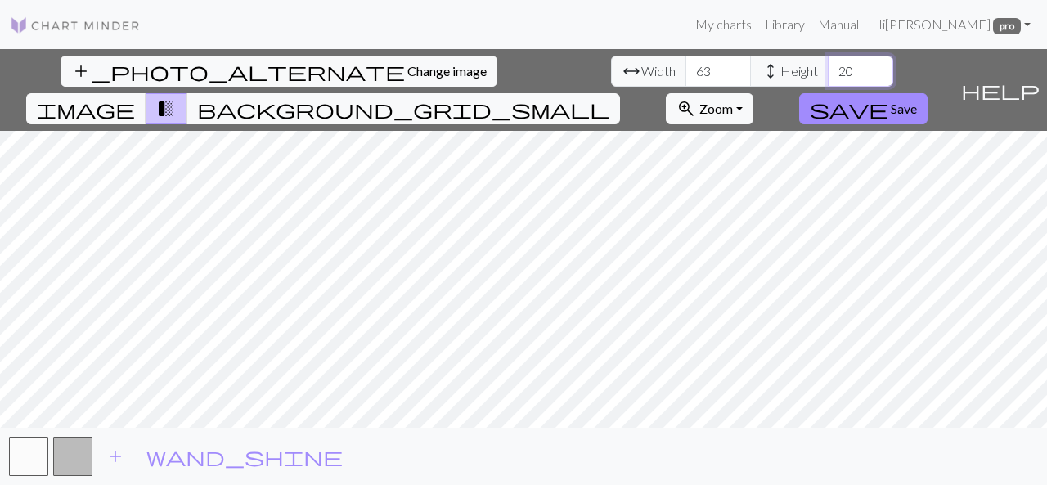
click at [828, 67] on input "20" at bounding box center [860, 71] width 65 height 31
click at [828, 67] on input "21" at bounding box center [860, 71] width 65 height 31
click at [828, 67] on input "22" at bounding box center [860, 71] width 65 height 31
click at [828, 67] on input "23" at bounding box center [860, 71] width 65 height 31
click at [828, 67] on input "24" at bounding box center [860, 71] width 65 height 31
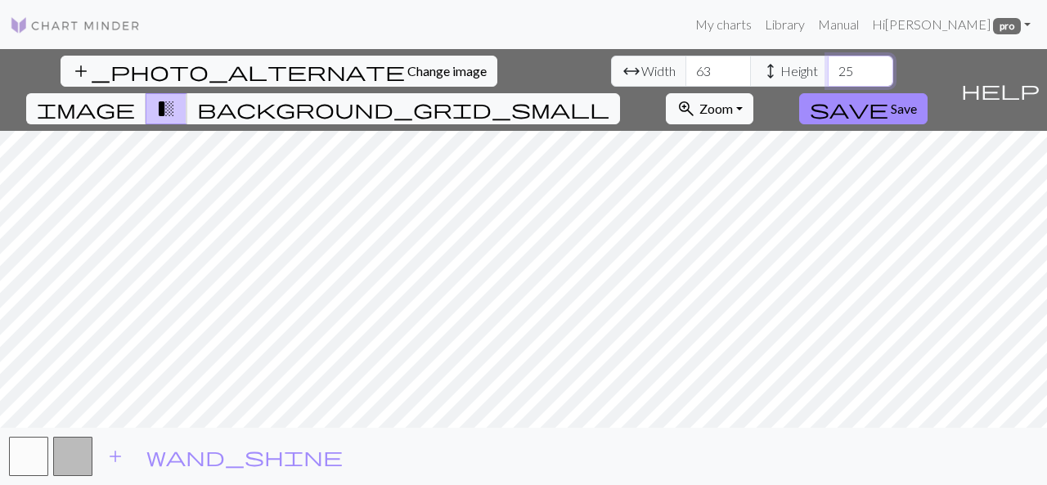
click at [828, 67] on input "25" at bounding box center [860, 71] width 65 height 31
click at [828, 67] on input "26" at bounding box center [860, 71] width 65 height 31
click at [828, 67] on input "27" at bounding box center [860, 71] width 65 height 31
click at [828, 66] on input "28" at bounding box center [860, 71] width 65 height 31
click at [828, 66] on input "29" at bounding box center [860, 71] width 65 height 31
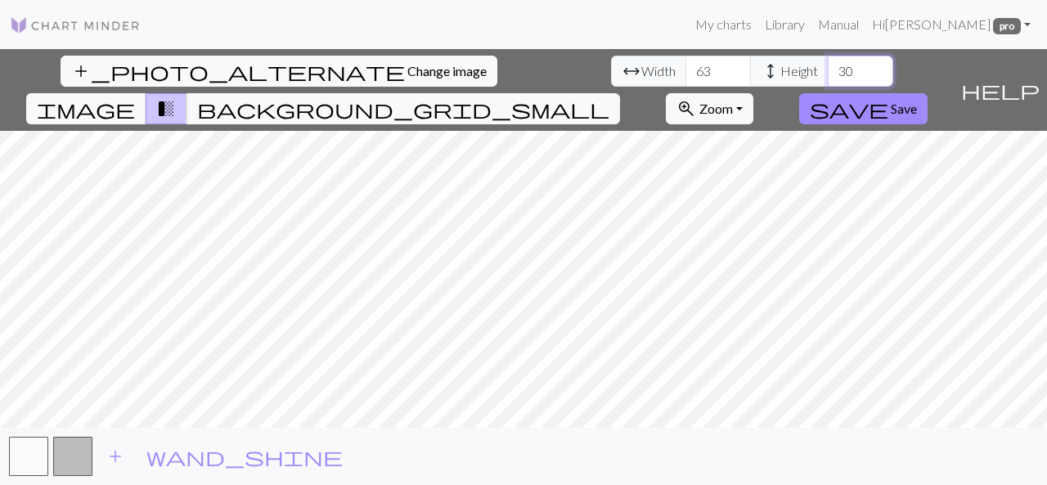
click at [828, 66] on input "30" at bounding box center [860, 71] width 65 height 31
click at [828, 66] on input "31" at bounding box center [860, 71] width 65 height 31
click at [828, 66] on input "32" at bounding box center [860, 71] width 65 height 31
click at [828, 66] on input "33" at bounding box center [860, 71] width 65 height 31
click at [828, 66] on input "34" at bounding box center [860, 71] width 65 height 31
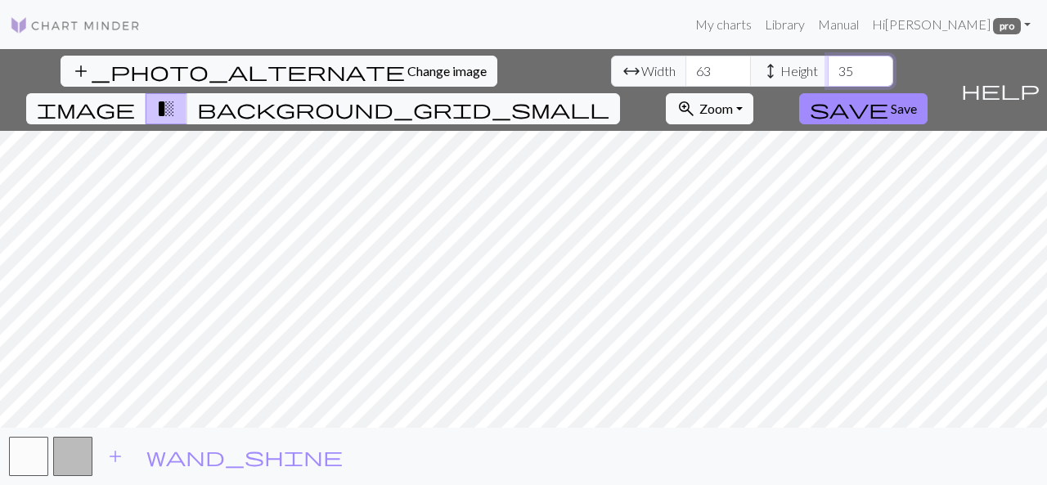
click at [828, 66] on input "35" at bounding box center [860, 71] width 65 height 31
click at [828, 66] on input "36" at bounding box center [860, 71] width 65 height 31
click at [828, 66] on input "37" at bounding box center [860, 71] width 65 height 31
click at [828, 66] on input "38" at bounding box center [860, 71] width 65 height 31
click at [828, 66] on input "39" at bounding box center [860, 71] width 65 height 31
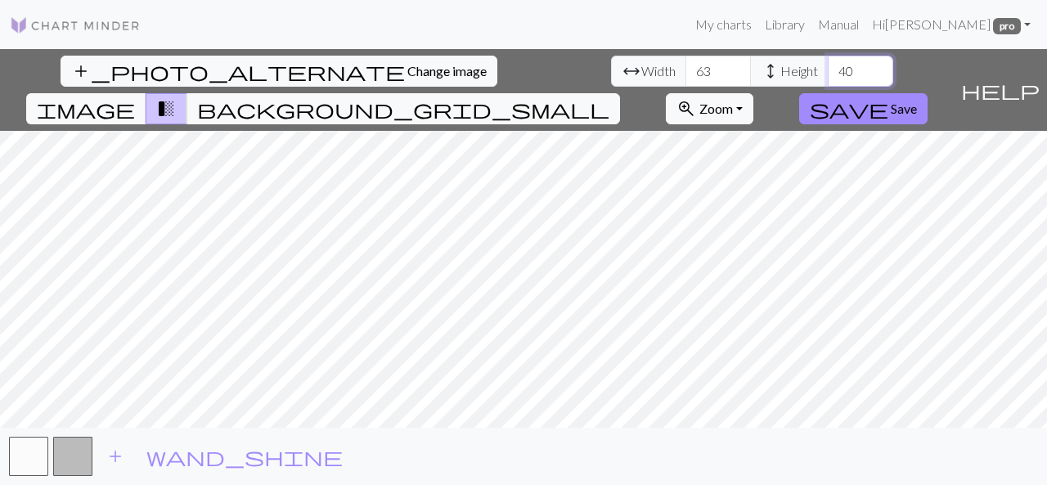
type input "40"
click at [828, 66] on input "40" at bounding box center [860, 71] width 65 height 31
click at [135, 97] on span "image" at bounding box center [86, 108] width 98 height 23
click at [187, 93] on button "transition_fade" at bounding box center [167, 108] width 42 height 31
click at [917, 101] on span "Save" at bounding box center [904, 109] width 26 height 16
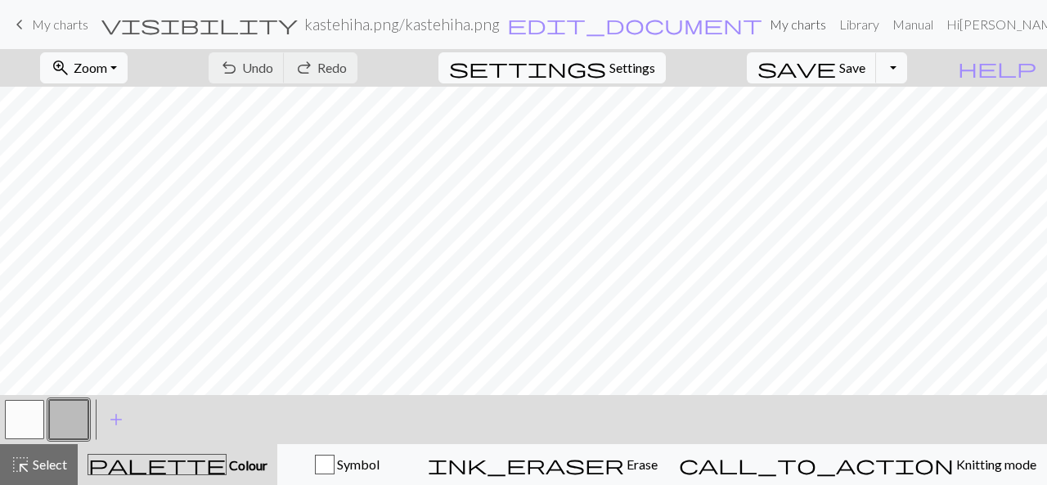
click at [763, 29] on link "My charts" at bounding box center [798, 24] width 70 height 33
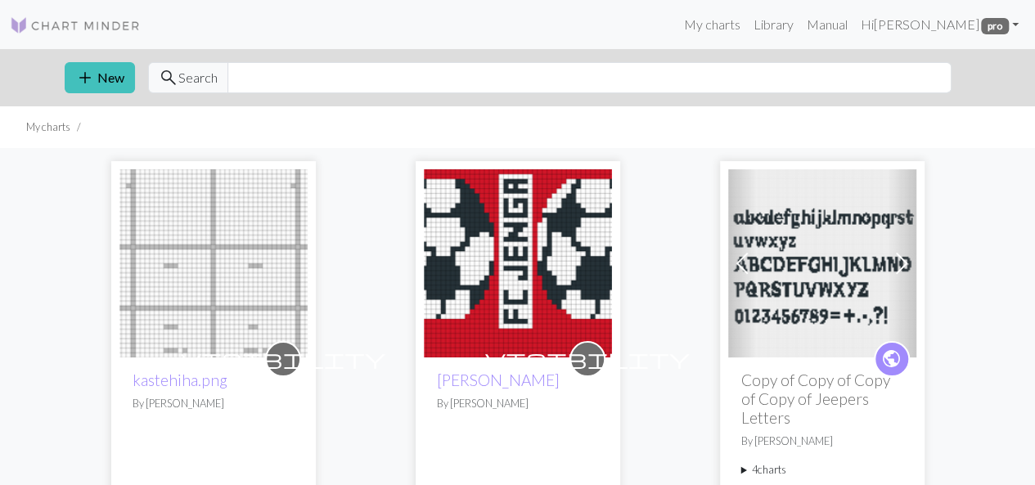
click at [178, 74] on span "Search" at bounding box center [197, 78] width 39 height 20
click at [164, 68] on span "search" at bounding box center [169, 77] width 20 height 23
click at [164, 79] on span "search" at bounding box center [169, 77] width 20 height 23
click at [270, 73] on input "text" at bounding box center [589, 77] width 724 height 31
click at [119, 80] on button "add New" at bounding box center [100, 77] width 70 height 31
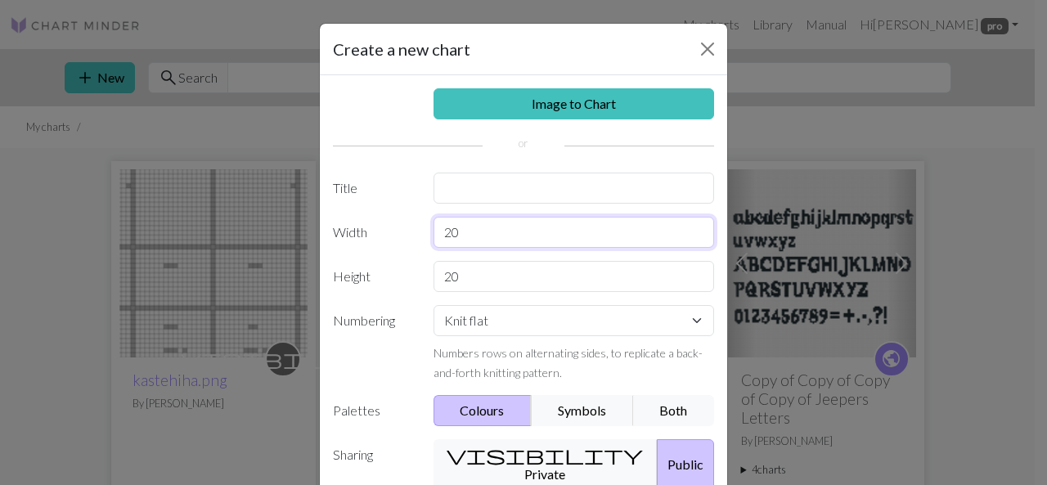
click at [541, 231] on input "20" at bounding box center [573, 232] width 281 height 31
type input "2"
type input "63"
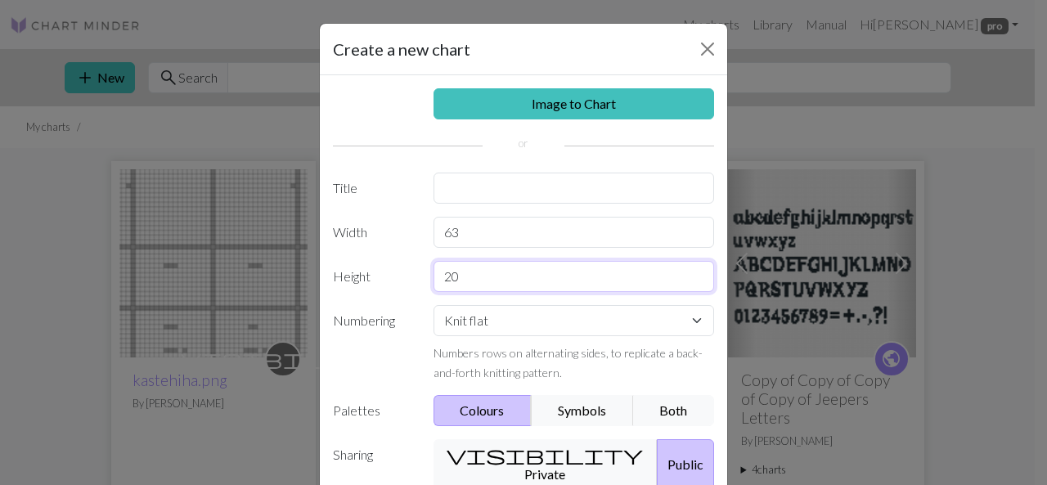
click at [607, 281] on input "20" at bounding box center [573, 276] width 281 height 31
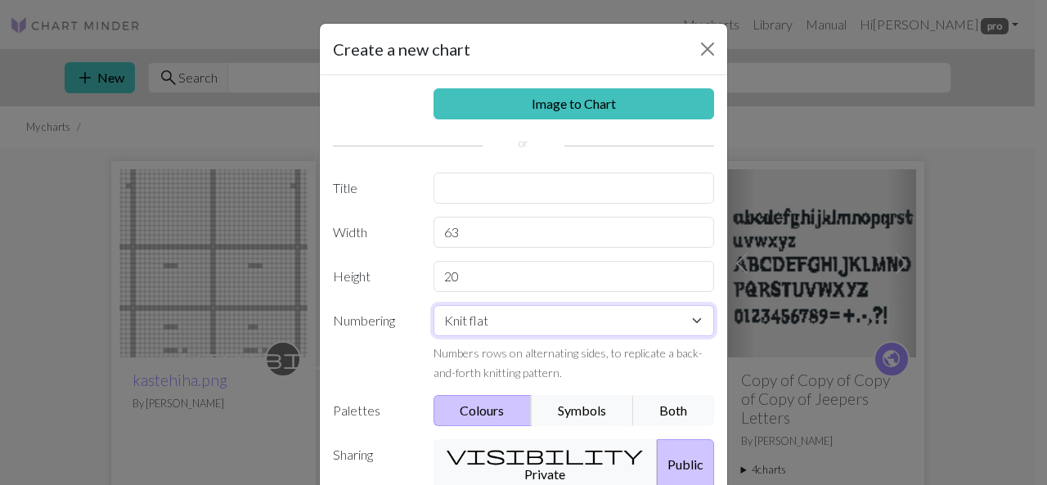
click at [682, 325] on select "Knit flat Knit in the round Lace knitting Cross stitch" at bounding box center [573, 320] width 281 height 31
select select "round"
click at [433, 305] on select "Knit flat Knit in the round Lace knitting Cross stitch" at bounding box center [573, 320] width 281 height 31
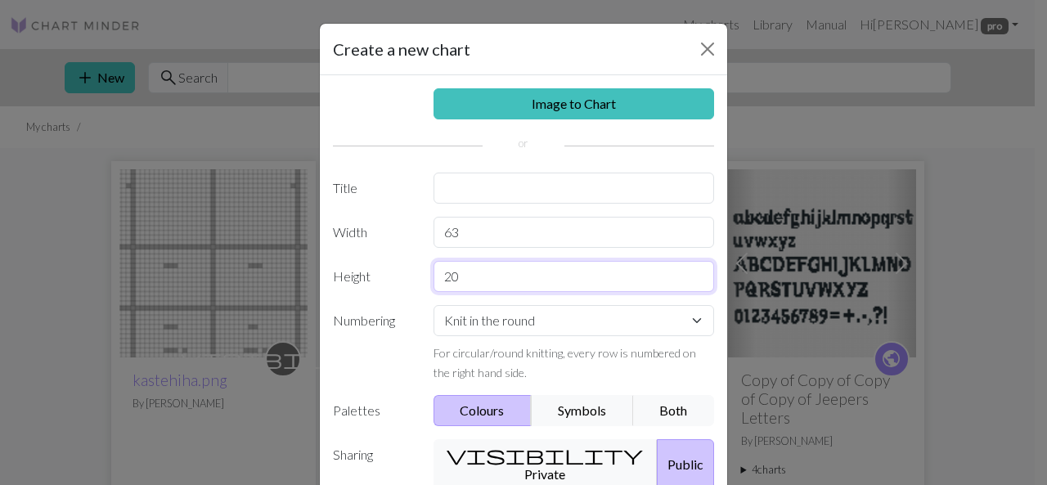
click at [486, 276] on input "20" at bounding box center [573, 276] width 281 height 31
type input "40"
click at [525, 454] on button "visibility Private" at bounding box center [545, 464] width 225 height 51
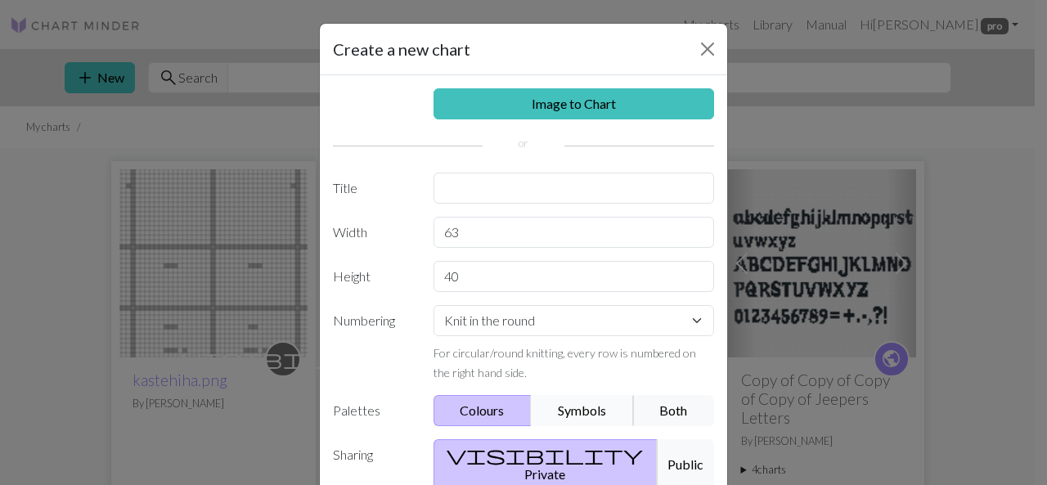
click at [592, 416] on button "Symbols" at bounding box center [582, 410] width 103 height 31
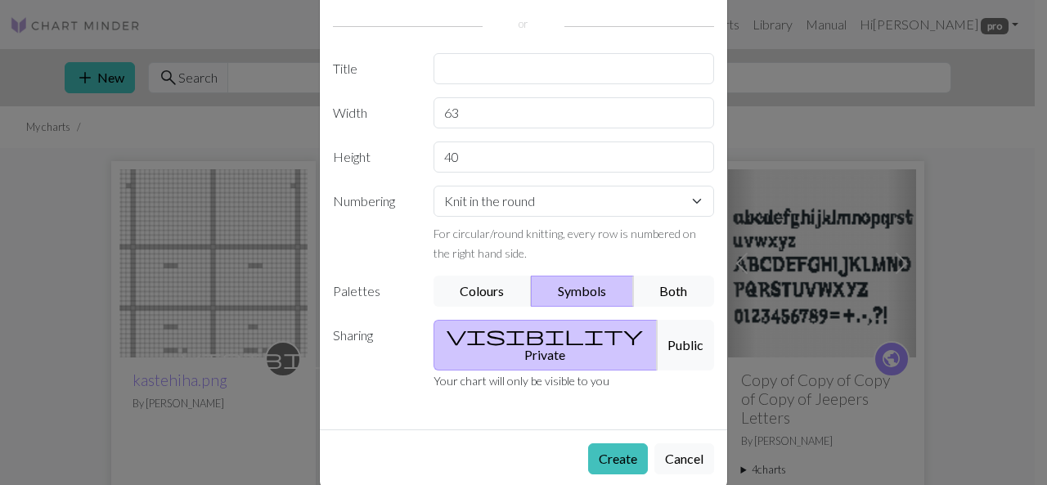
scroll to position [123, 0]
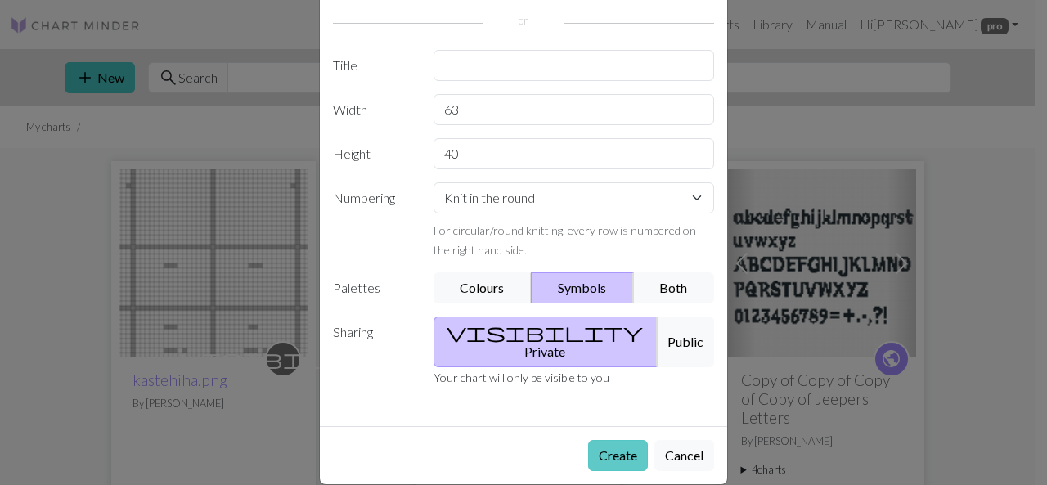
click at [599, 440] on button "Create" at bounding box center [618, 455] width 60 height 31
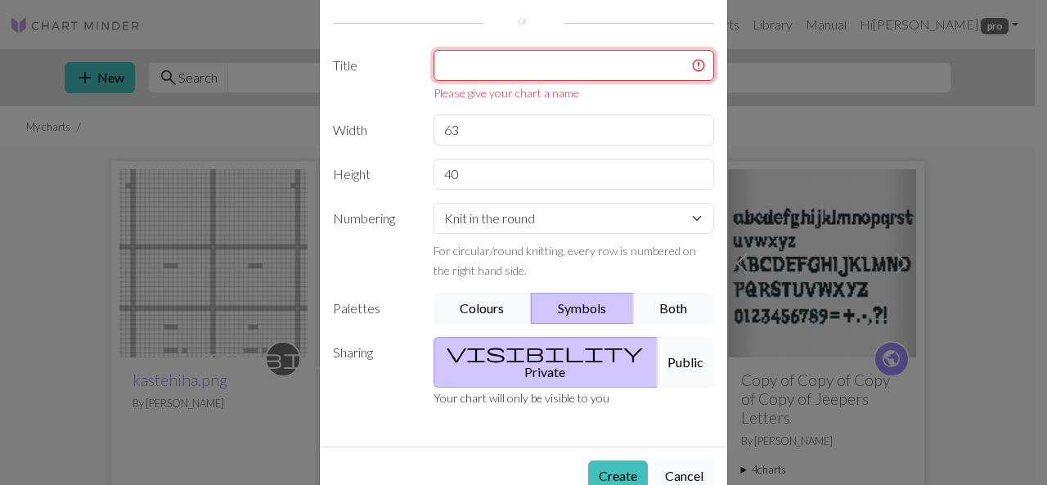
click at [530, 55] on input "text" at bounding box center [573, 65] width 281 height 31
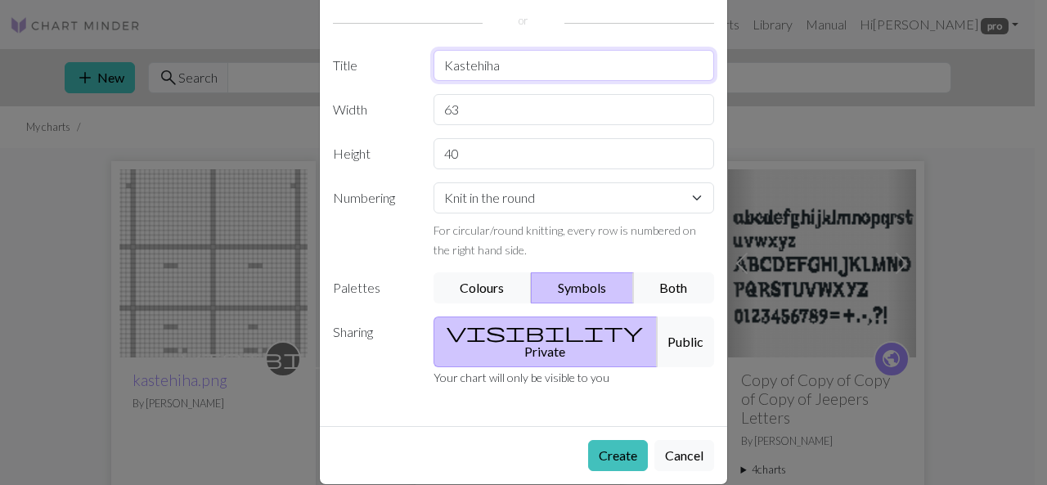
type input "Kastehiha"
click at [588, 440] on button "Create" at bounding box center [618, 455] width 60 height 31
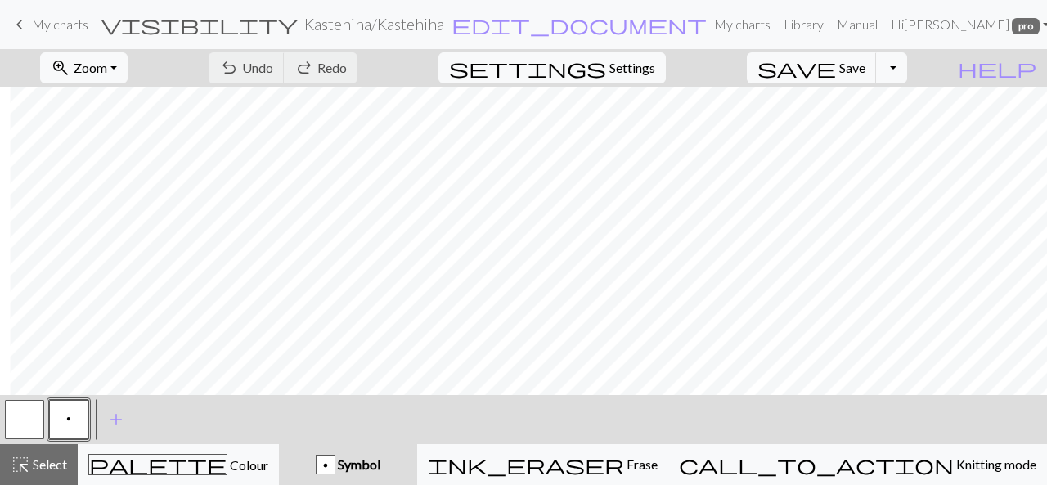
scroll to position [245, 260]
click at [83, 415] on button "p" at bounding box center [68, 419] width 39 height 39
click at [83, 415] on div "Edit symbol Name Purl d f g h j k p s t F H J O P T / | 0 1 2 3 4 5 6 7 8 9 e m…" at bounding box center [523, 242] width 1047 height 485
click at [67, 421] on span "p" at bounding box center [68, 418] width 5 height 13
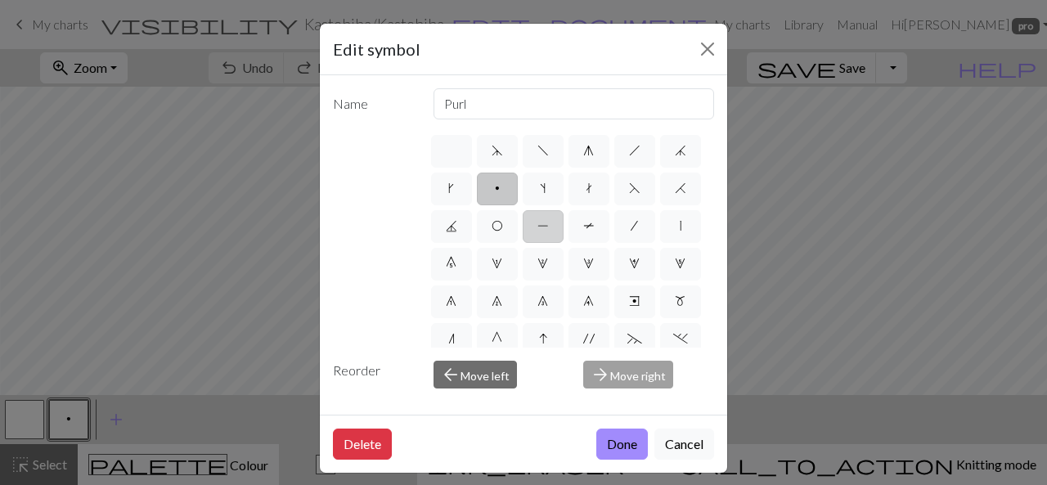
click at [564, 225] on label "P" at bounding box center [543, 226] width 41 height 33
click at [548, 225] on input "P" at bounding box center [542, 221] width 11 height 11
radio input "true"
type input "purl"
click at [619, 441] on button "Done" at bounding box center [622, 444] width 52 height 31
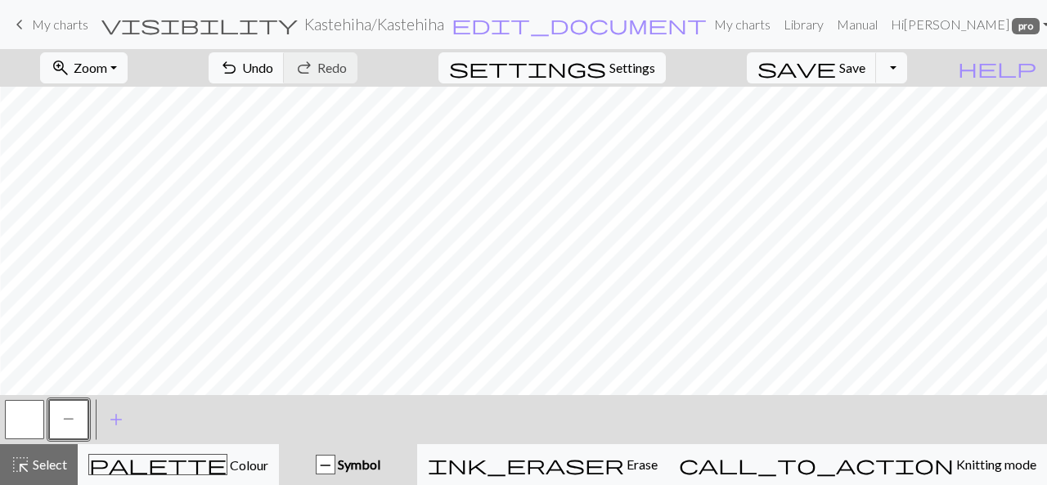
click at [22, 421] on button "button" at bounding box center [24, 419] width 39 height 39
click at [78, 409] on button "P" at bounding box center [68, 419] width 39 height 39
click at [18, 413] on button "button" at bounding box center [24, 419] width 39 height 39
click at [70, 411] on button "P" at bounding box center [68, 419] width 39 height 39
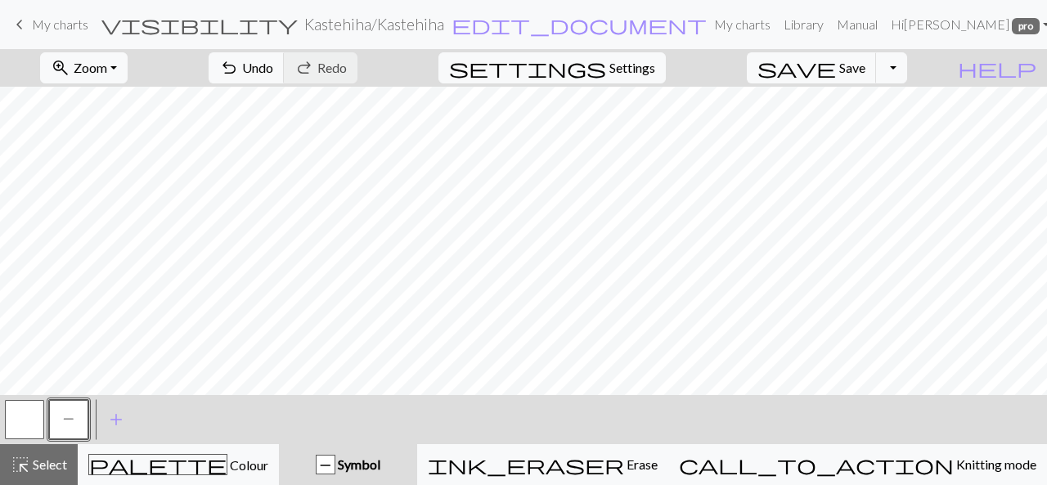
click at [29, 413] on button "button" at bounding box center [24, 419] width 39 height 39
click at [73, 418] on span "P" at bounding box center [68, 418] width 11 height 13
click at [21, 413] on button "button" at bounding box center [24, 419] width 39 height 39
click at [58, 418] on button "P" at bounding box center [68, 419] width 39 height 39
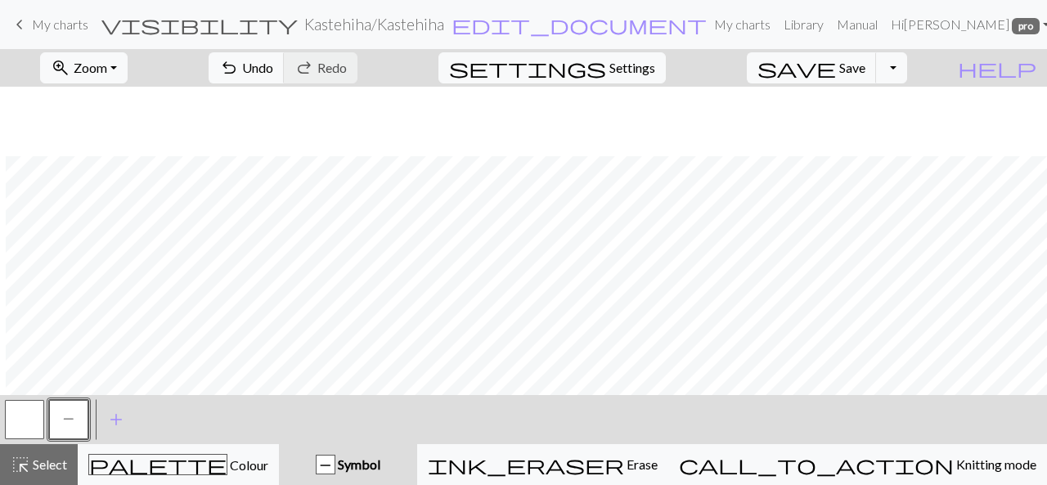
scroll to position [327, 417]
click at [107, 69] on span "Zoom" at bounding box center [91, 68] width 34 height 16
click at [97, 195] on button "50%" at bounding box center [106, 195] width 129 height 26
click at [907, 65] on button "Toggle Dropdown" at bounding box center [891, 67] width 31 height 31
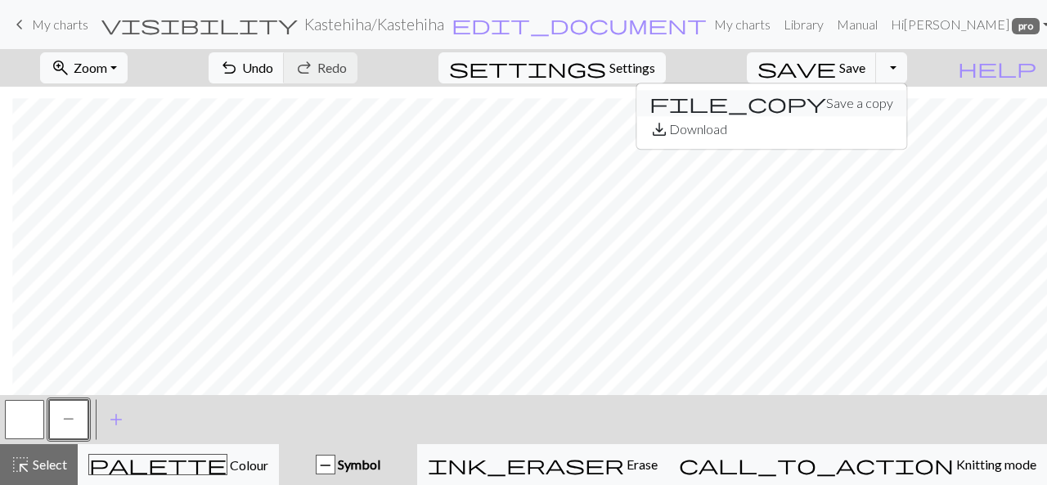
click at [856, 101] on button "file_copy Save a copy" at bounding box center [771, 103] width 270 height 26
click at [907, 66] on button "Toggle Dropdown" at bounding box center [891, 67] width 31 height 31
click at [869, 124] on button "save_alt Download" at bounding box center [771, 129] width 270 height 26
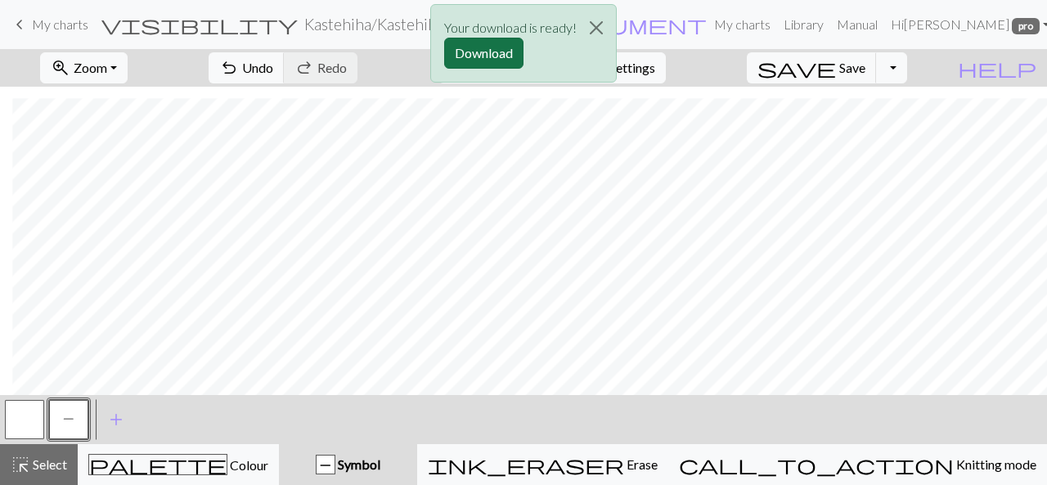
click at [512, 59] on button "Download" at bounding box center [483, 53] width 79 height 31
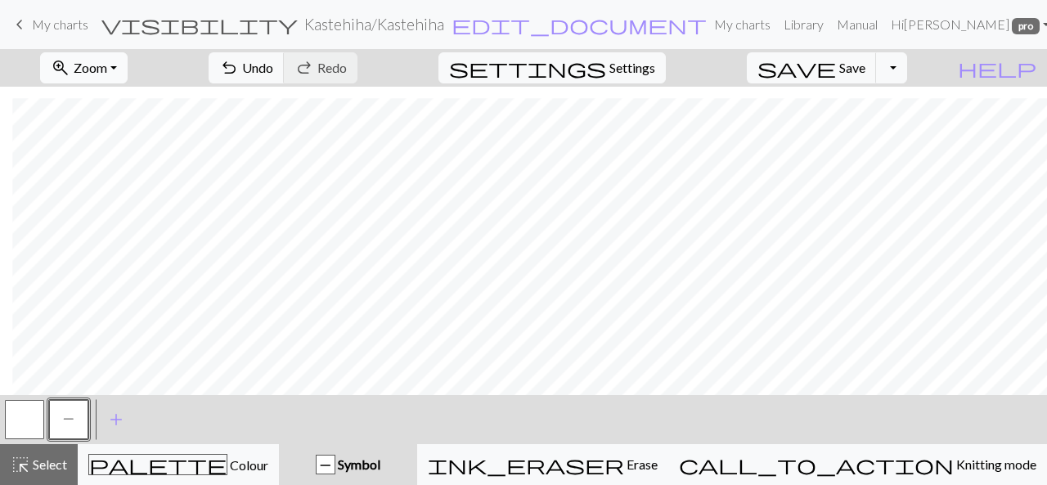
click at [128, 54] on button "zoom_in Zoom Zoom" at bounding box center [84, 67] width 88 height 31
click at [115, 215] on button "100%" at bounding box center [106, 222] width 129 height 26
click at [74, 416] on button "P" at bounding box center [68, 419] width 39 height 39
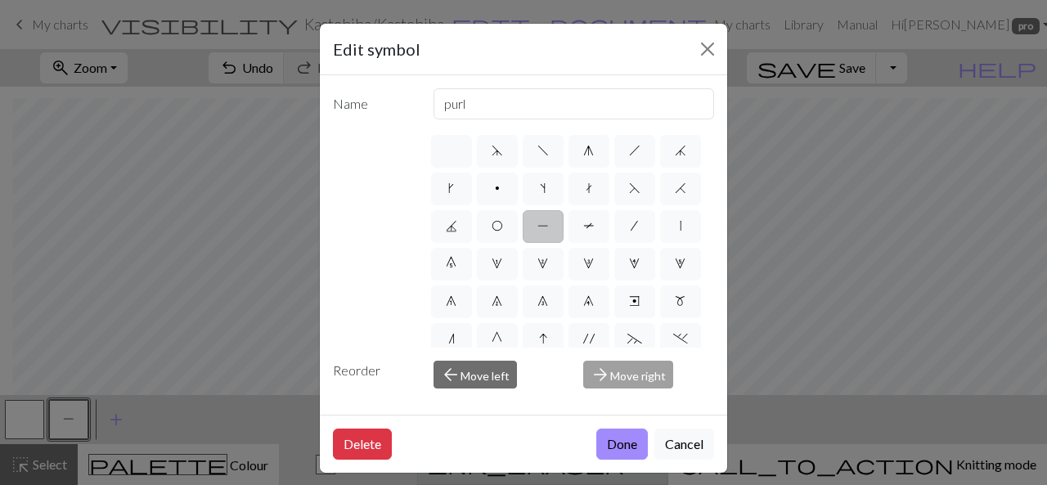
click at [622, 451] on button "Done" at bounding box center [622, 444] width 52 height 31
